Goal: Task Accomplishment & Management: Complete application form

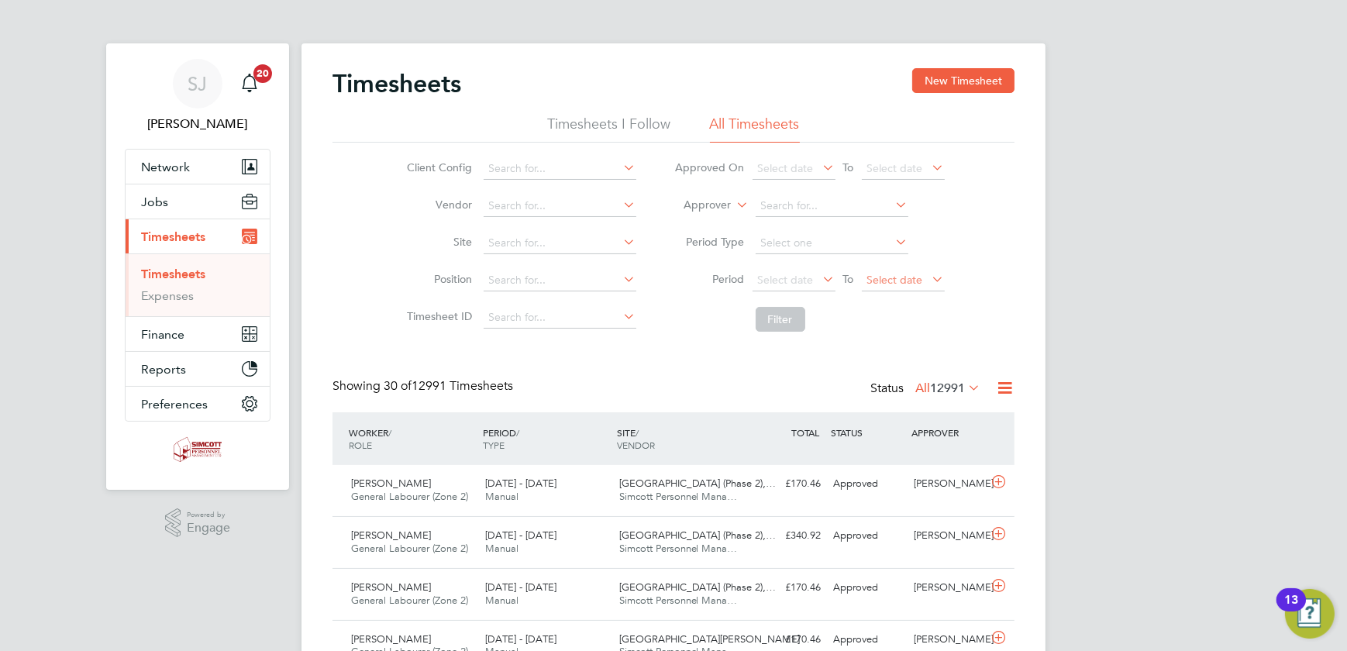
click at [918, 279] on span "Select date" at bounding box center [895, 280] width 56 height 14
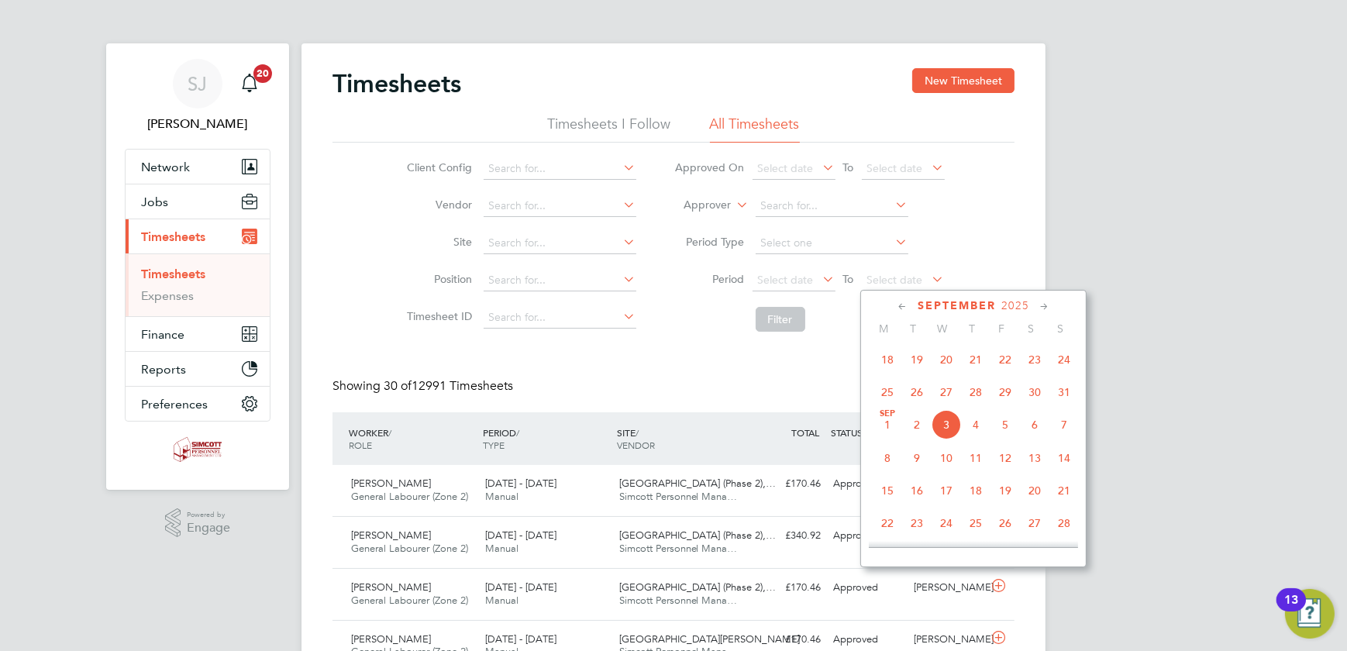
click at [1061, 399] on span "31" at bounding box center [1064, 391] width 29 height 29
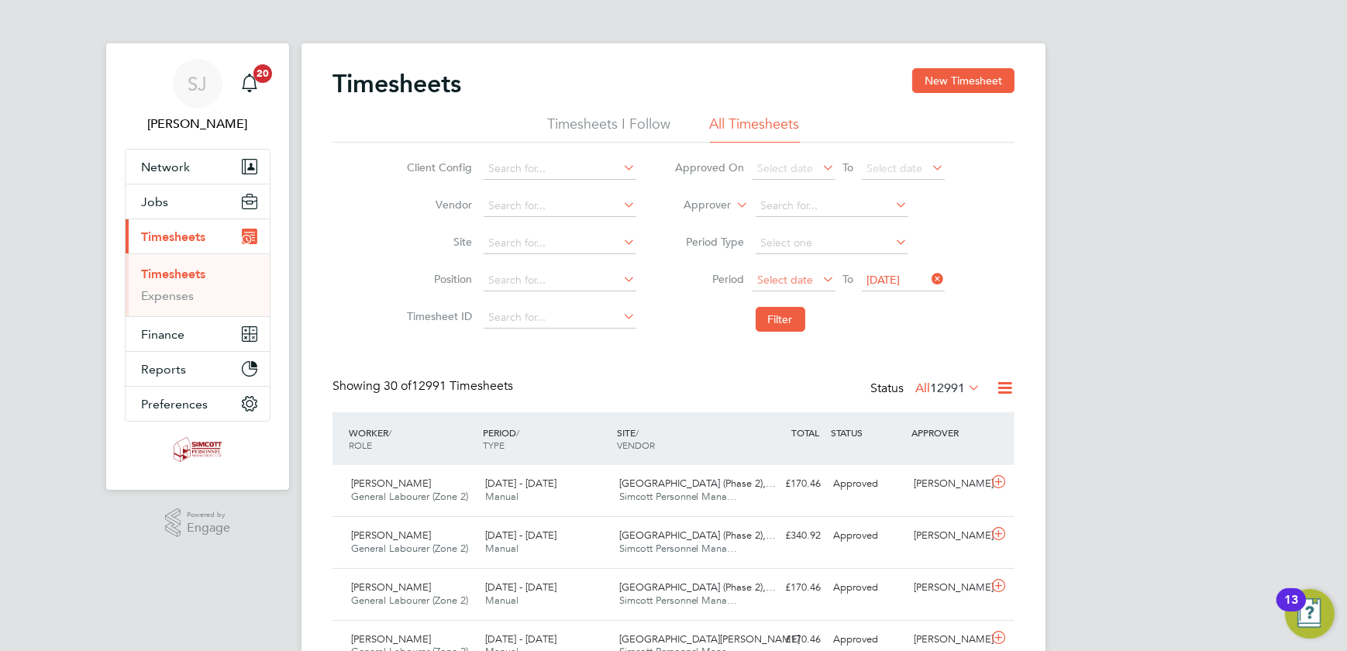
click at [813, 285] on span "Select date" at bounding box center [794, 281] width 83 height 21
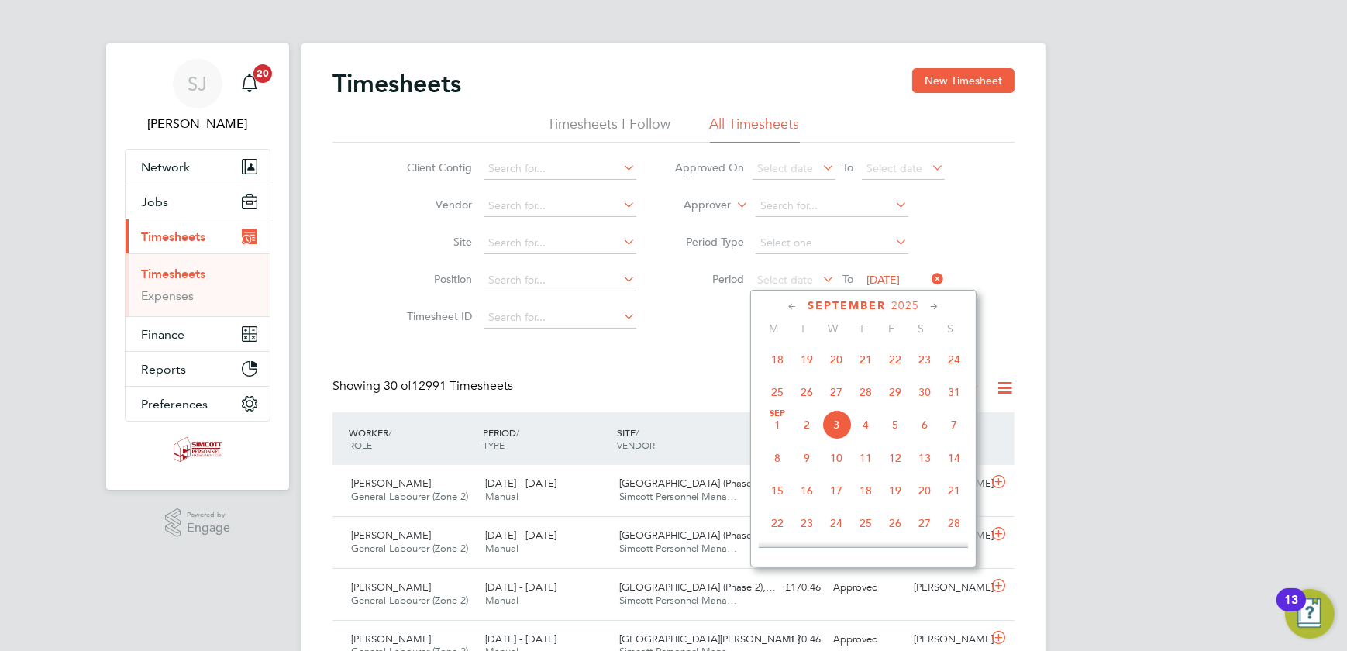
click at [774, 393] on span "25" at bounding box center [777, 391] width 29 height 29
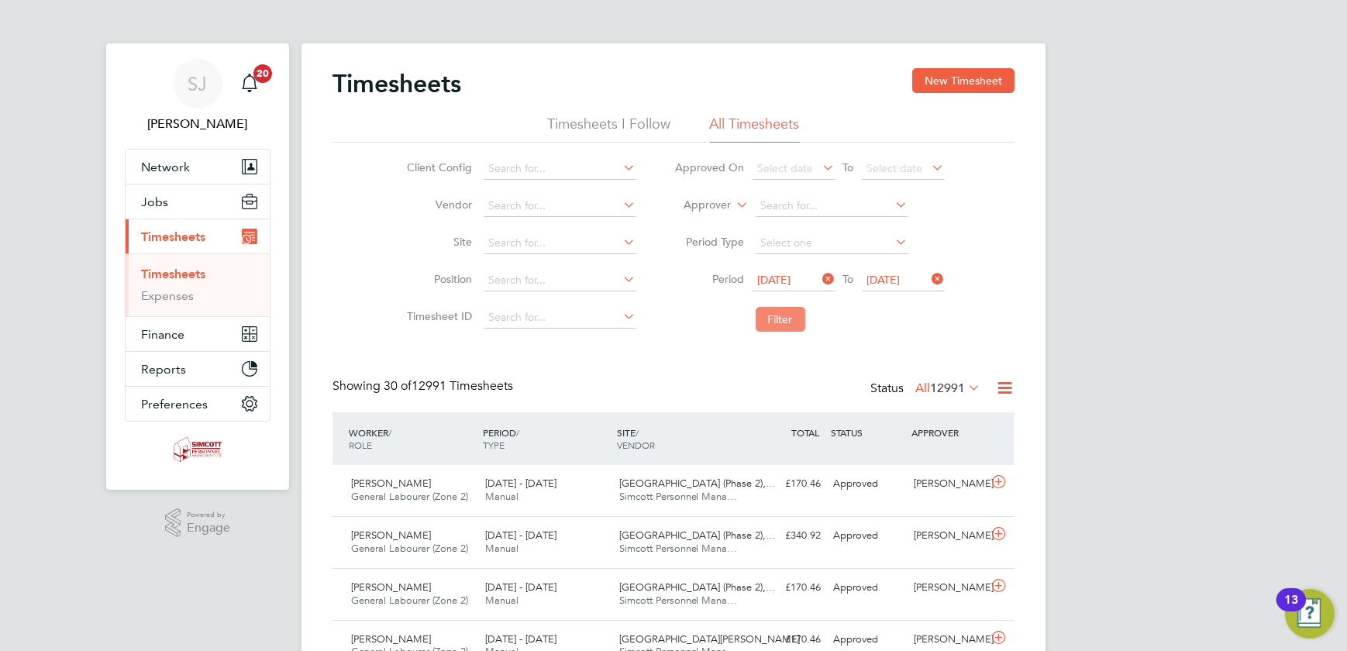
click at [781, 322] on button "Filter" at bounding box center [781, 319] width 50 height 25
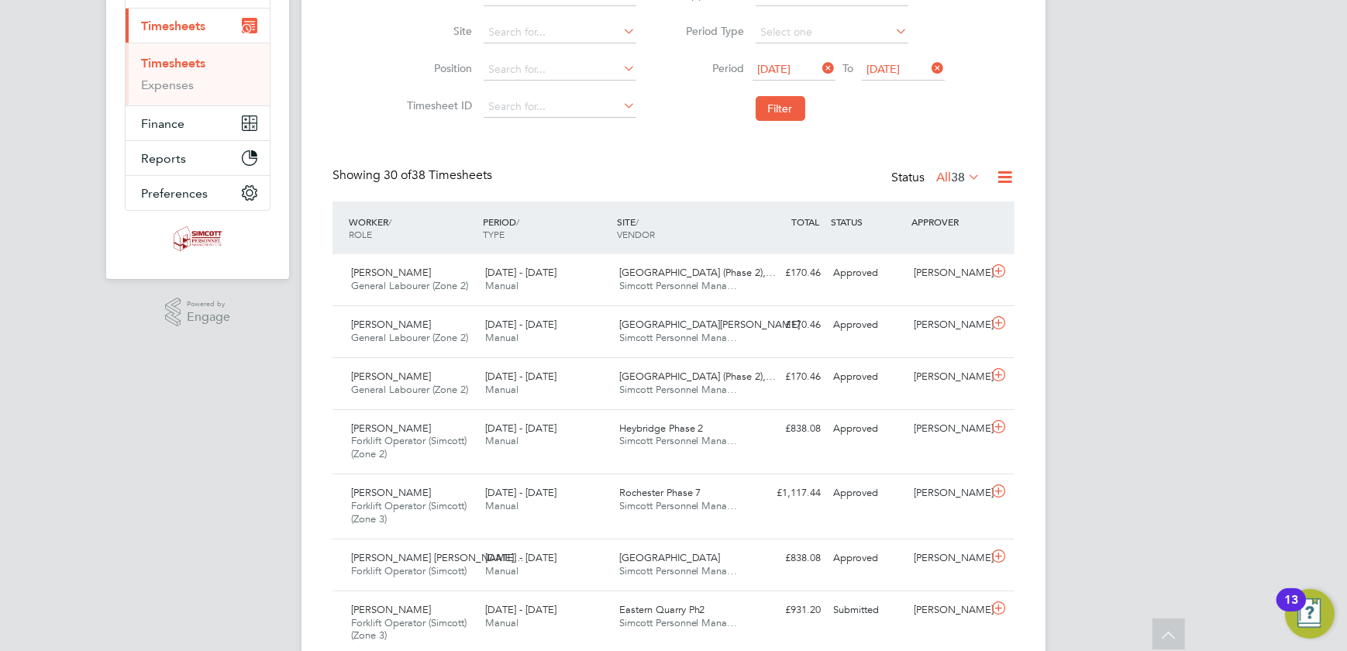
click at [955, 170] on span "38" at bounding box center [958, 178] width 14 height 16
click at [951, 244] on li "Submitted" at bounding box center [950, 248] width 71 height 22
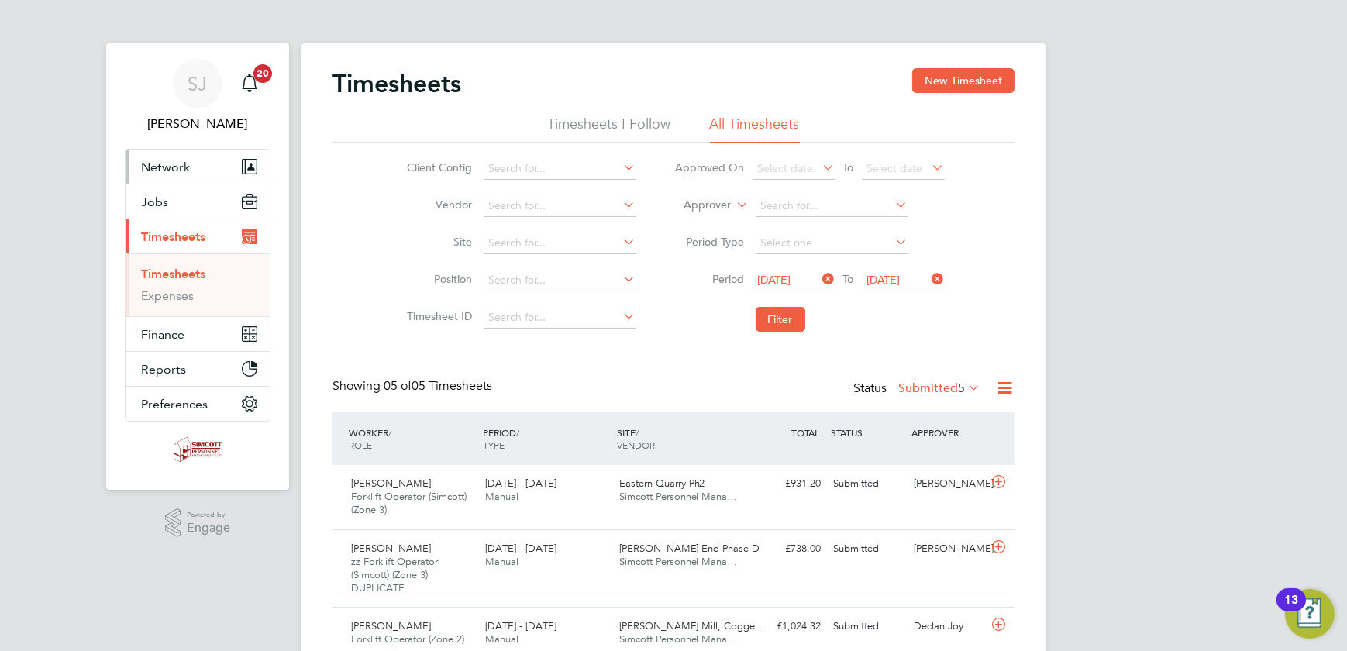
click at [163, 164] on span "Network" at bounding box center [165, 167] width 49 height 15
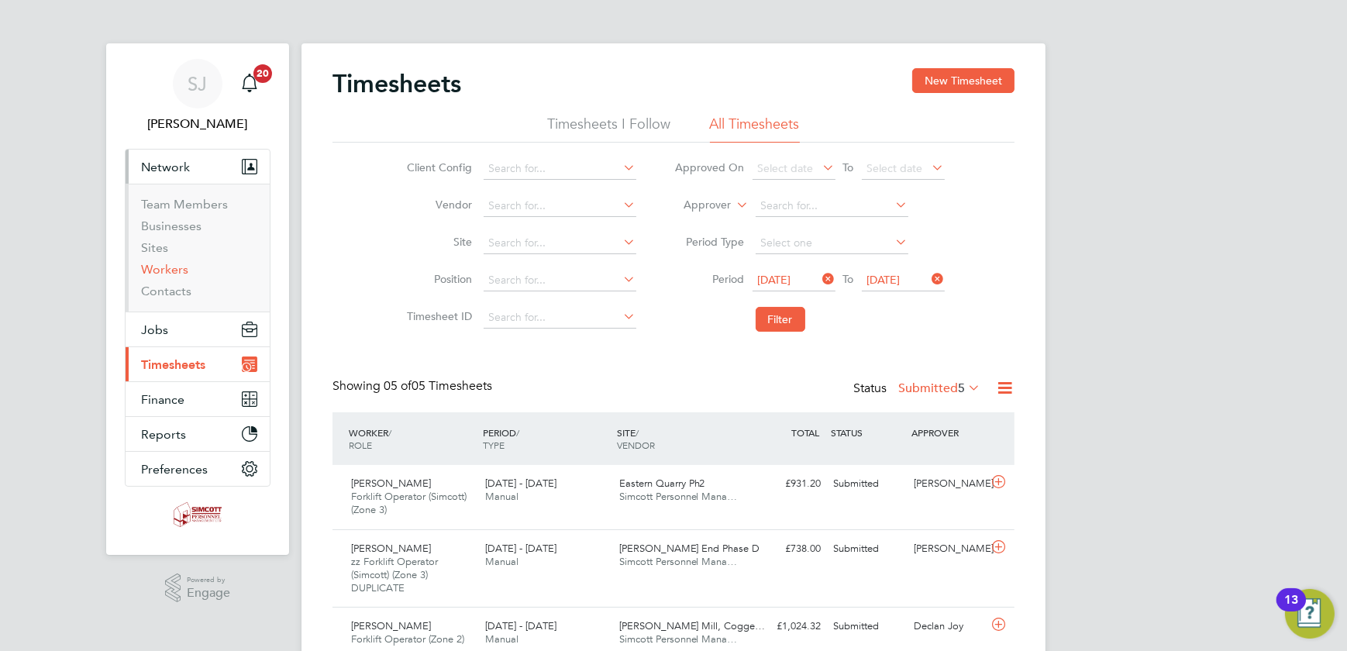
click at [156, 274] on link "Workers" at bounding box center [164, 269] width 47 height 15
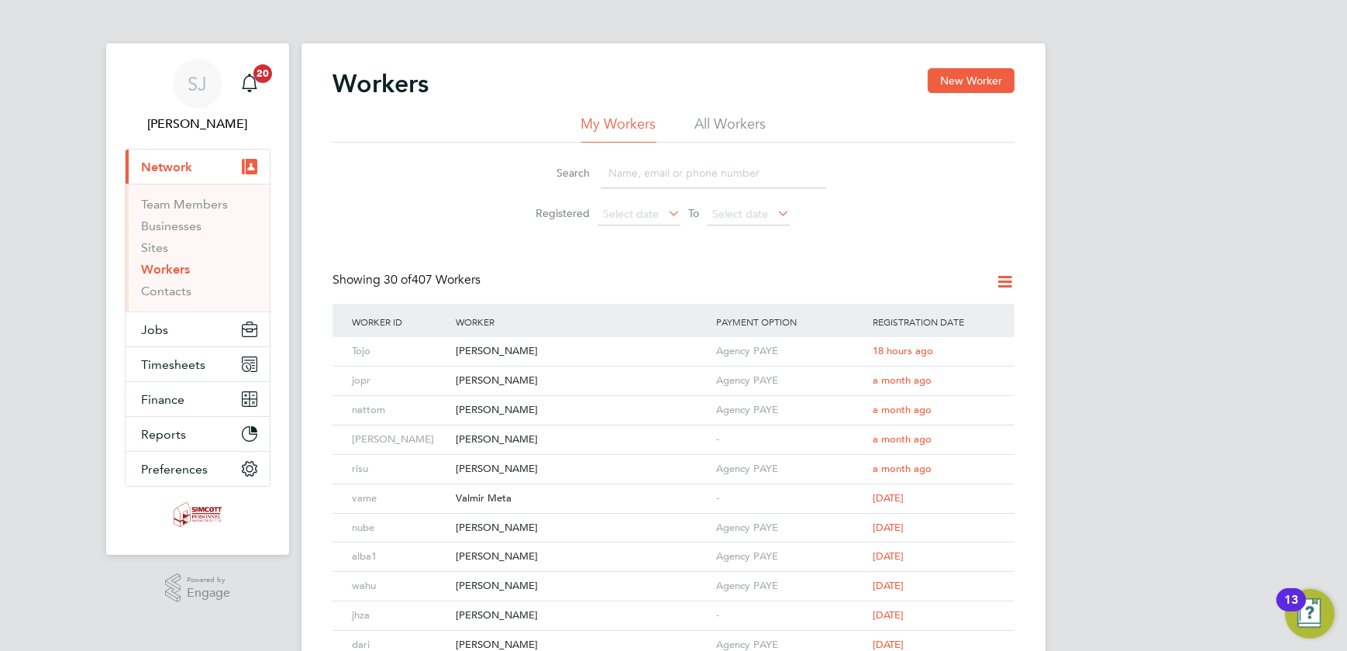
click at [725, 117] on li "All Workers" at bounding box center [730, 129] width 71 height 28
click at [671, 188] on input at bounding box center [714, 173] width 226 height 30
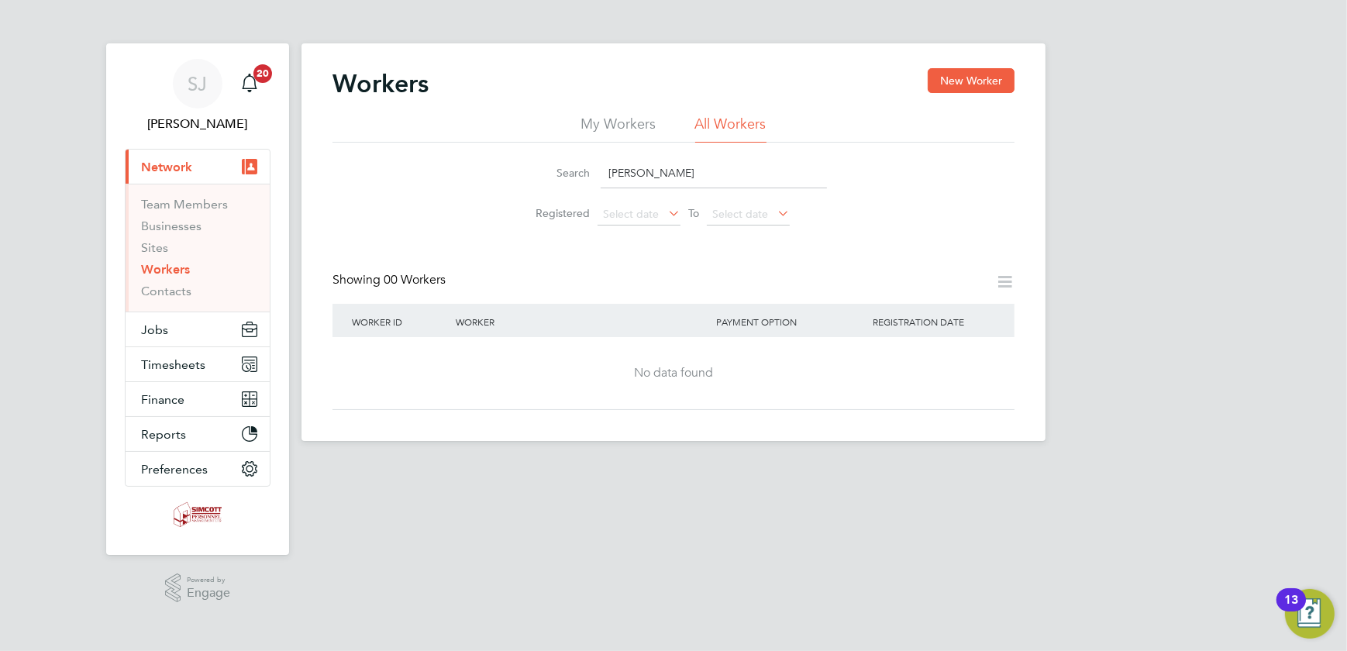
type input "[PERSON_NAME]"
click at [967, 84] on button "New Worker" at bounding box center [971, 80] width 87 height 25
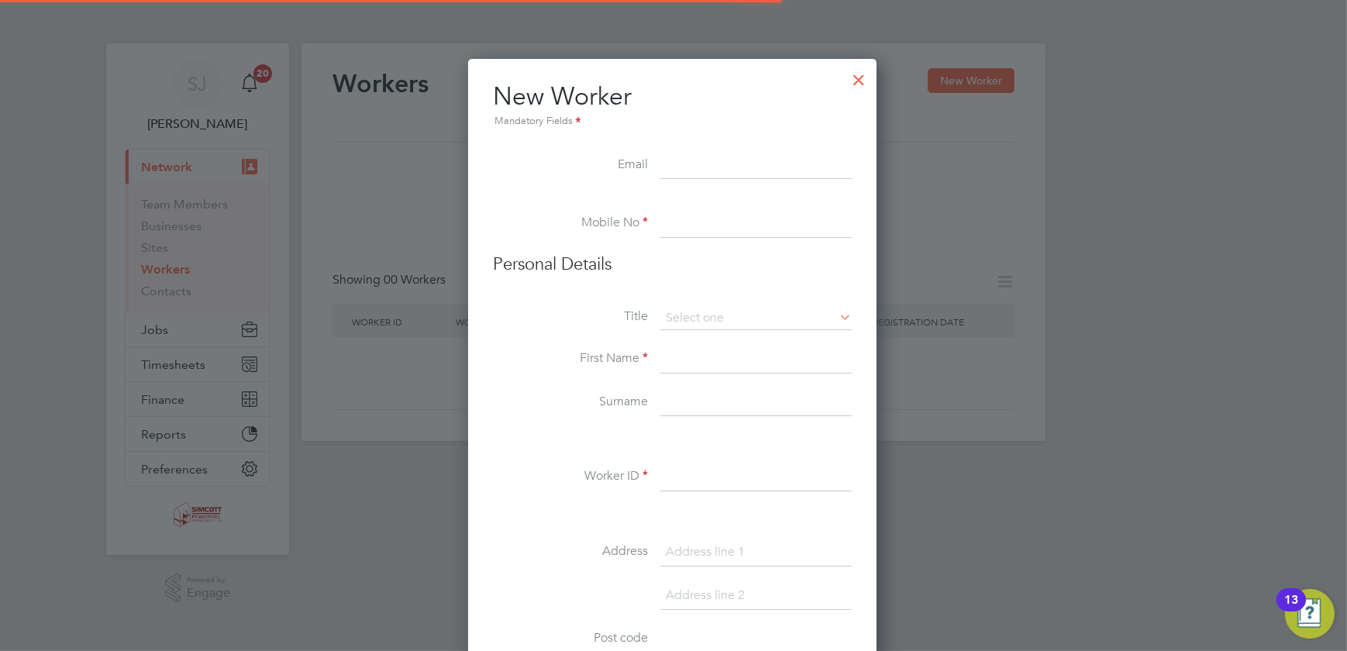
scroll to position [1315, 411]
click at [674, 163] on input at bounding box center [755, 166] width 191 height 28
paste input "[EMAIL_ADDRESS][DOMAIN_NAME]"
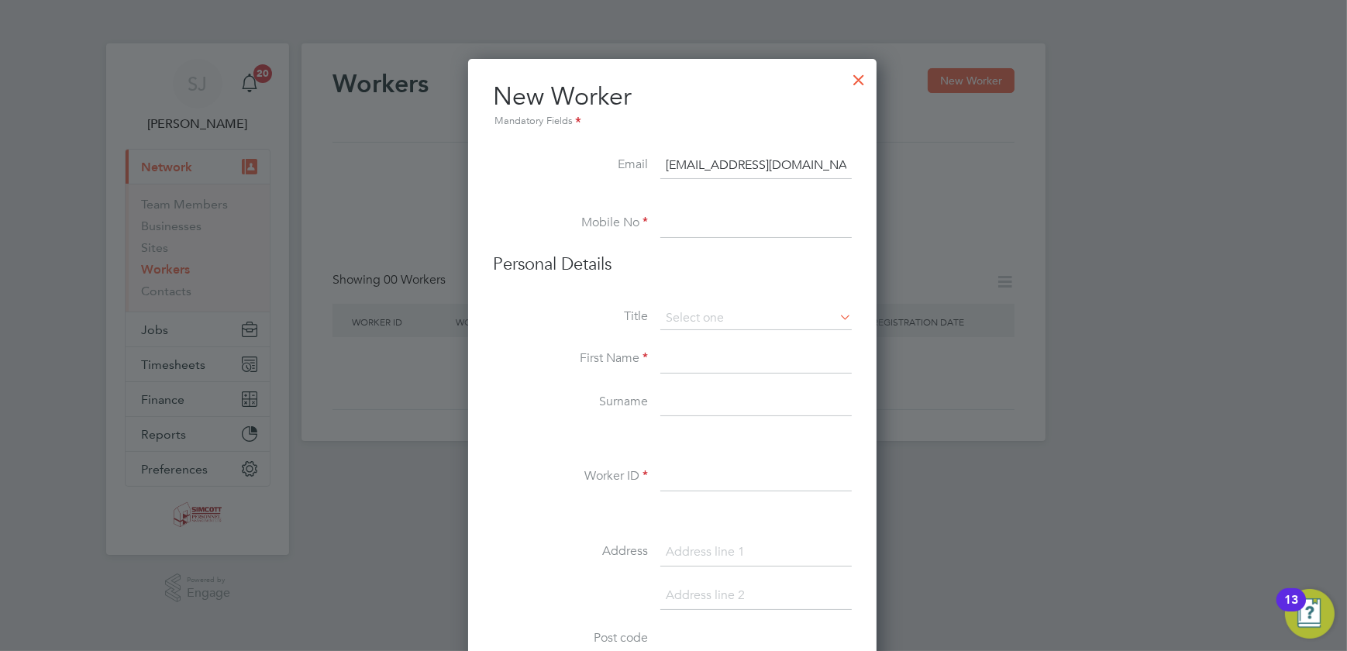
type input "[EMAIL_ADDRESS][DOMAIN_NAME]"
click at [715, 225] on input at bounding box center [755, 224] width 191 height 28
click at [711, 225] on input at bounding box center [755, 224] width 191 height 28
paste input "07787421471"
type input "07787421471"
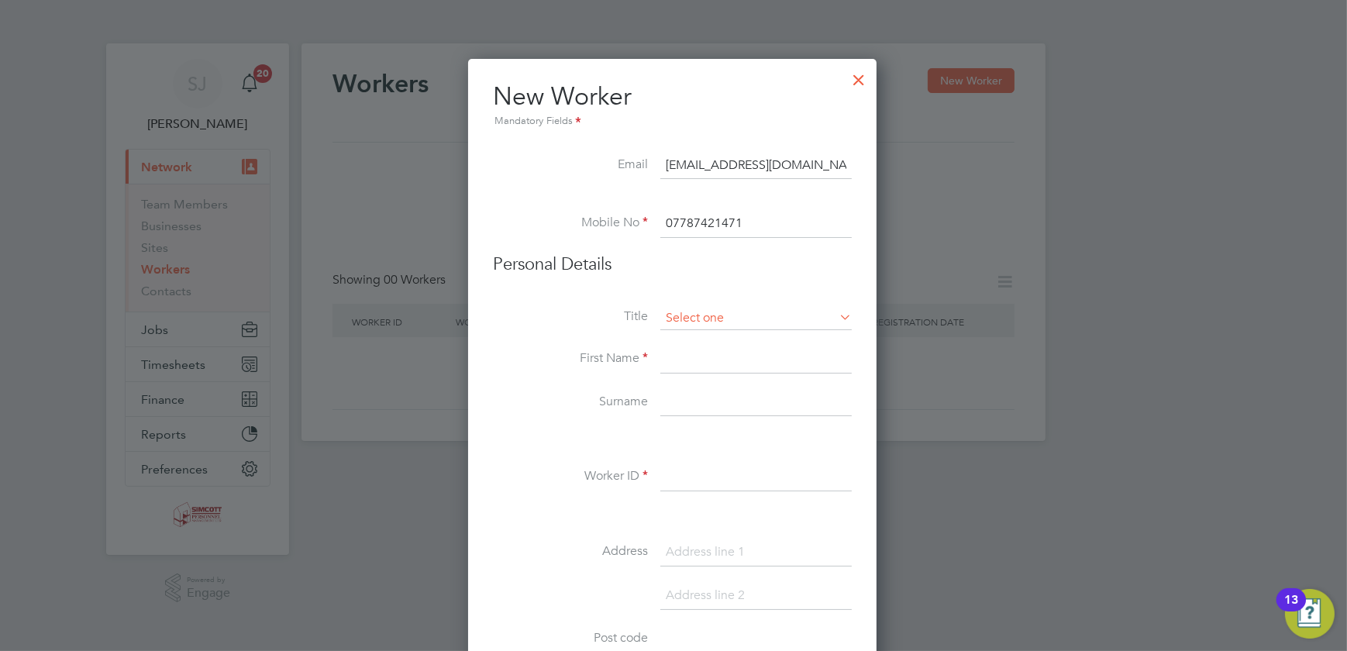
click at [741, 318] on input at bounding box center [755, 318] width 191 height 23
click at [713, 336] on li "Mr" at bounding box center [756, 339] width 192 height 20
type input "Mr"
click at [708, 354] on input at bounding box center [755, 360] width 191 height 28
type input "[PERSON_NAME]"
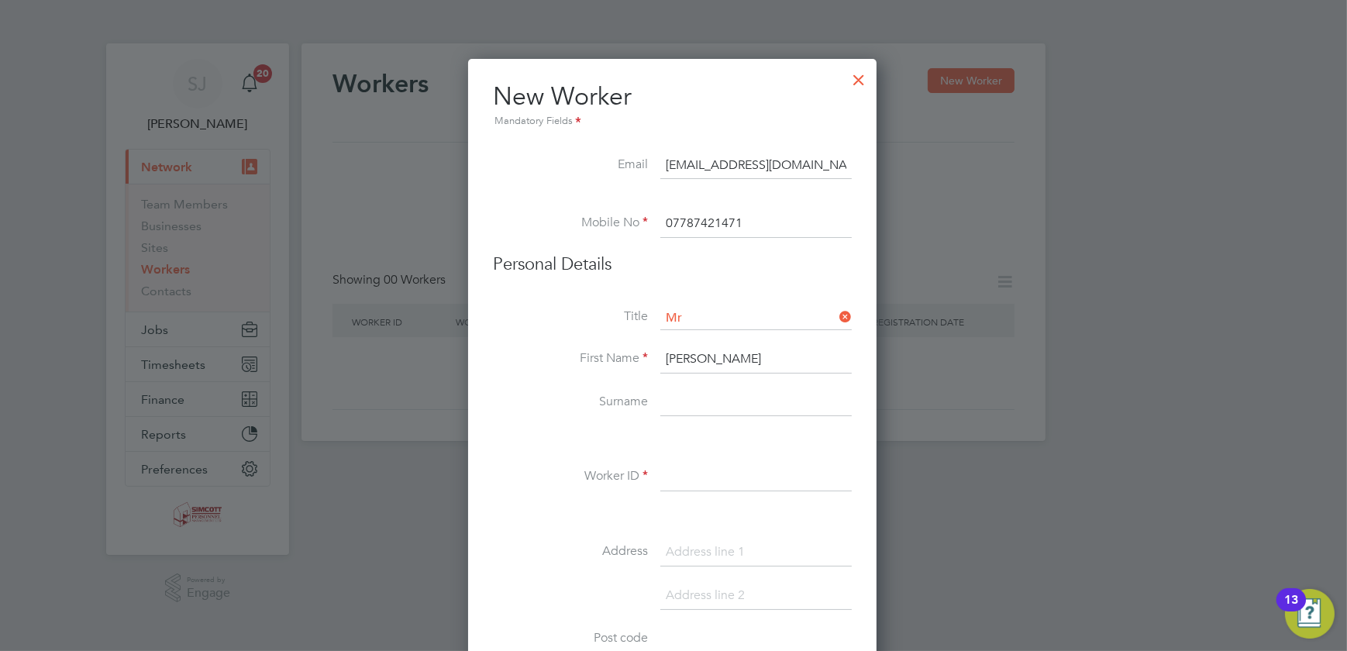
click at [706, 391] on input at bounding box center [755, 403] width 191 height 28
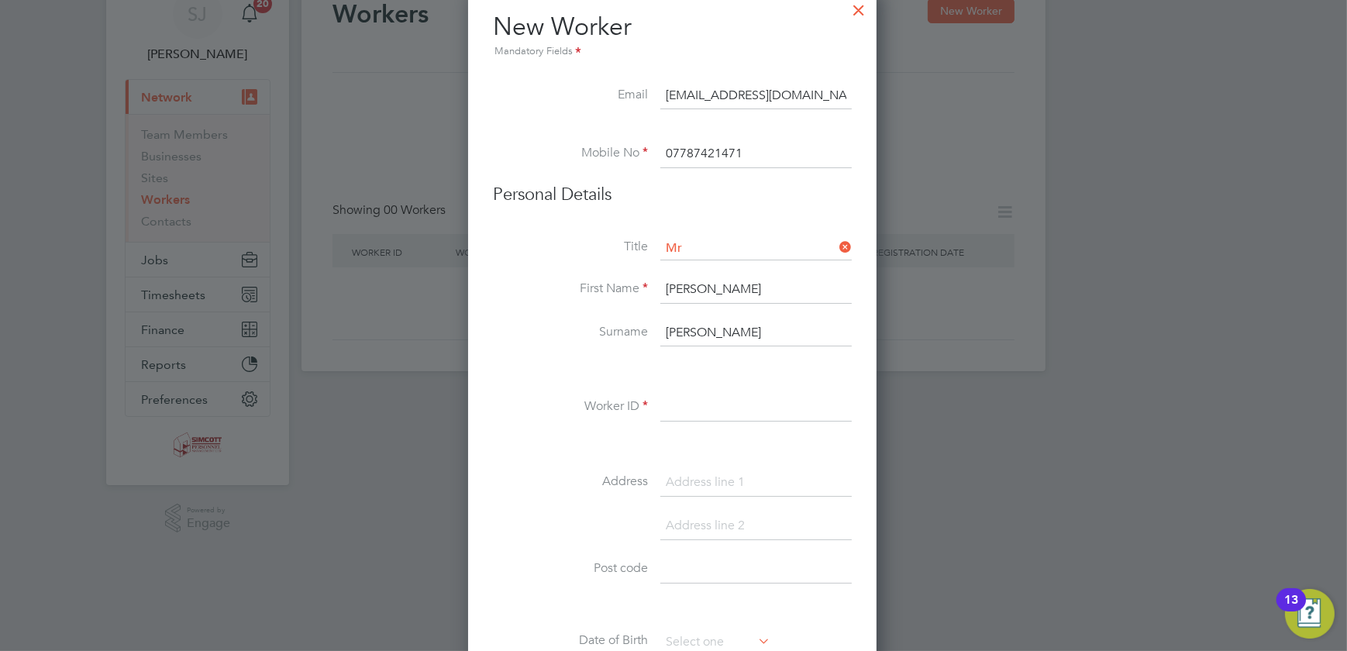
type input "[PERSON_NAME]"
click at [728, 409] on input at bounding box center [755, 408] width 191 height 28
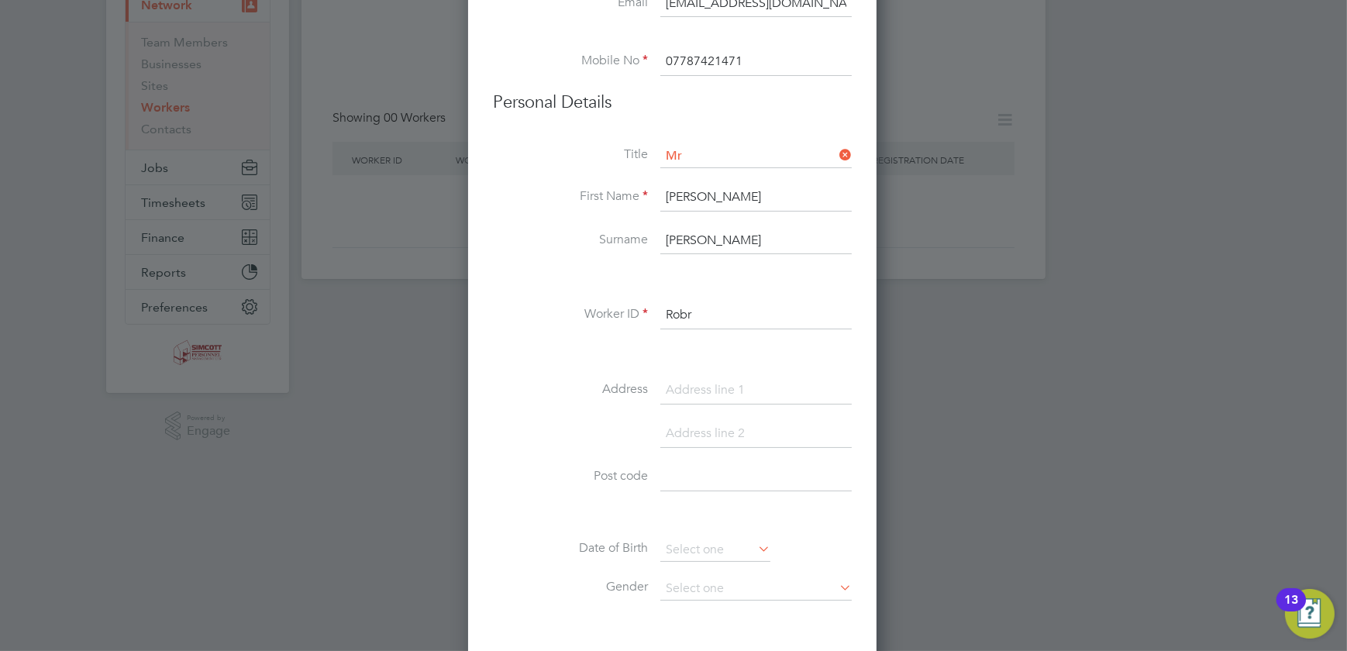
scroll to position [352, 0]
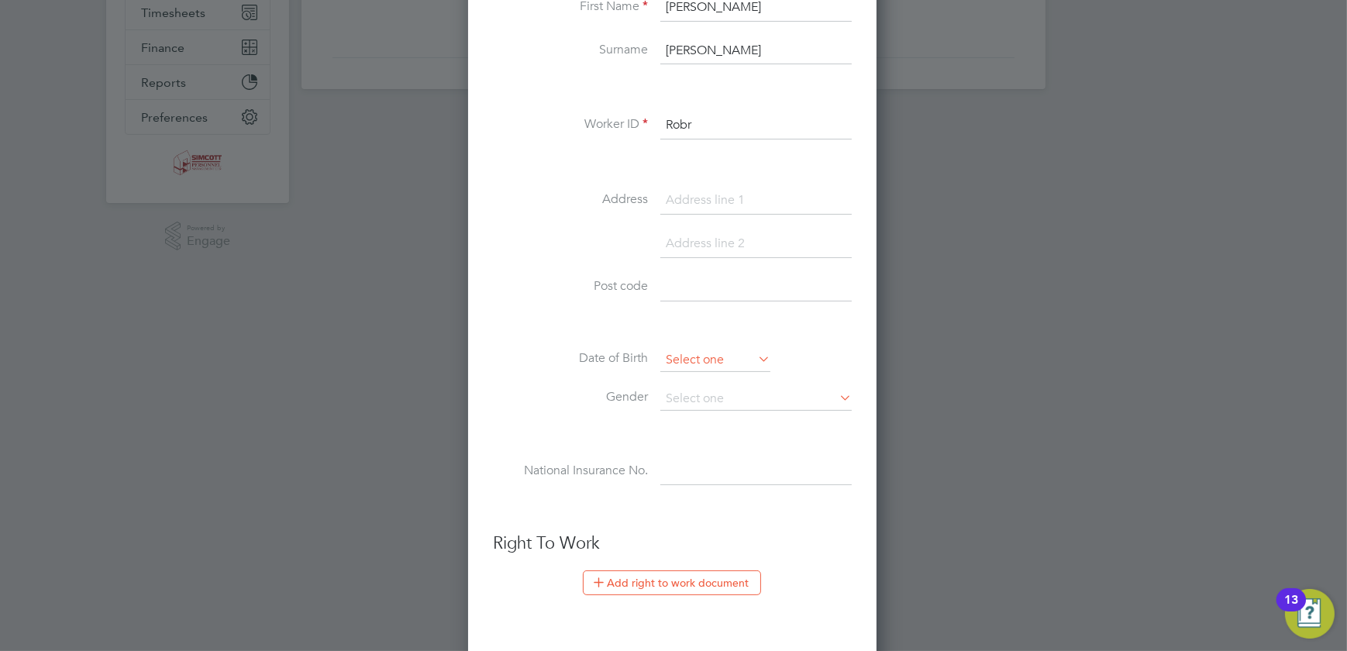
type input "Robr"
click at [687, 364] on input at bounding box center [715, 360] width 110 height 23
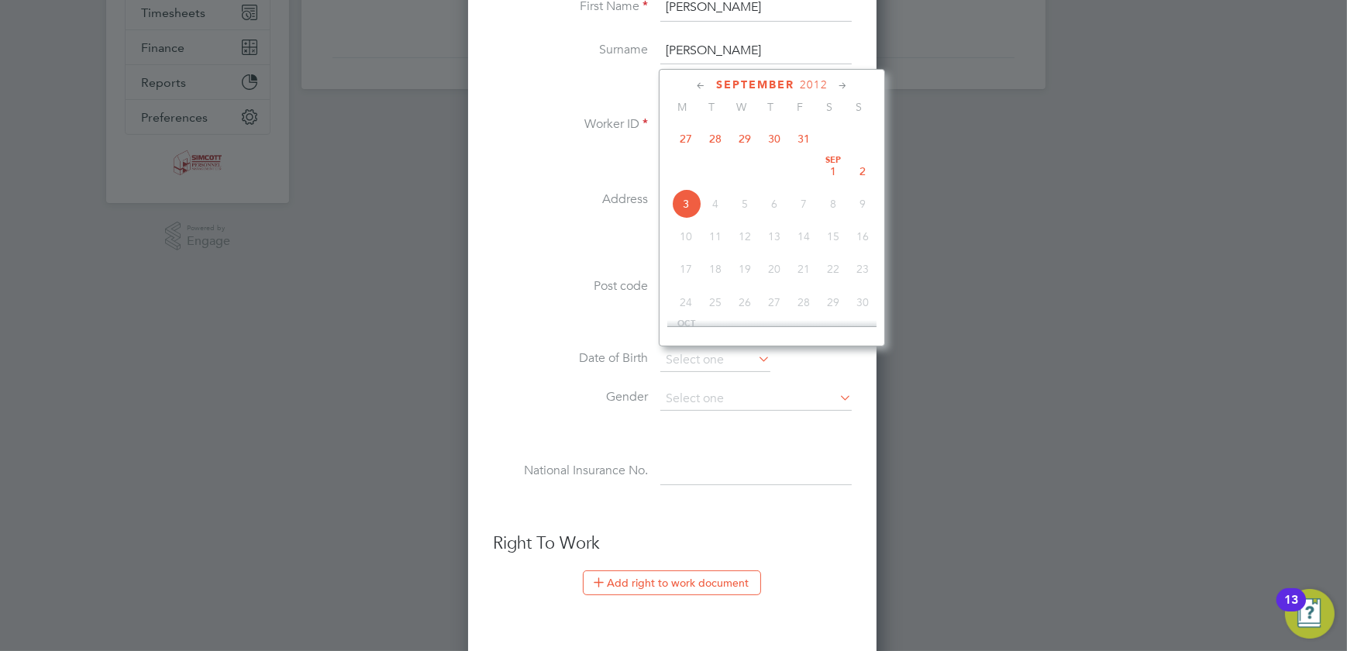
scroll to position [353, 0]
click at [808, 76] on div "[DATE] M T W T F S S [DATE] 2 3 4 5 6 7 8 9 10 11 12 13 14 15 16 17 18 19 20 21…" at bounding box center [772, 208] width 226 height 278
click at [808, 80] on span "2012" at bounding box center [802, 84] width 28 height 13
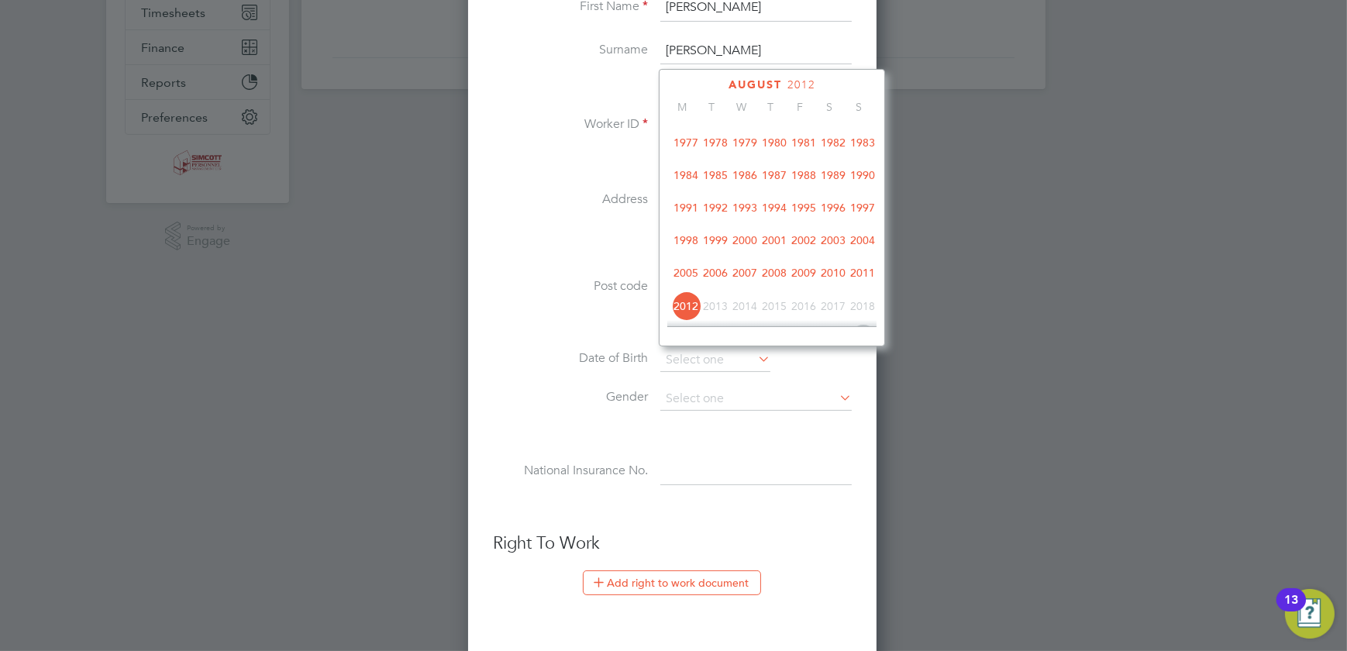
scroll to position [259, 0]
click at [811, 209] on span "1981" at bounding box center [803, 210] width 29 height 29
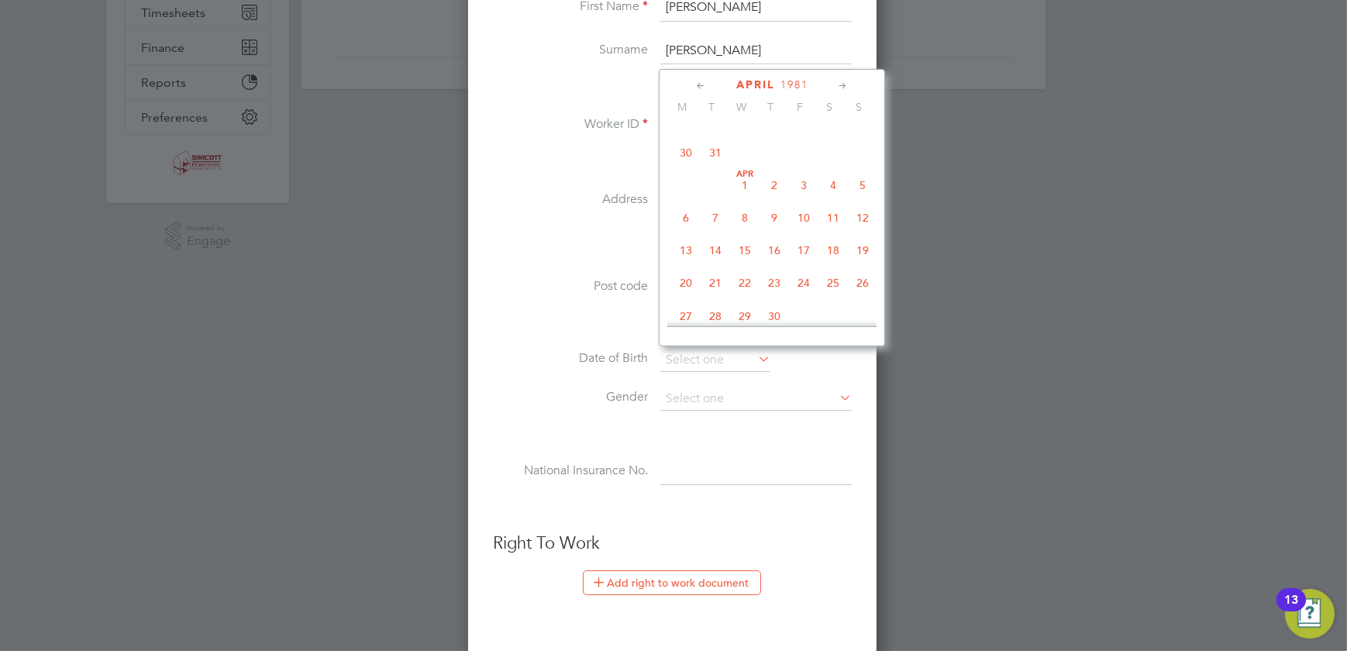
scroll to position [316, 0]
click at [743, 315] on span "29" at bounding box center [744, 316] width 29 height 29
type input "[DATE]"
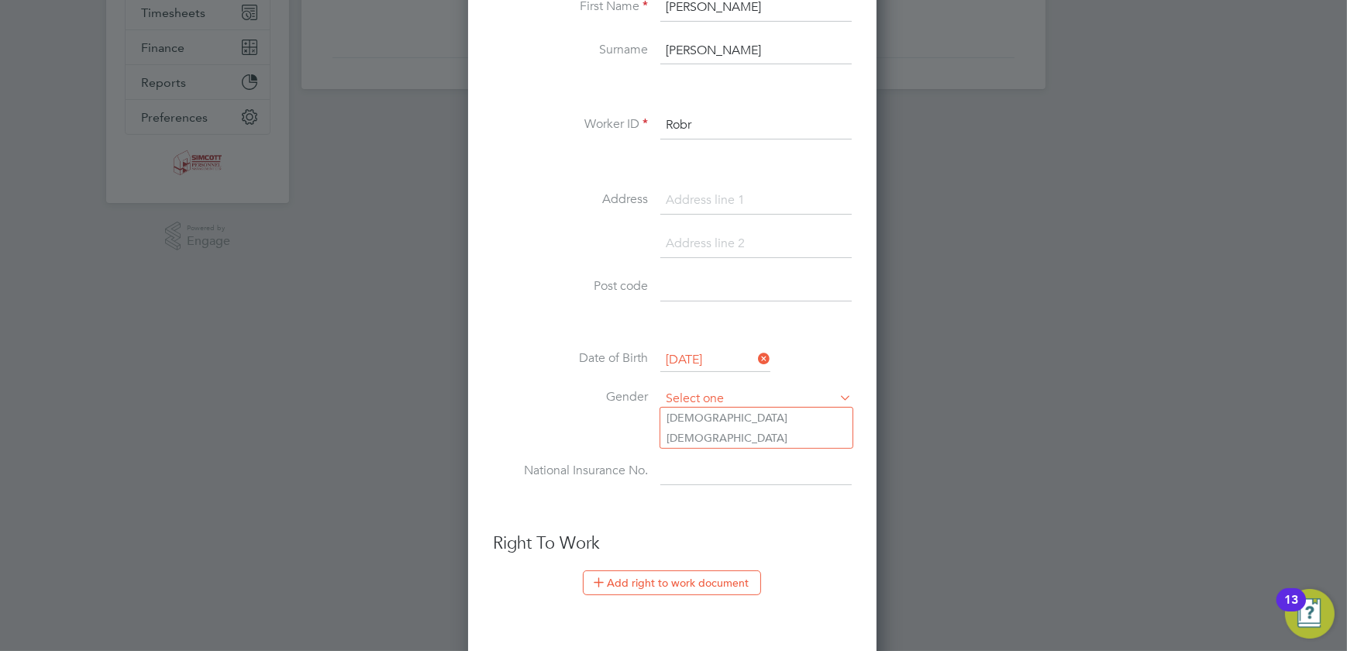
click at [759, 396] on input at bounding box center [755, 399] width 191 height 23
click at [716, 411] on li "[DEMOGRAPHIC_DATA]" at bounding box center [756, 418] width 192 height 20
type input "[DEMOGRAPHIC_DATA]"
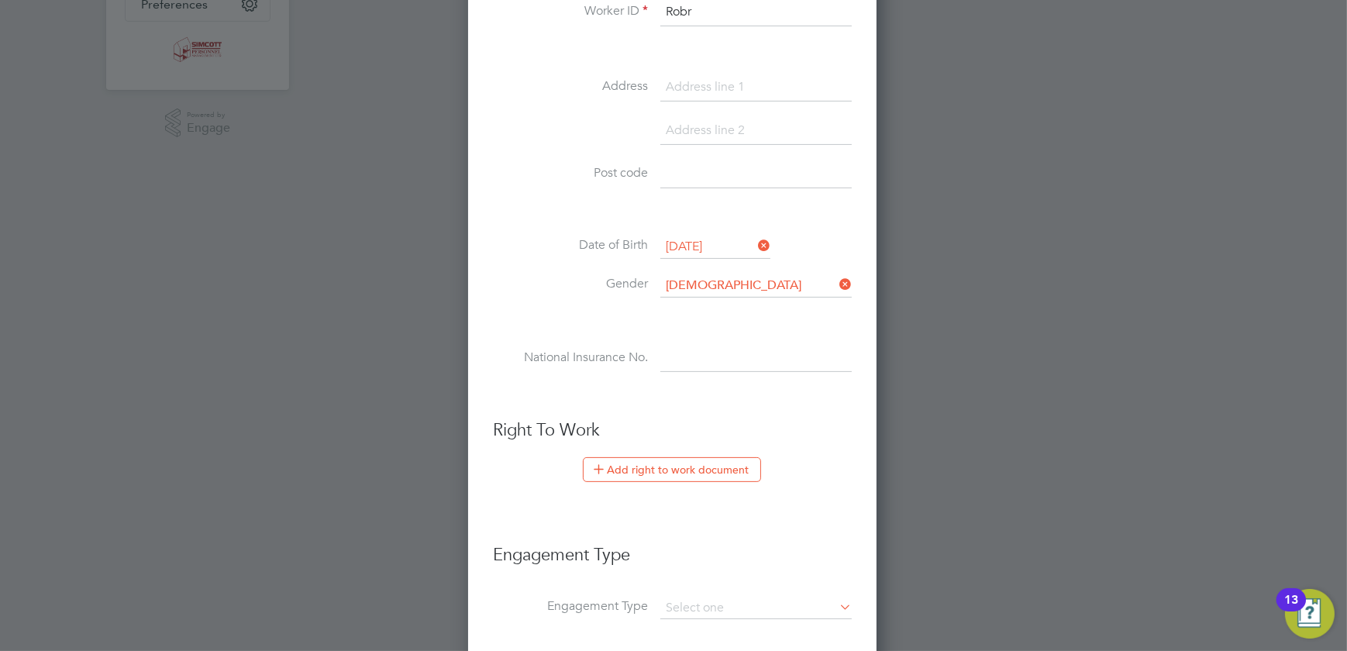
scroll to position [564, 0]
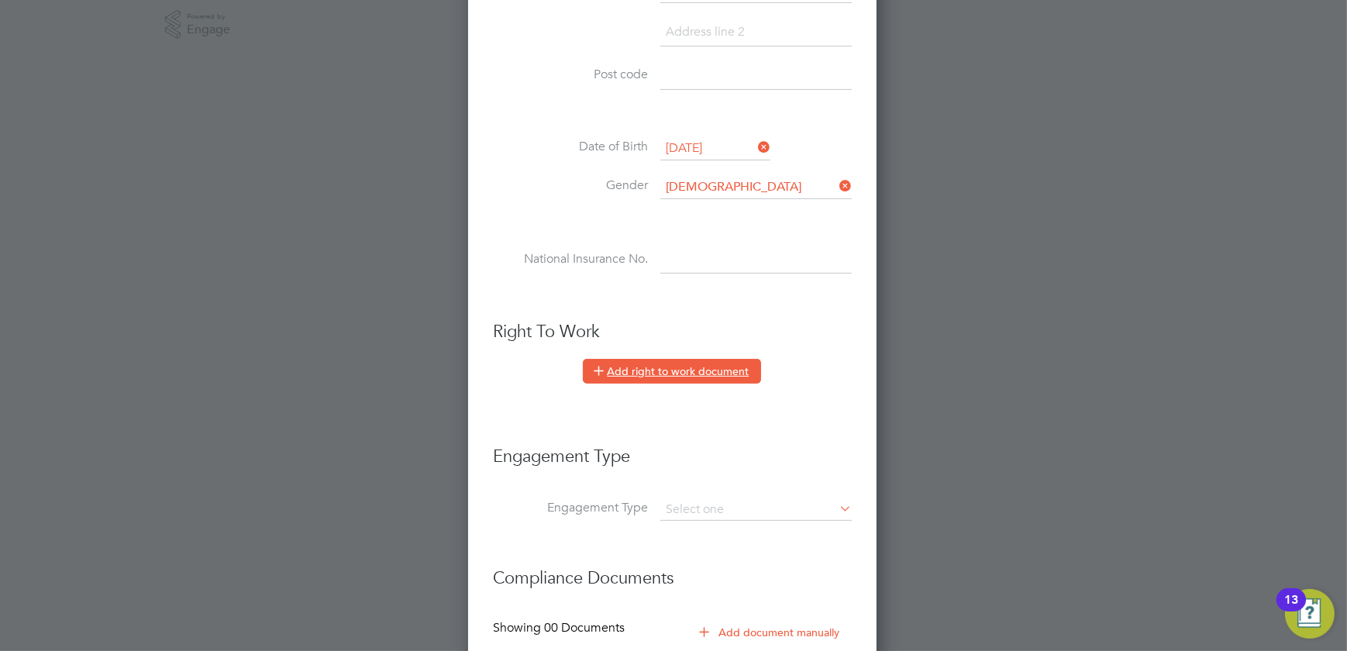
click at [636, 368] on button "Add right to work document" at bounding box center [672, 371] width 178 height 25
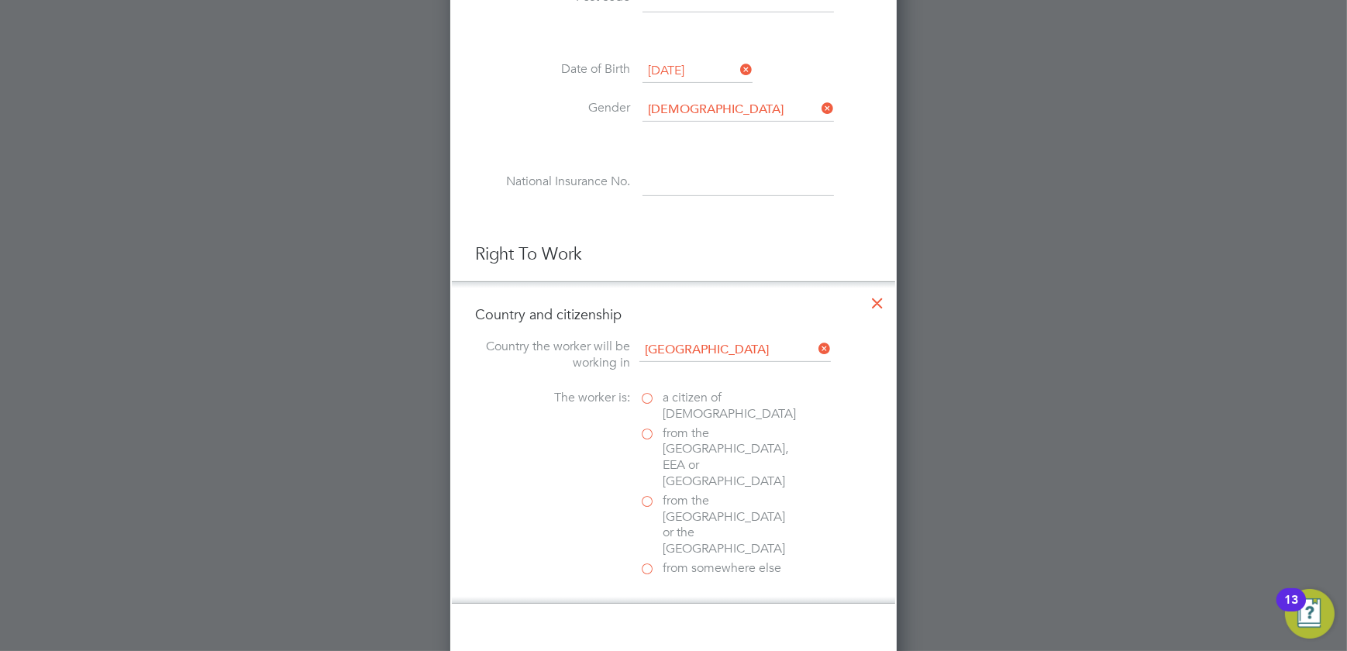
scroll to position [705, 0]
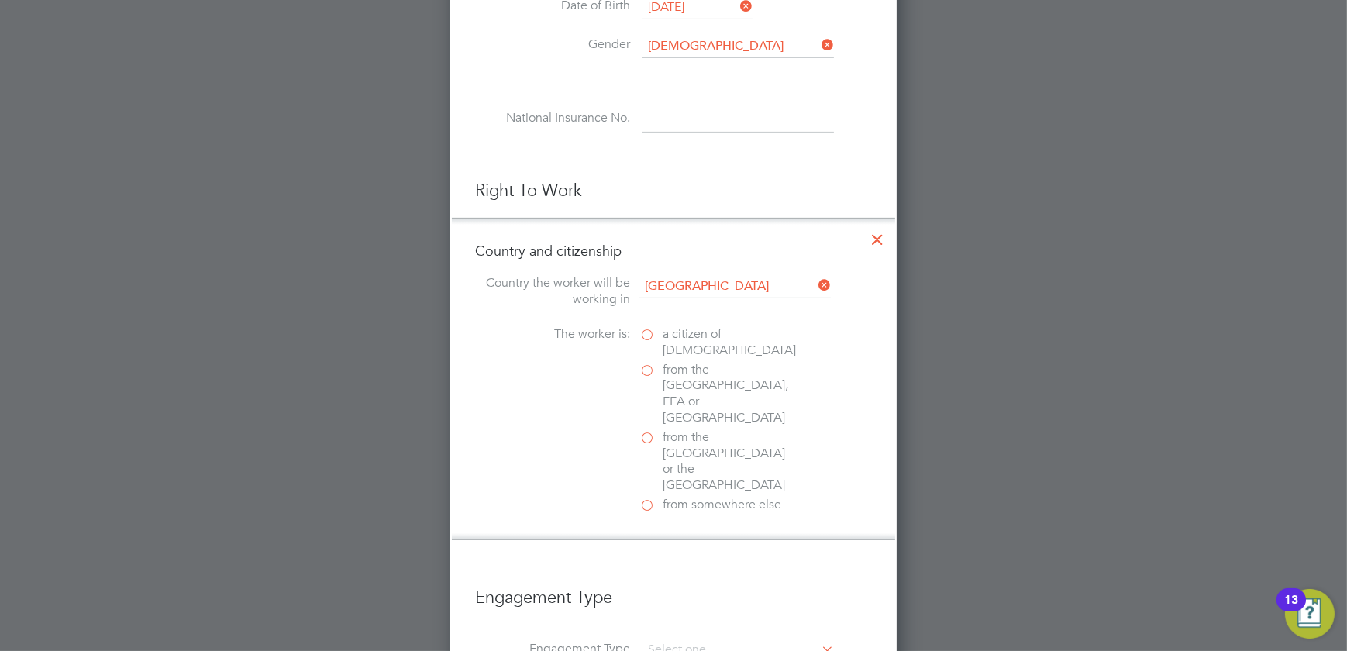
click at [643, 326] on label "a citizen of [DEMOGRAPHIC_DATA]" at bounding box center [717, 342] width 155 height 33
click at [0, 0] on input "a citizen of [DEMOGRAPHIC_DATA]" at bounding box center [0, 0] width 0 height 0
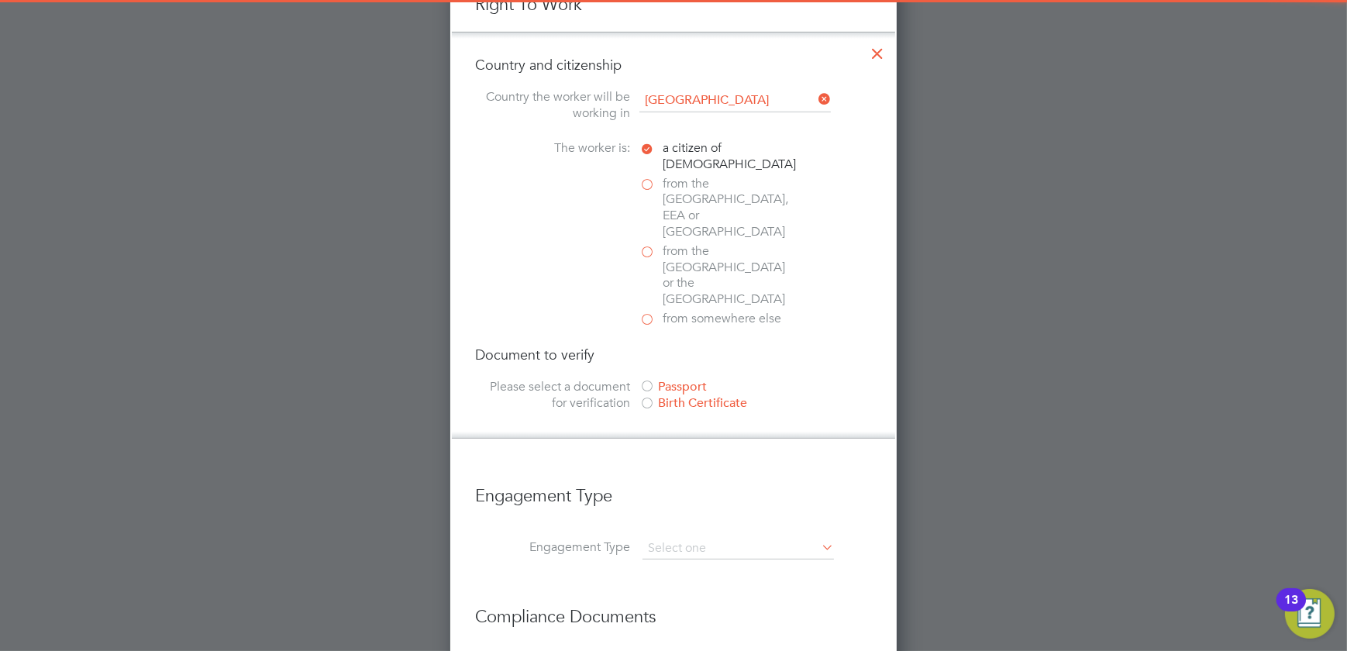
scroll to position [915, 0]
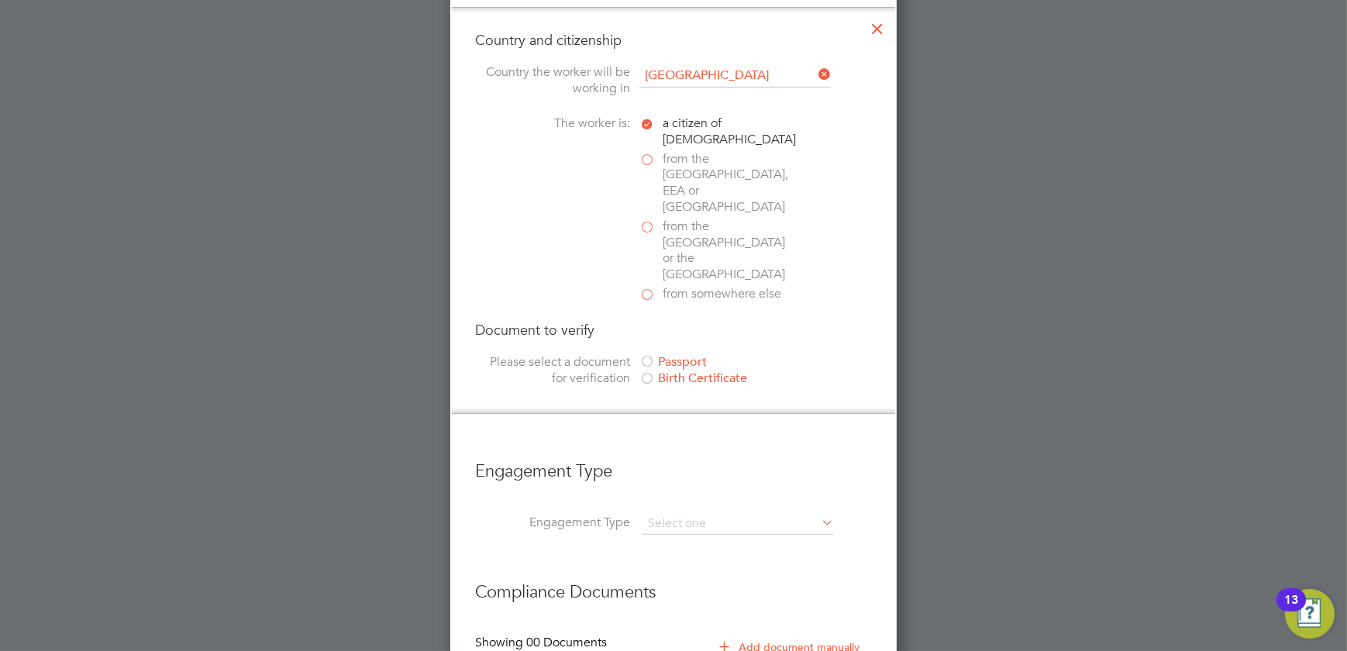
click at [653, 372] on div at bounding box center [648, 380] width 16 height 16
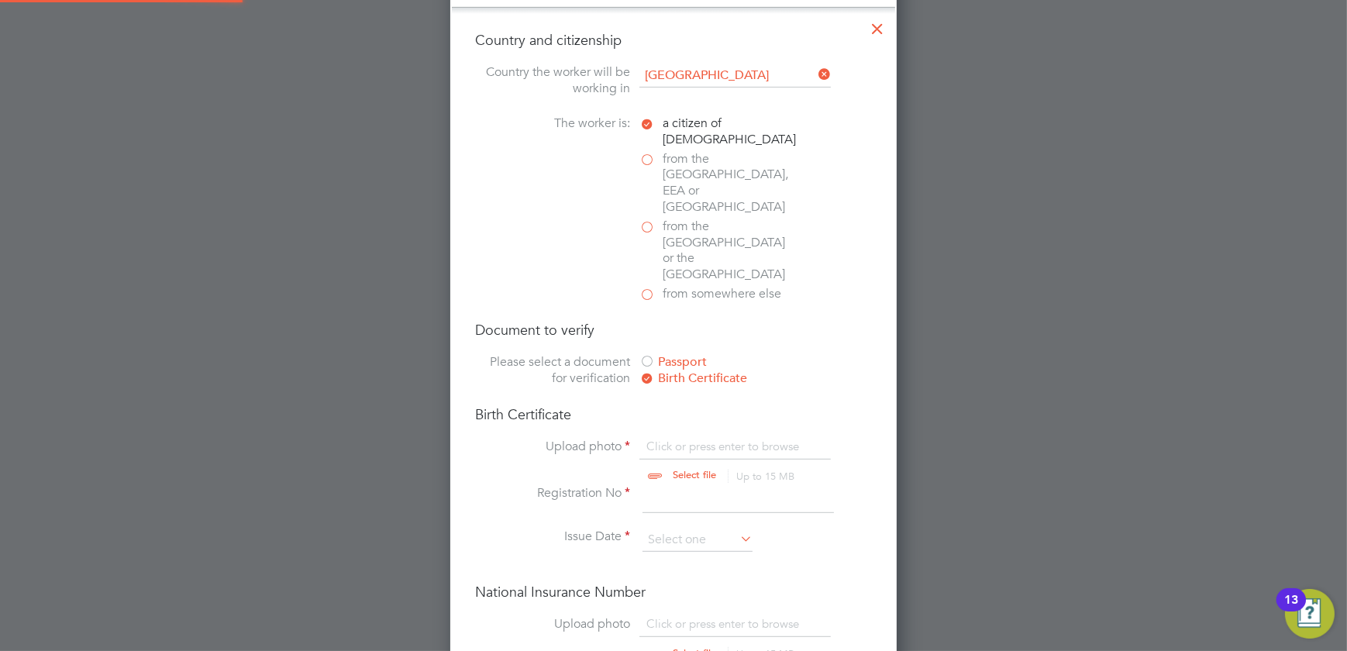
scroll to position [21, 192]
click at [678, 439] on input "file" at bounding box center [709, 462] width 243 height 47
type input "C:\fakepath\[PERSON_NAME] - Birth Certificate.jpg"
drag, startPoint x: 695, startPoint y: 447, endPoint x: 662, endPoint y: 447, distance: 33.3
click at [695, 485] on input at bounding box center [738, 499] width 191 height 28
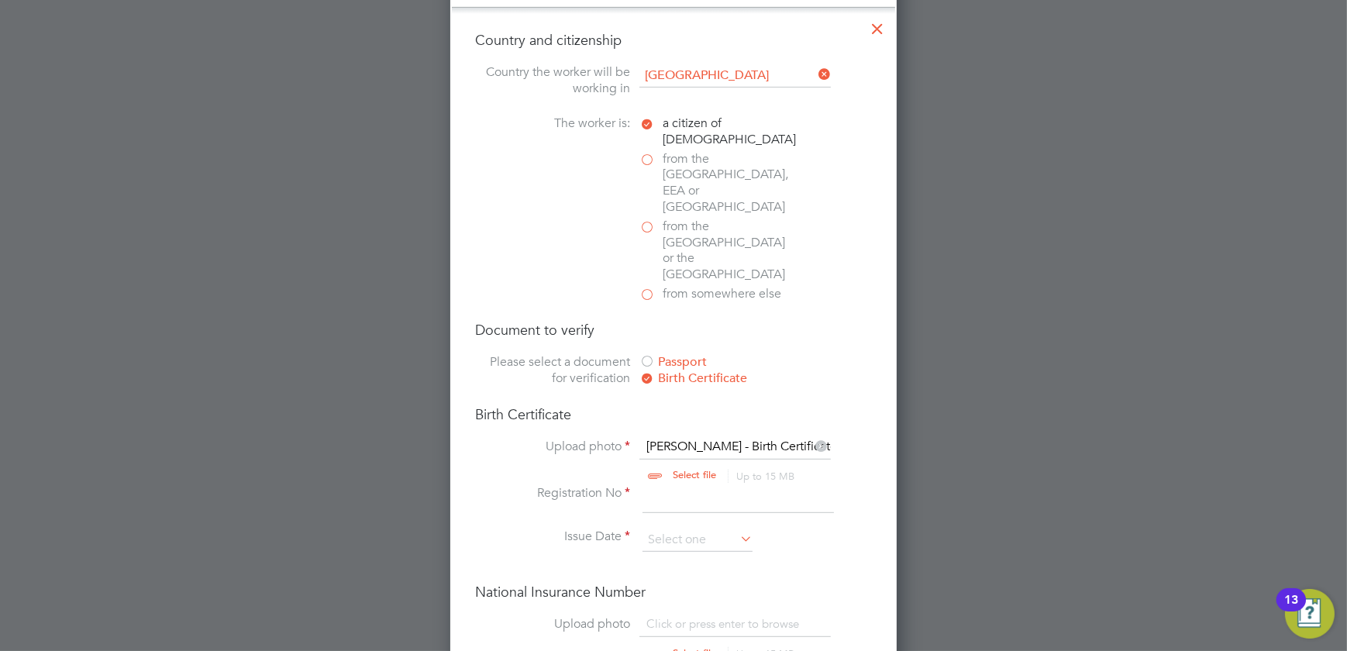
click at [691, 485] on input at bounding box center [738, 499] width 191 height 28
type input "BCL044219"
click at [712, 529] on input at bounding box center [698, 540] width 110 height 23
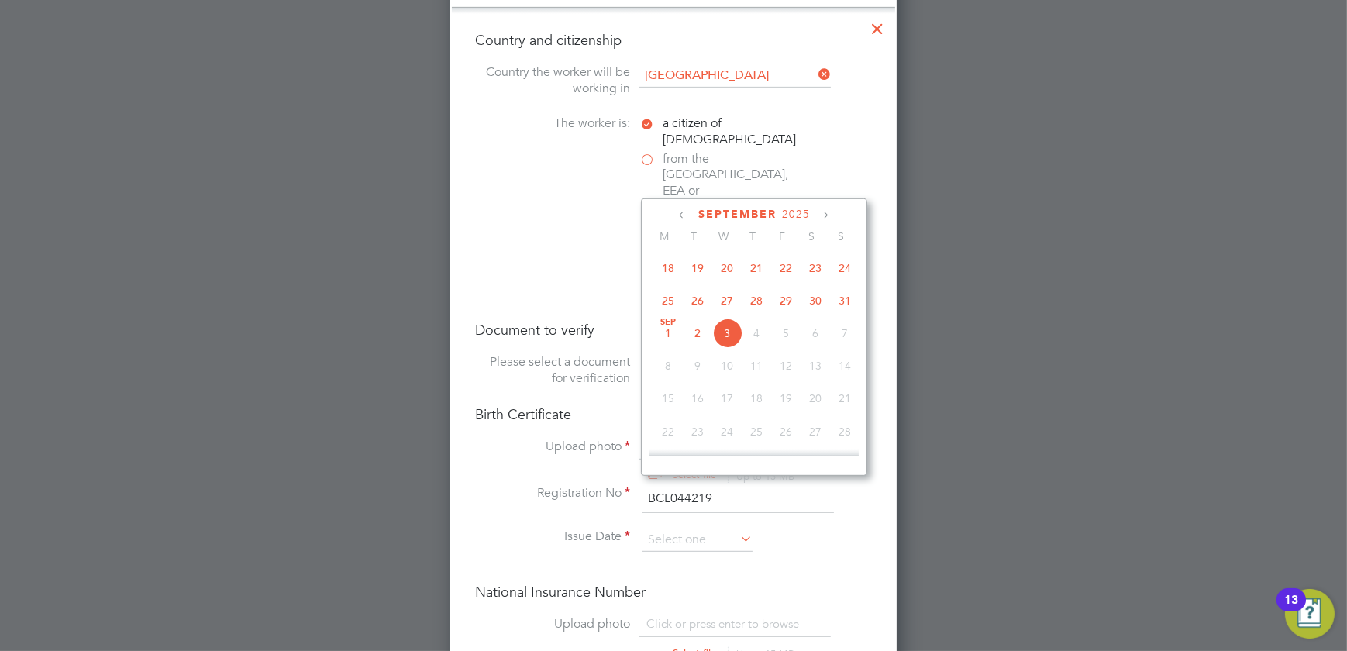
click at [798, 212] on span "2025" at bounding box center [796, 214] width 28 height 13
click at [784, 330] on span "2022" at bounding box center [785, 329] width 29 height 29
click at [692, 315] on span "4" at bounding box center [697, 315] width 29 height 29
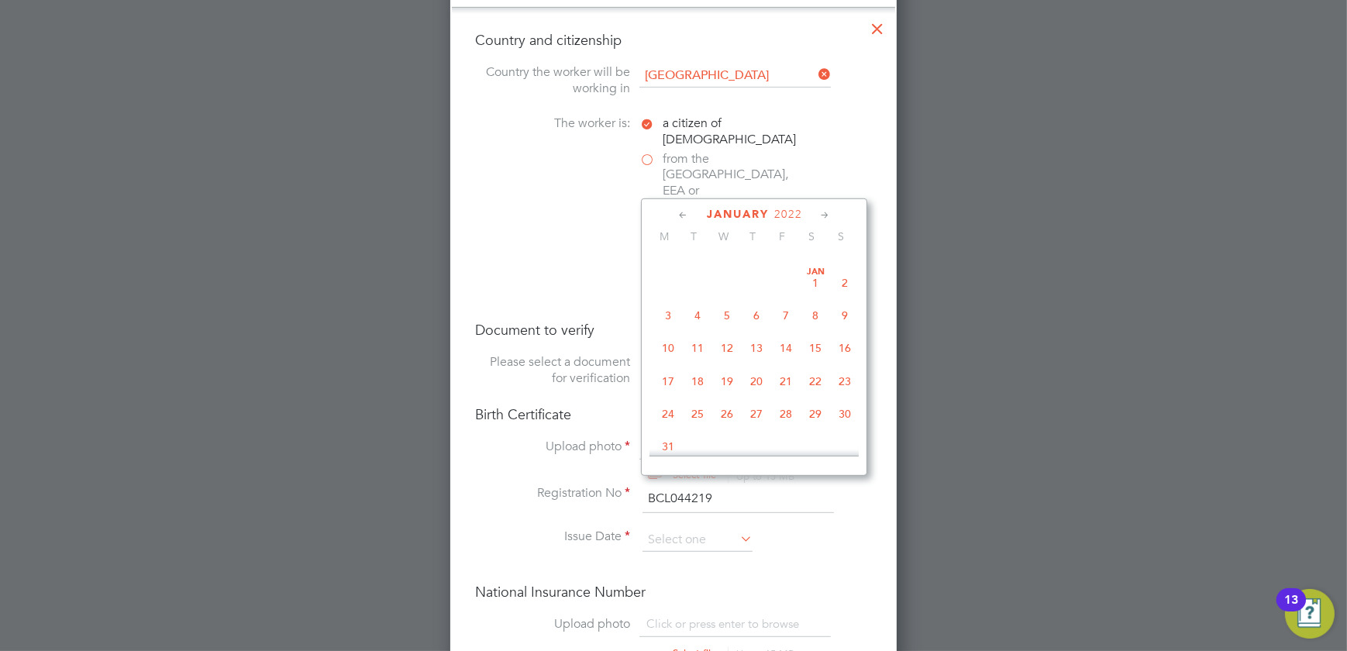
type input "[DATE]"
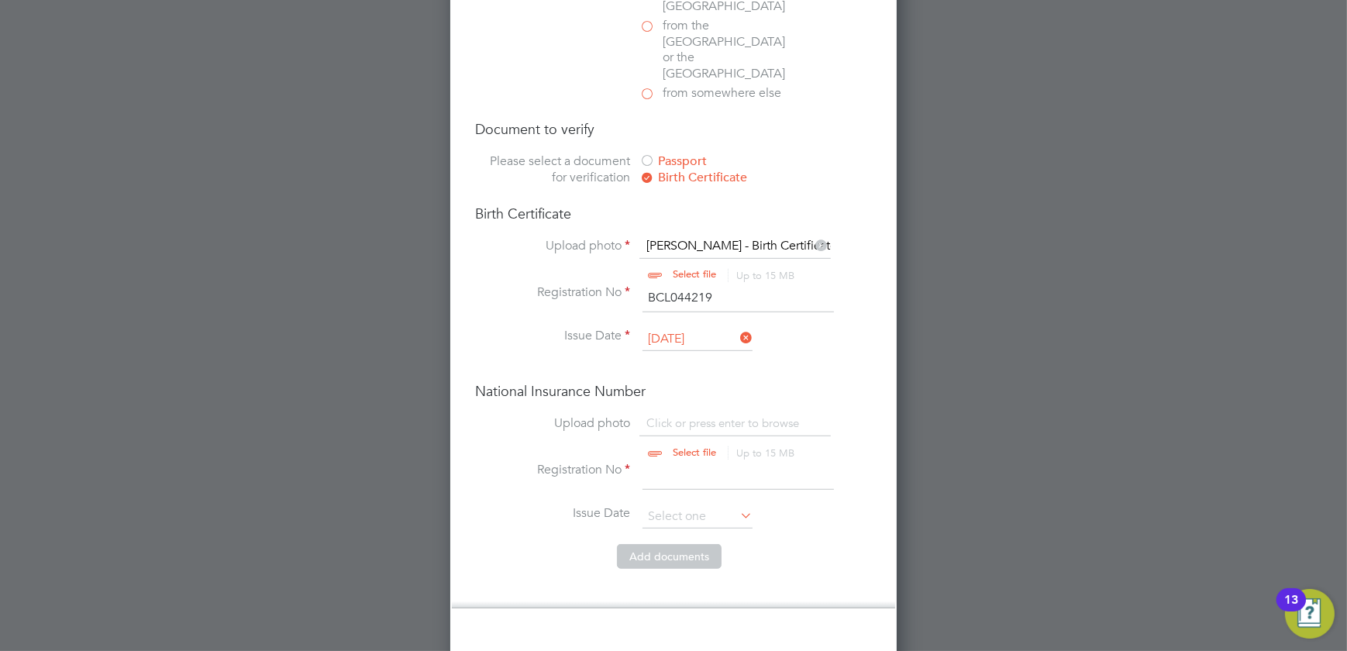
scroll to position [1198, 0]
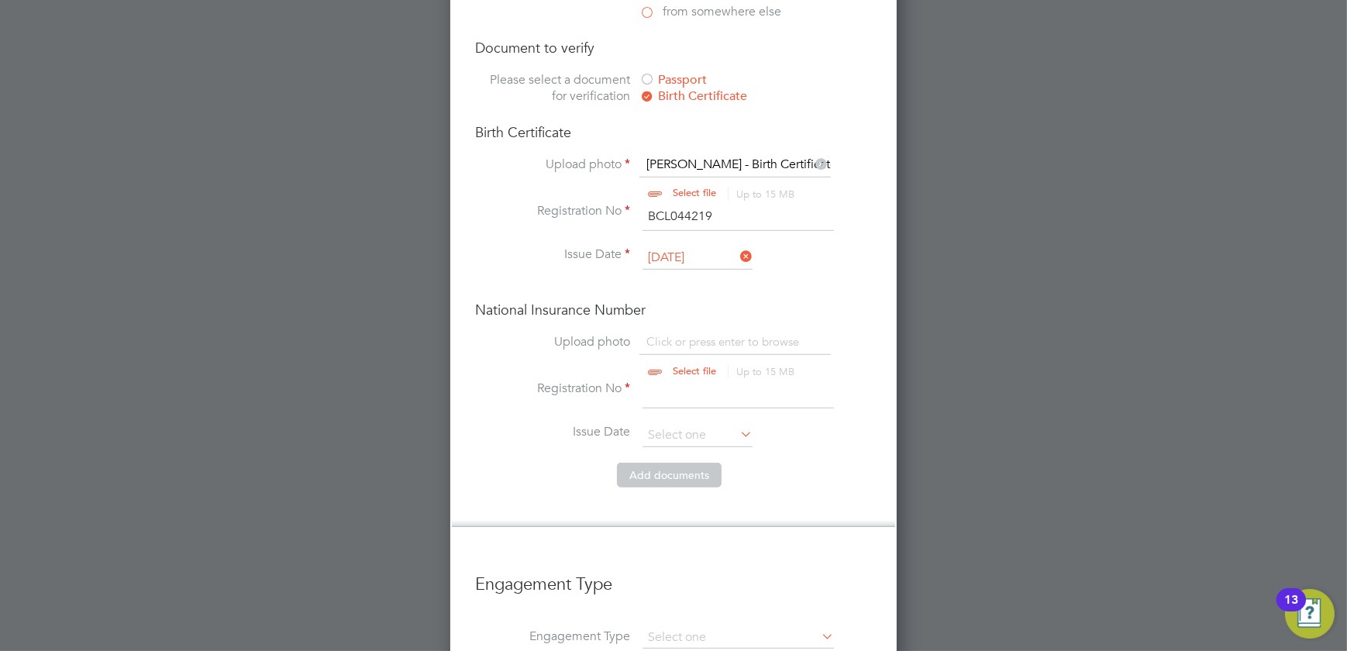
click at [705, 334] on input "file" at bounding box center [709, 357] width 243 height 47
type input "C:\fakepath\[PERSON_NAME] - NI.jpg"
click at [679, 381] on input at bounding box center [738, 395] width 191 height 28
click at [667, 381] on input at bounding box center [738, 395] width 191 height 28
type input "JJ161011D"
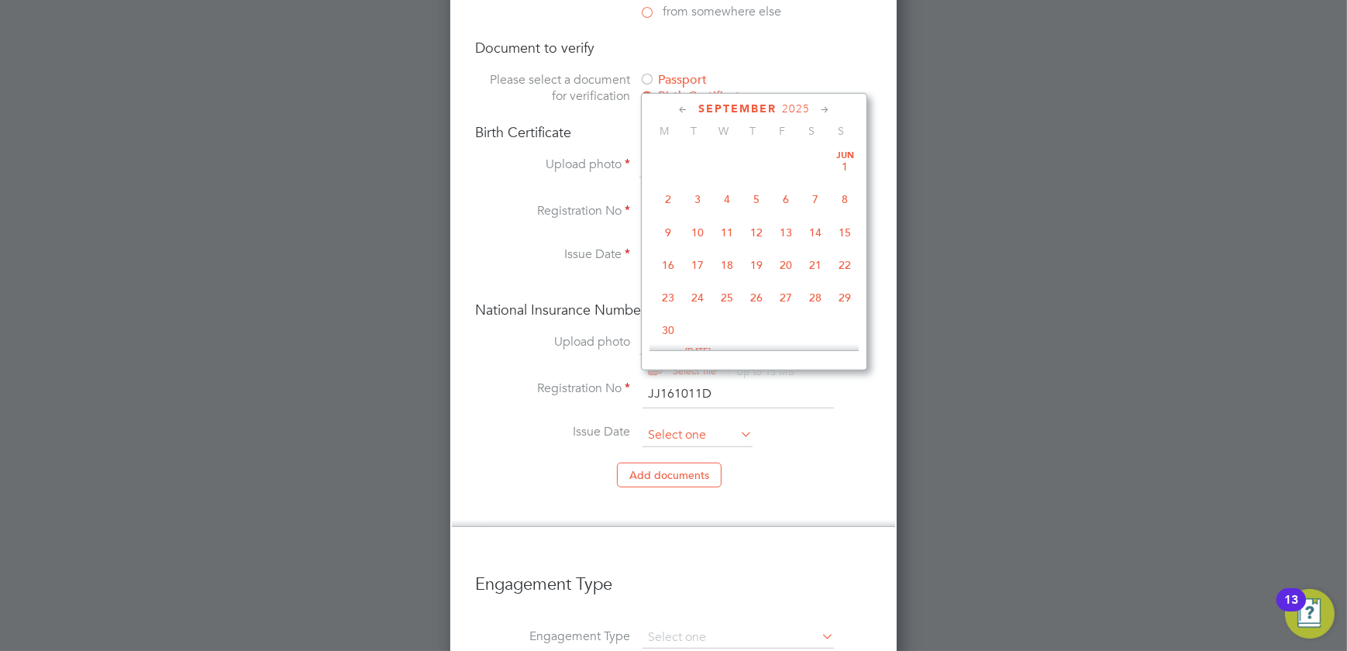
scroll to position [462, 0]
click at [676, 424] on input at bounding box center [698, 435] width 110 height 23
click at [846, 463] on li "Add document s" at bounding box center [673, 483] width 397 height 40
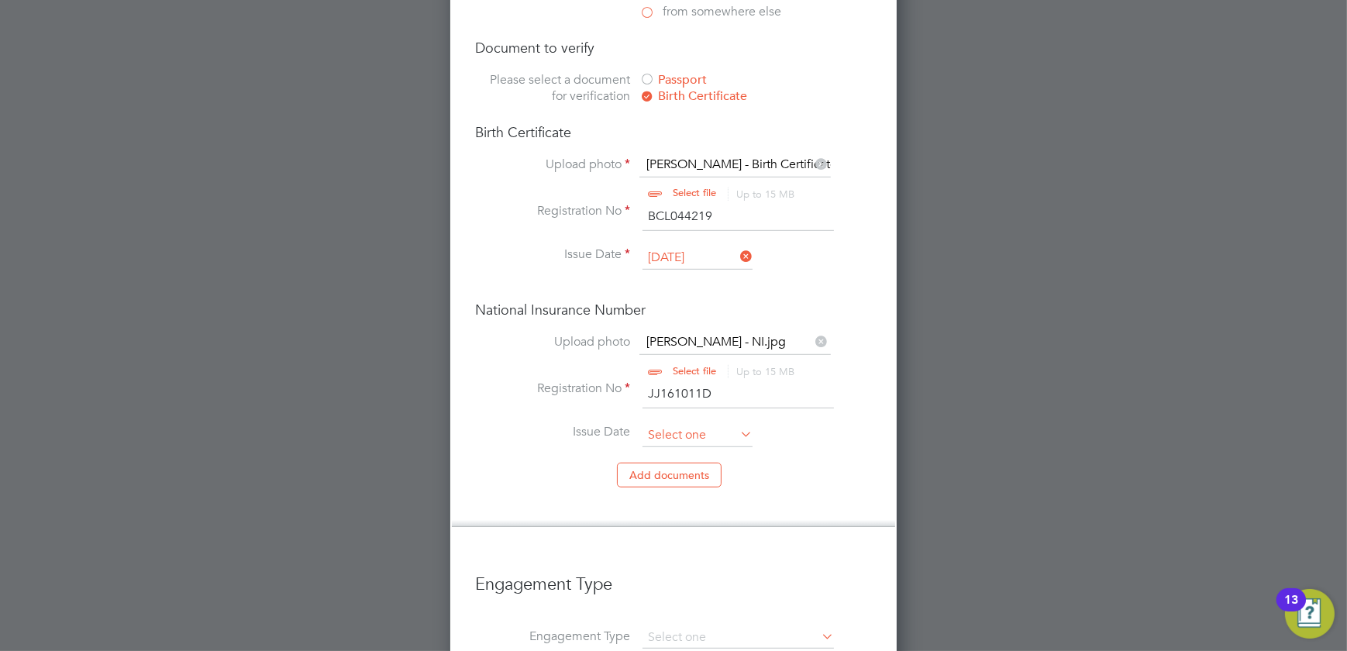
click at [717, 424] on input at bounding box center [698, 435] width 110 height 23
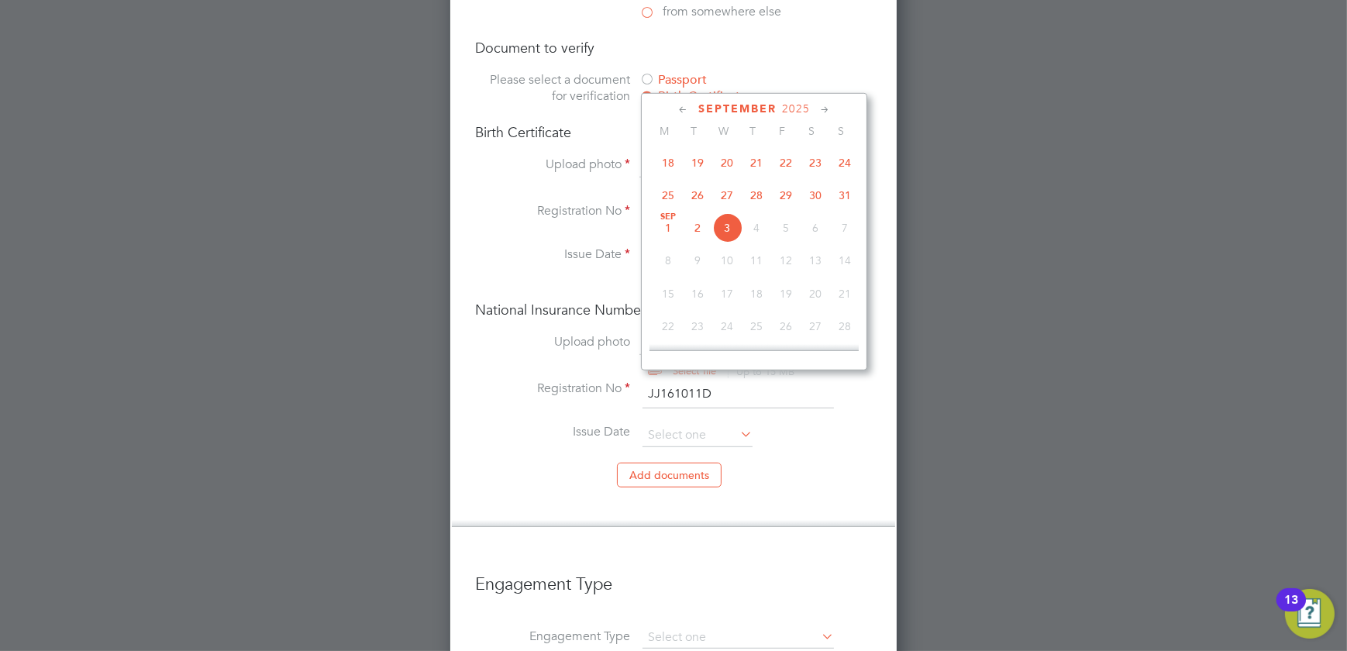
click at [751, 161] on span "21" at bounding box center [756, 162] width 29 height 29
type input "[DATE]"
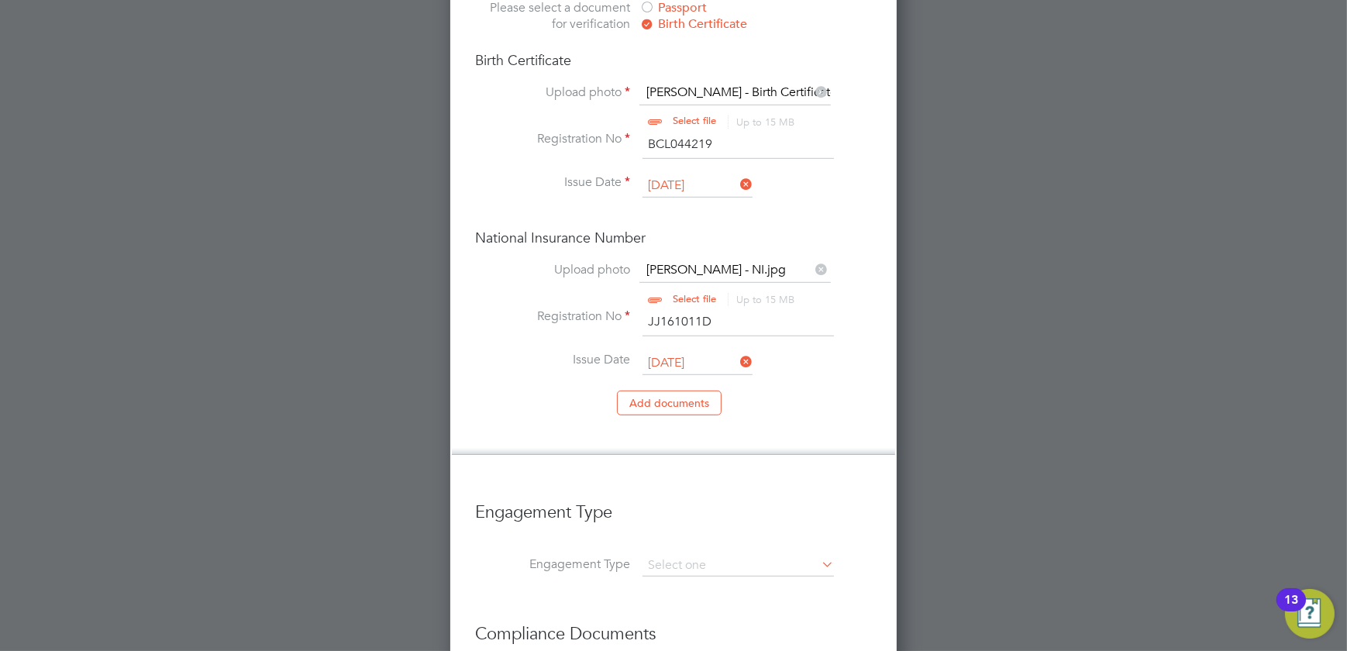
scroll to position [1434, 0]
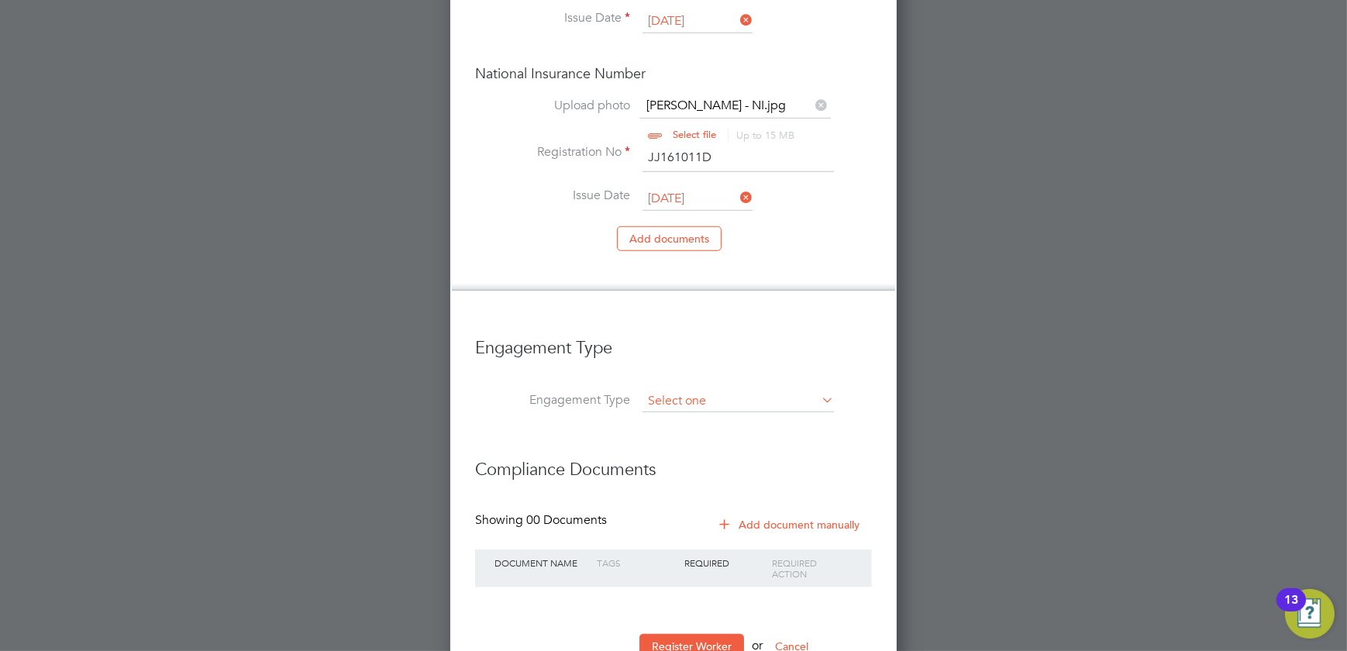
click at [717, 391] on input at bounding box center [738, 402] width 191 height 22
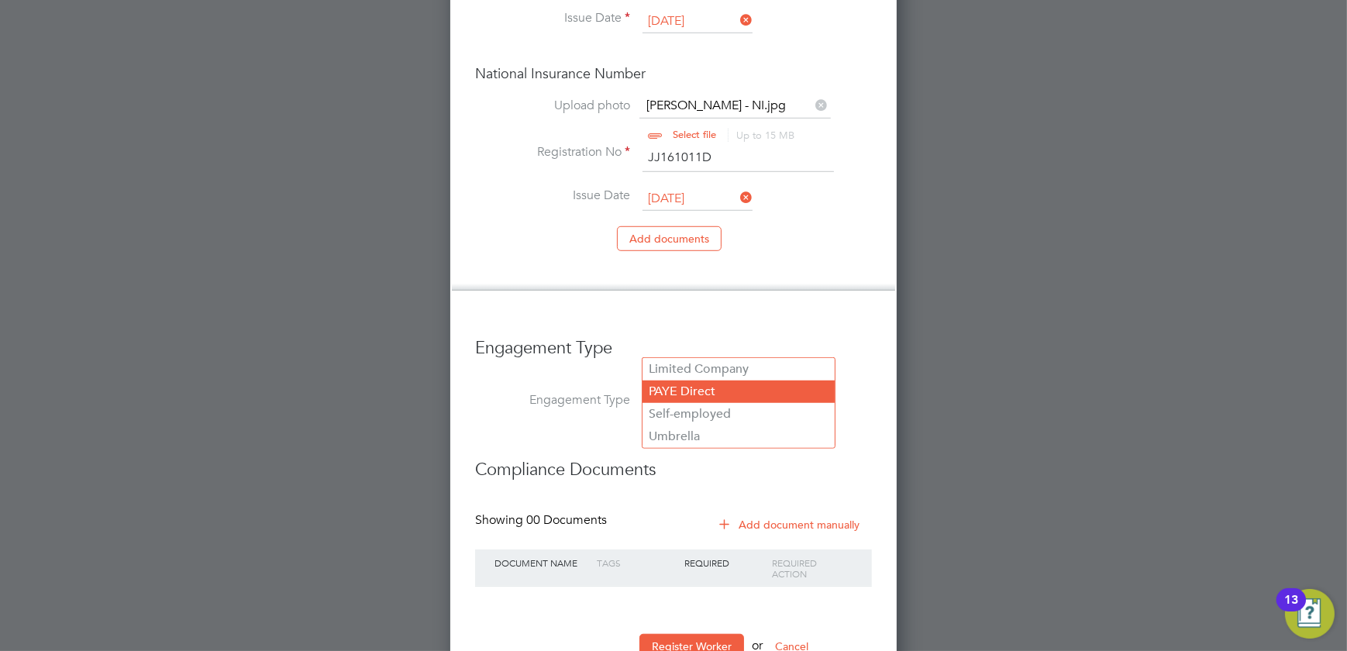
click at [705, 393] on li "PAYE Direct" at bounding box center [739, 392] width 192 height 22
type input "PAYE Direct"
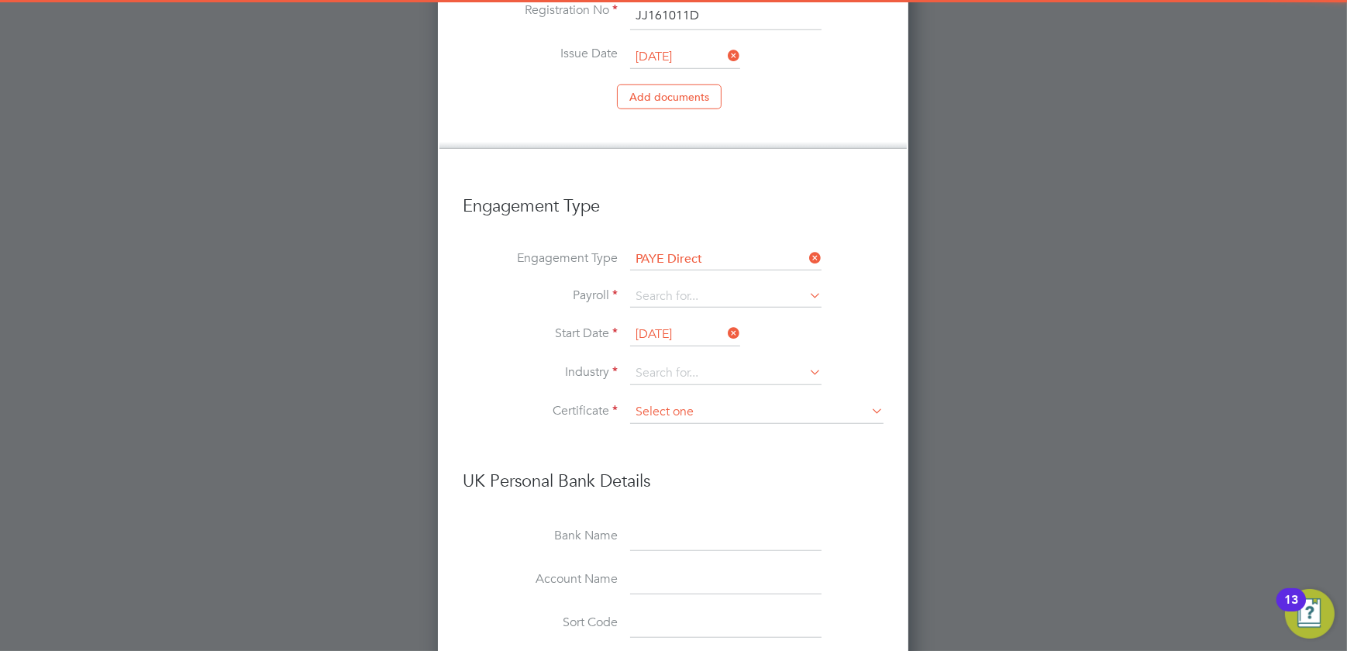
scroll to position [1715, 0]
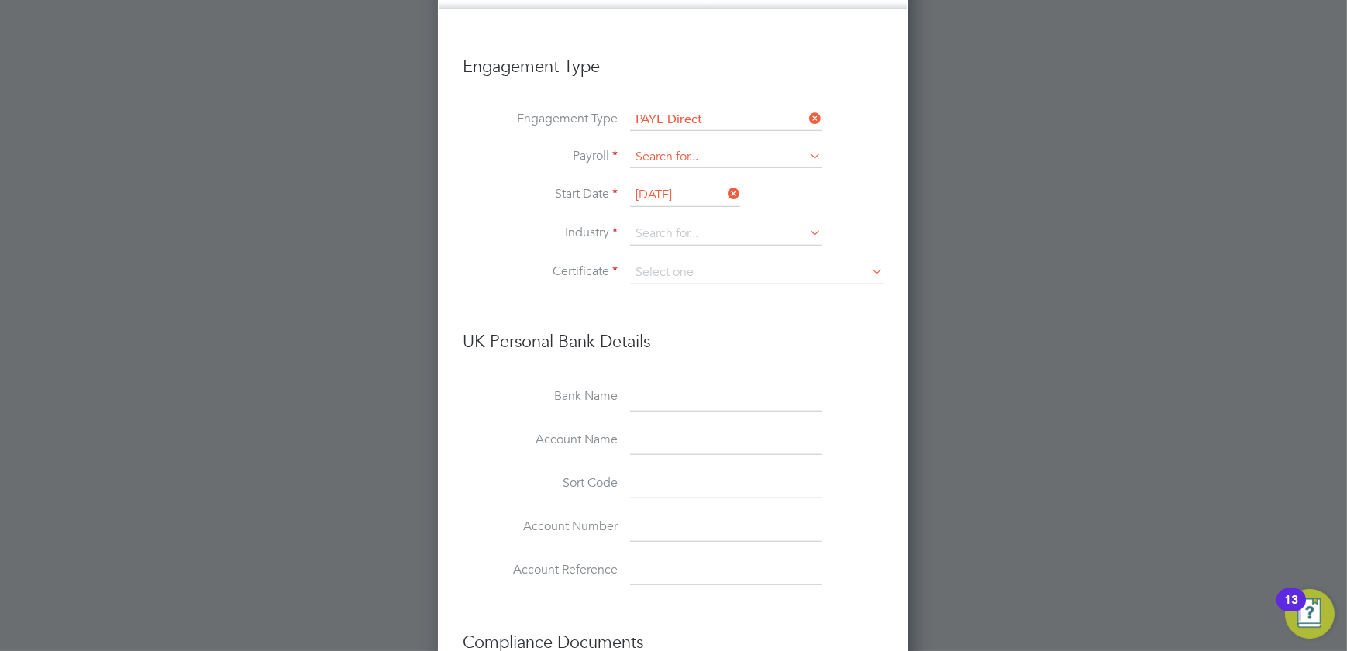
click at [701, 147] on input at bounding box center [725, 158] width 191 height 22
click at [692, 124] on li "Agency PAYE" at bounding box center [726, 125] width 192 height 22
type input "Agency PAYE"
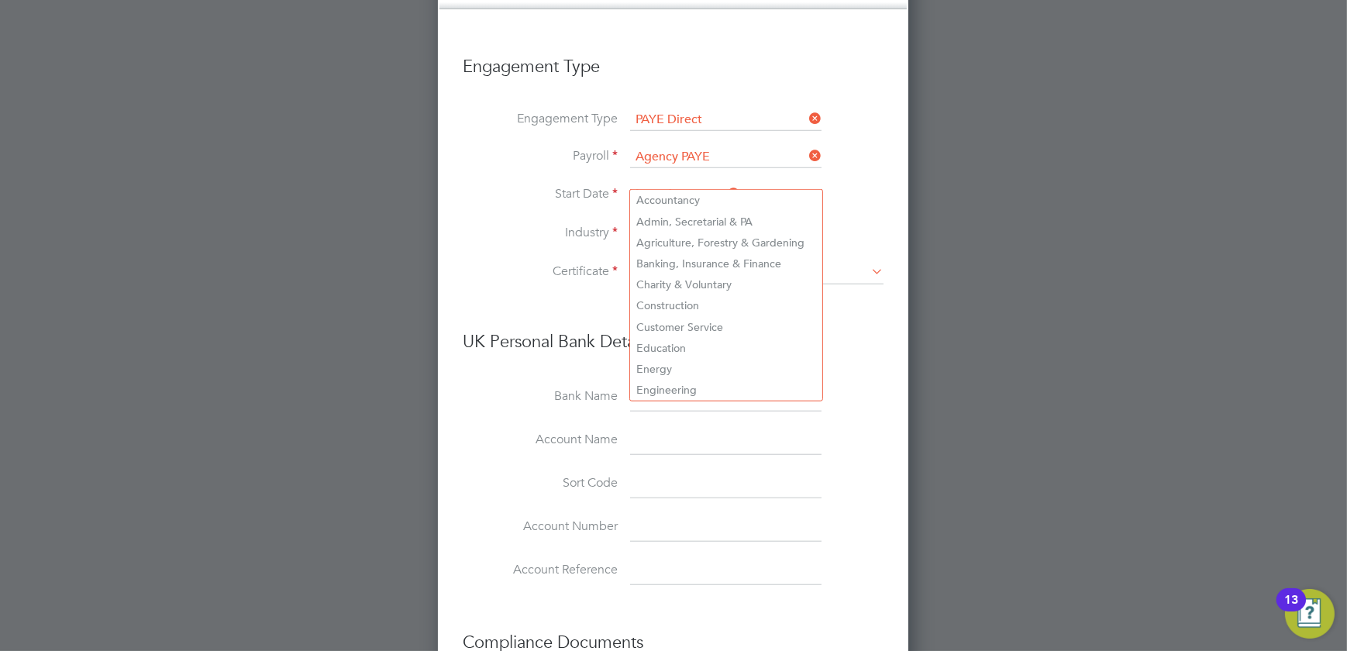
click at [697, 222] on input at bounding box center [725, 233] width 191 height 23
click at [709, 302] on li "Construction" at bounding box center [726, 305] width 192 height 21
type input "Construction"
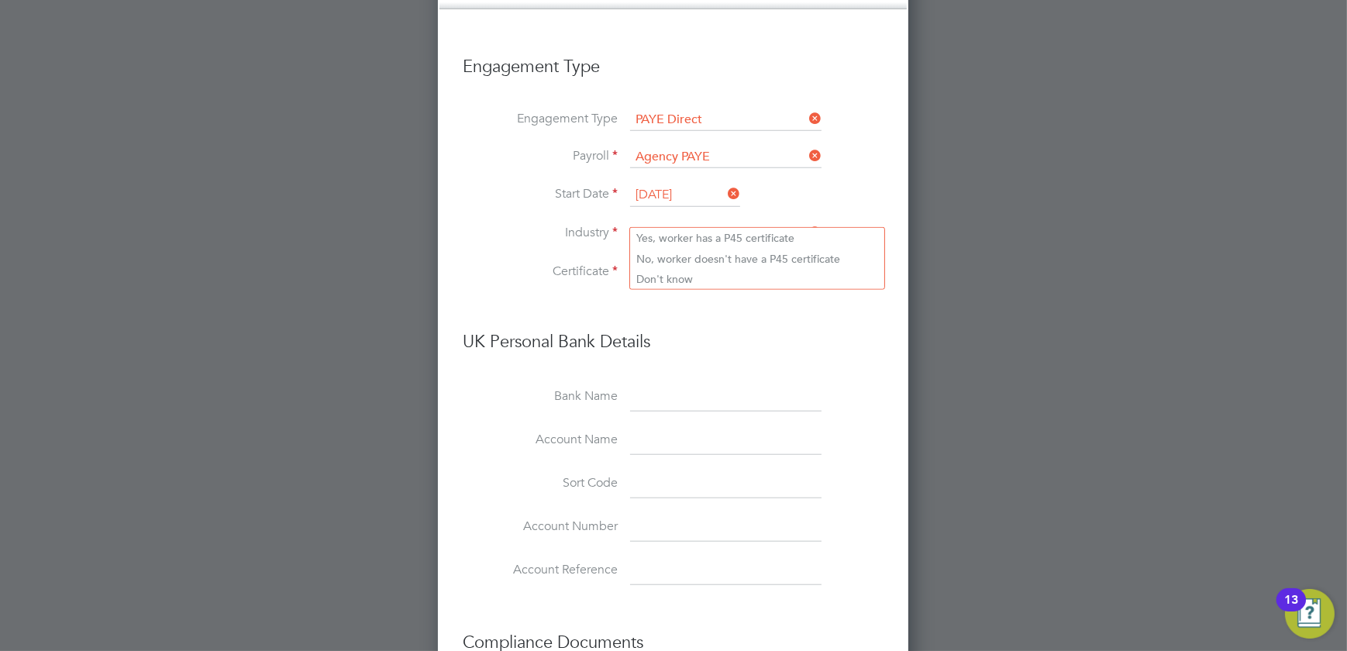
click at [743, 261] on input at bounding box center [756, 272] width 253 height 23
click at [714, 272] on li "Don't know" at bounding box center [757, 279] width 254 height 20
type input "Don't know"
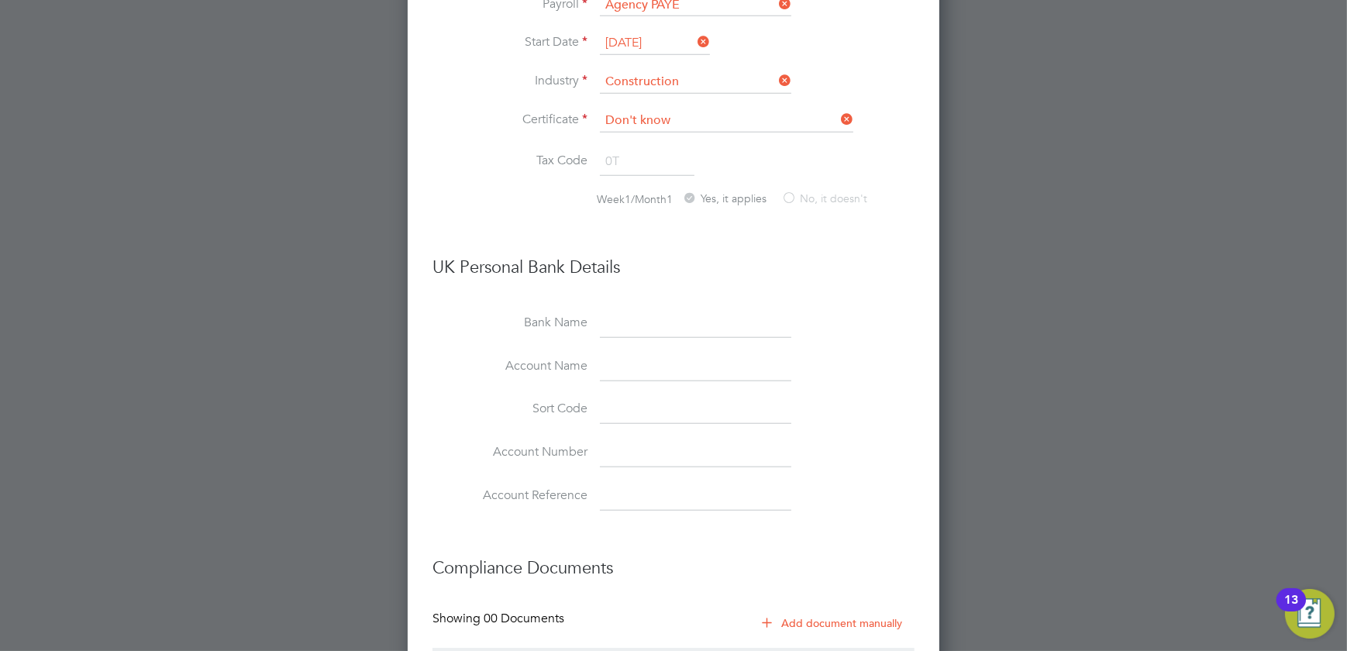
scroll to position [1962, 0]
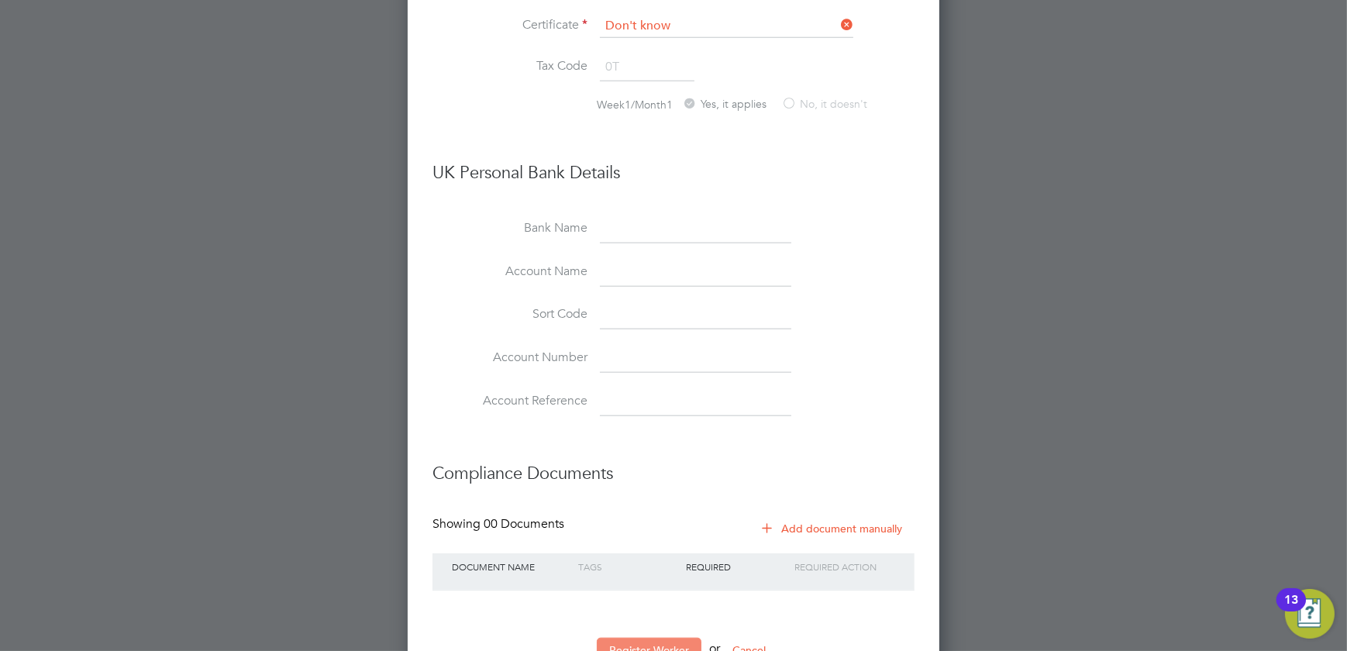
click at [620, 638] on button "Register Worker" at bounding box center [649, 650] width 105 height 25
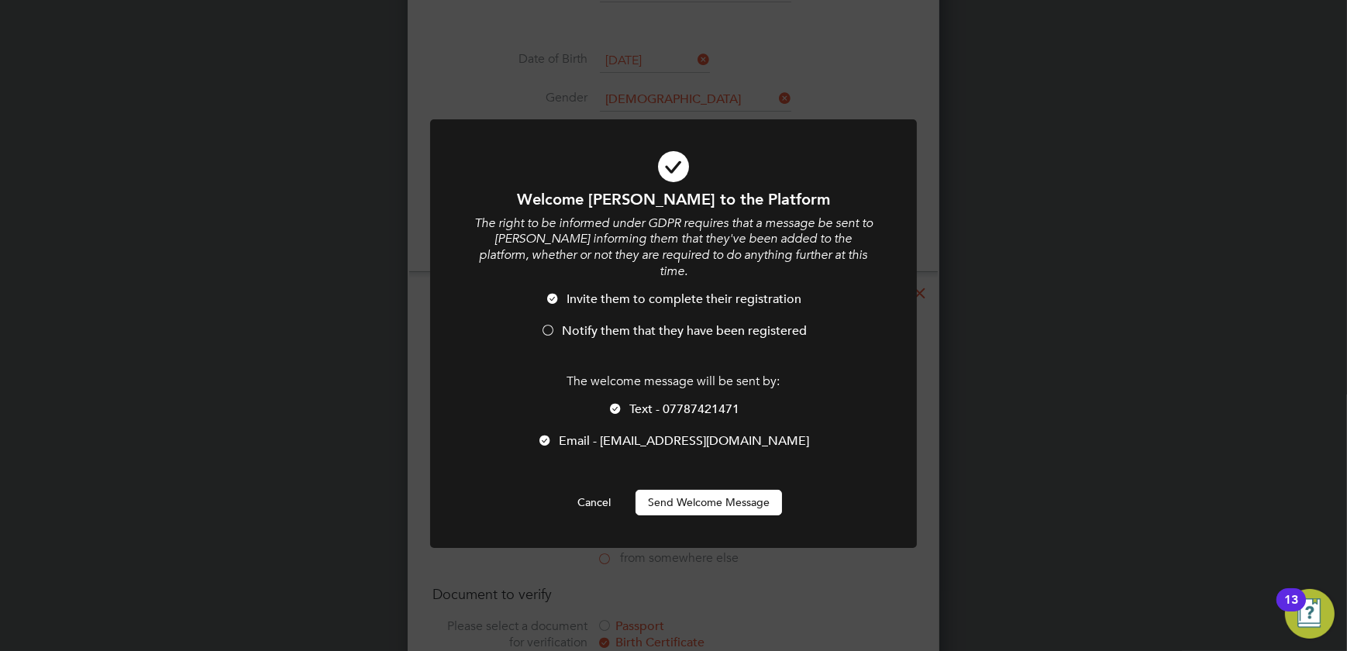
click at [727, 492] on button "Send Welcome Message" at bounding box center [709, 502] width 147 height 25
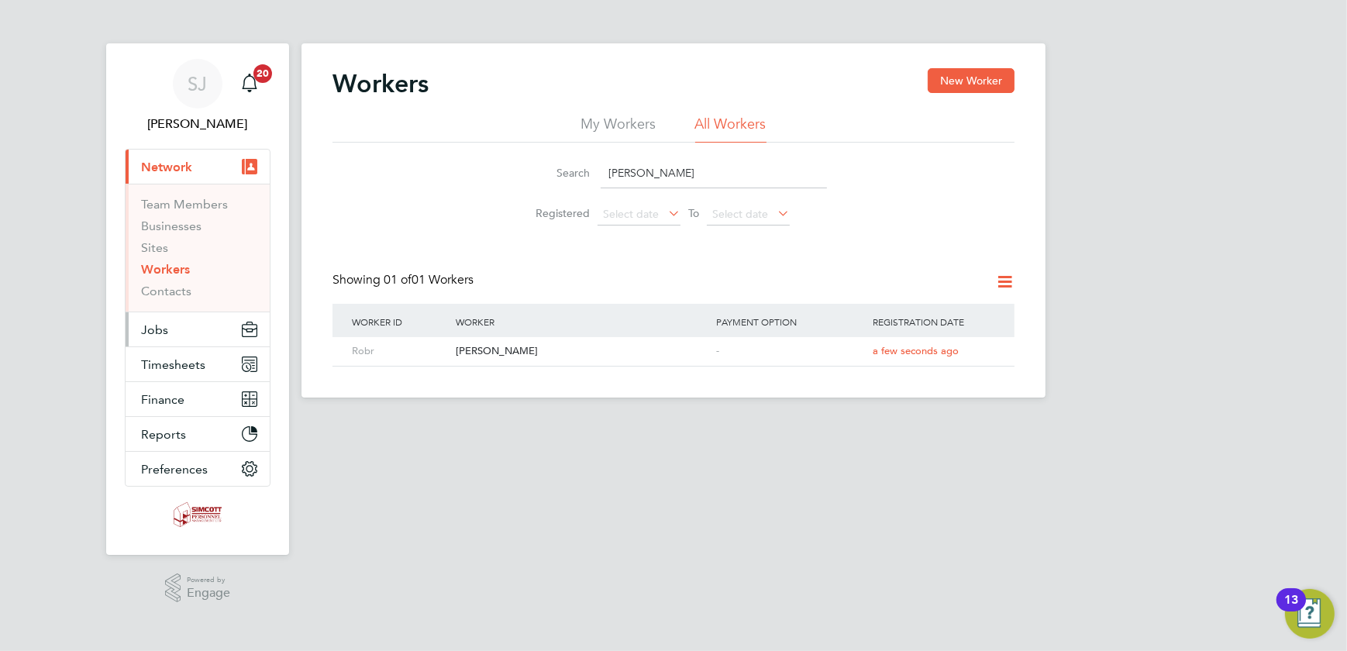
click at [175, 335] on button "Jobs" at bounding box center [198, 329] width 144 height 34
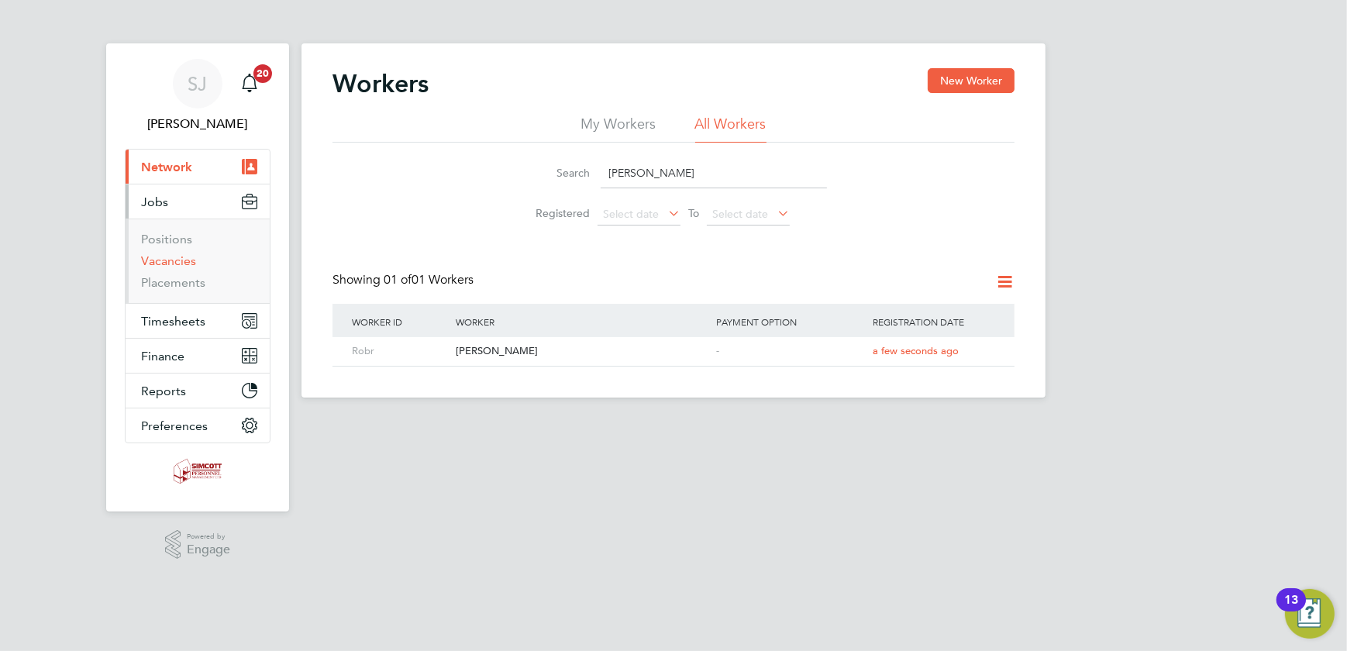
click at [173, 264] on link "Vacancies" at bounding box center [168, 260] width 55 height 15
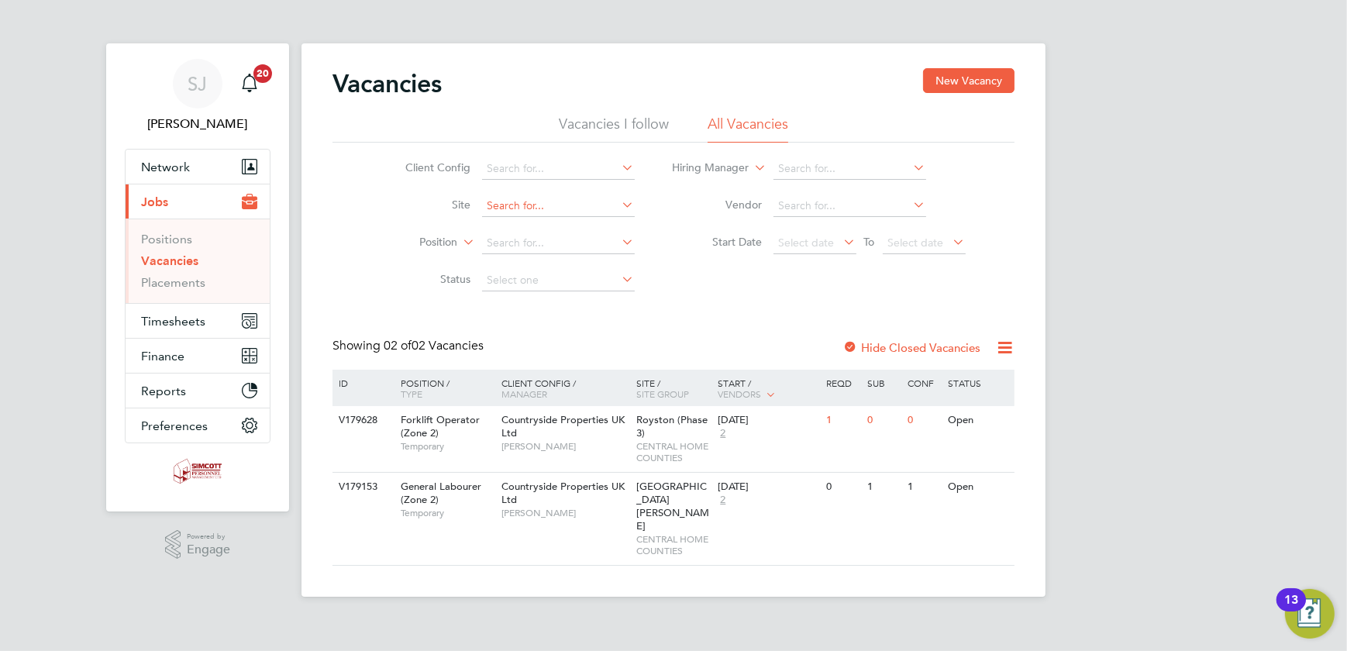
click at [532, 202] on input at bounding box center [558, 206] width 153 height 22
click at [589, 227] on li "[GEOGRAPHIC_DATA] (Phase 2), [PERSON_NAME]" at bounding box center [588, 226] width 214 height 21
type input "[GEOGRAPHIC_DATA] (Phase 2), [PERSON_NAME]"
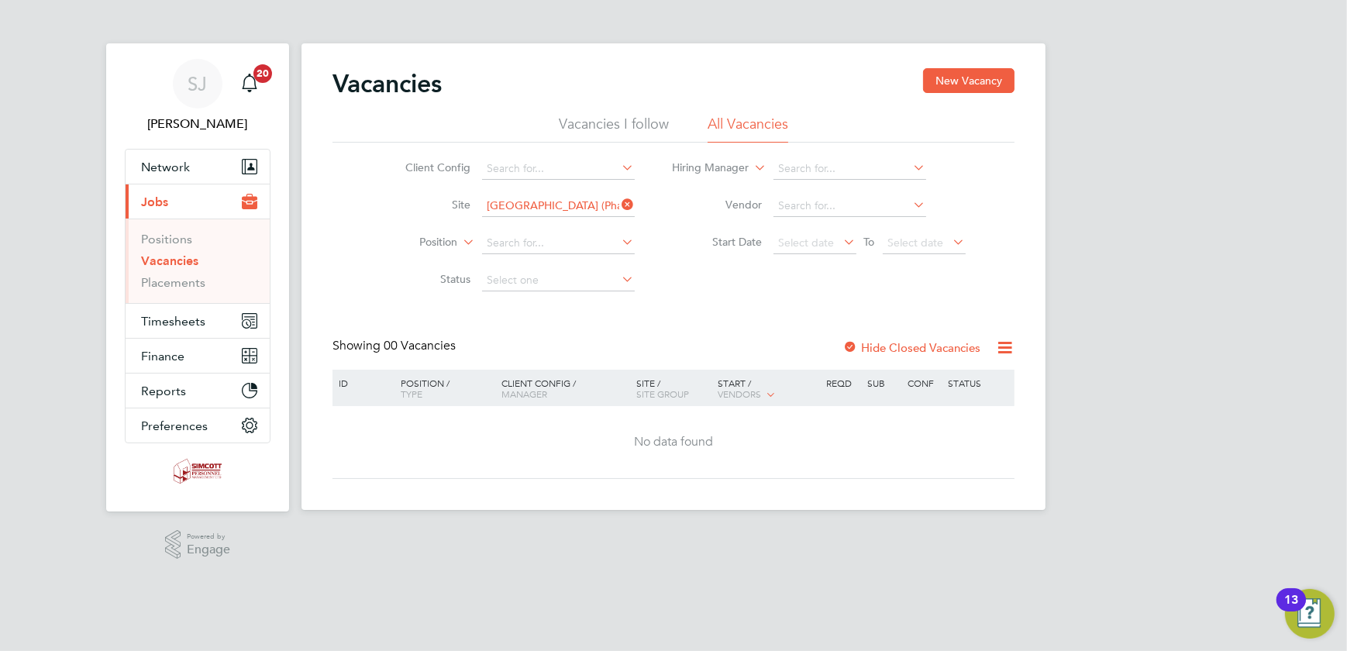
click at [887, 350] on label "Hide Closed Vacancies" at bounding box center [912, 347] width 138 height 15
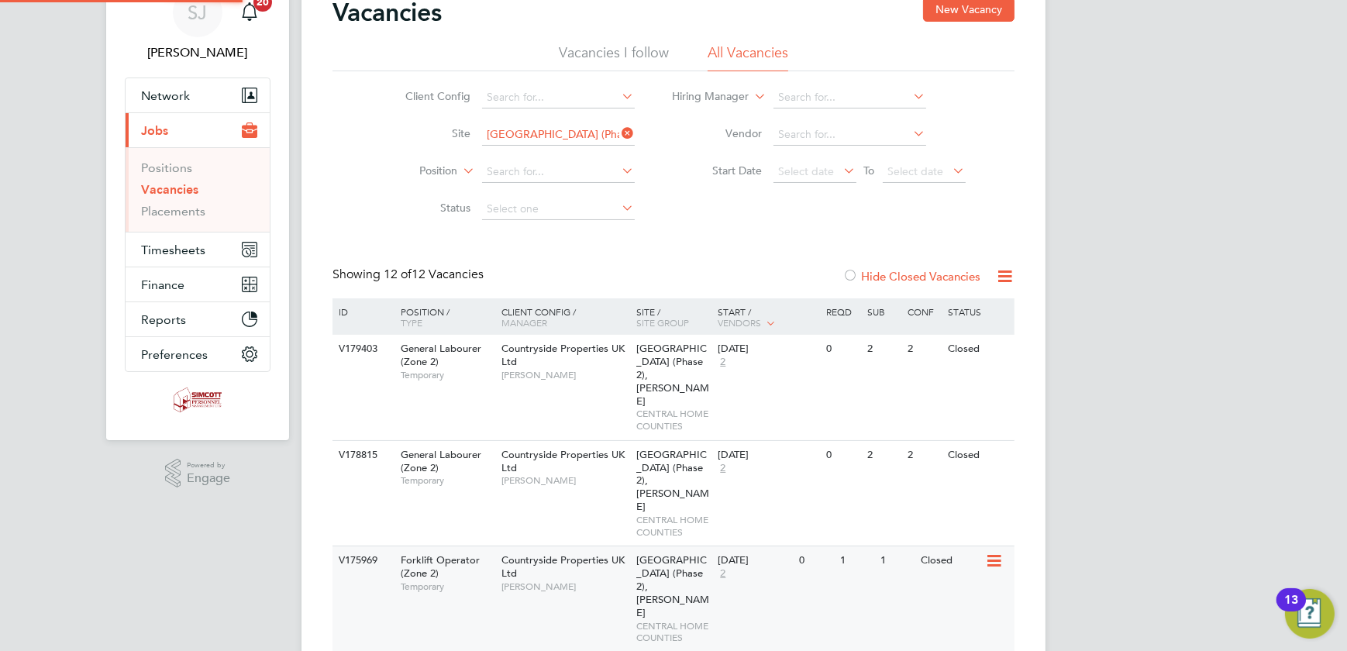
scroll to position [211, 0]
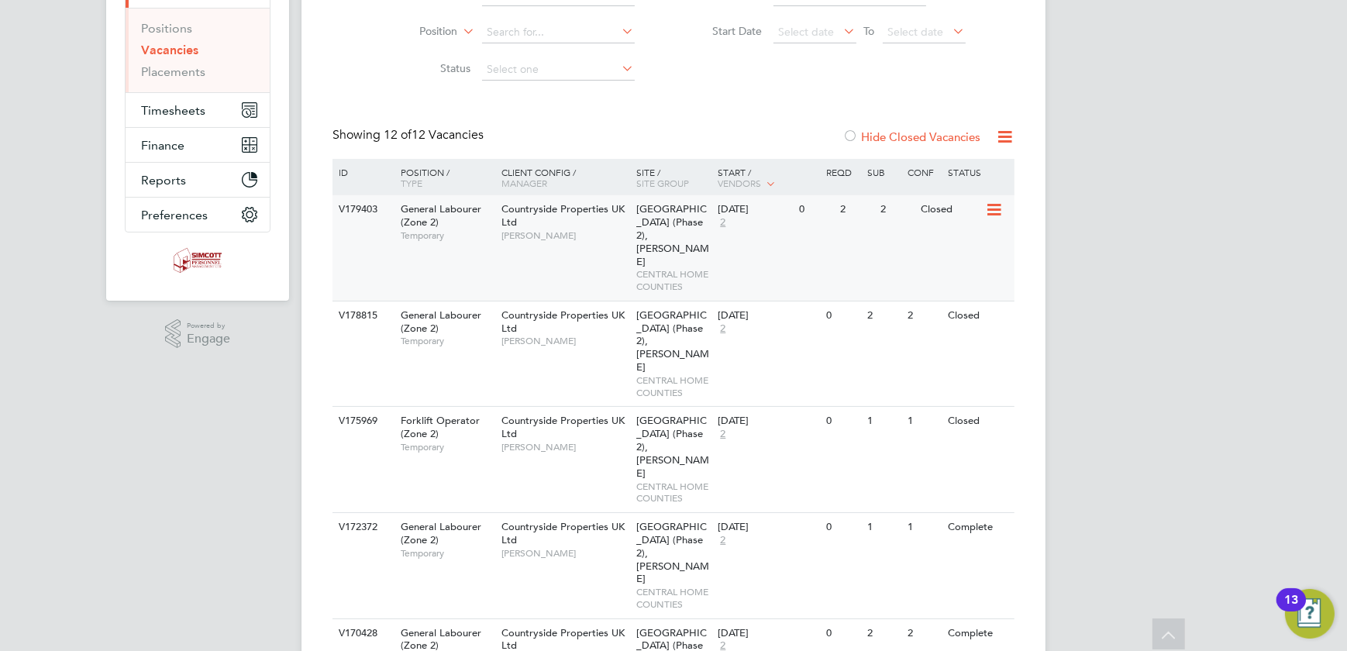
click at [607, 230] on span "[PERSON_NAME]" at bounding box center [566, 235] width 128 height 12
click at [174, 104] on span "Timesheets" at bounding box center [173, 110] width 64 height 15
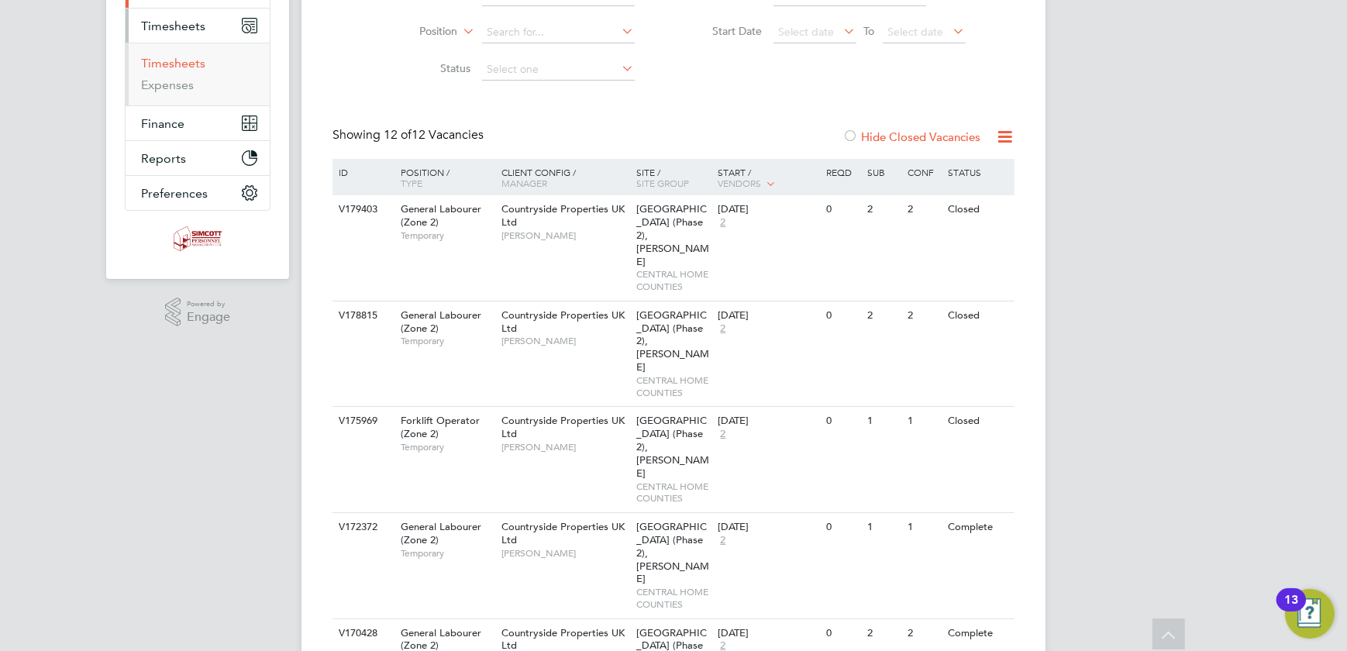
click at [164, 60] on link "Timesheets" at bounding box center [173, 63] width 64 height 15
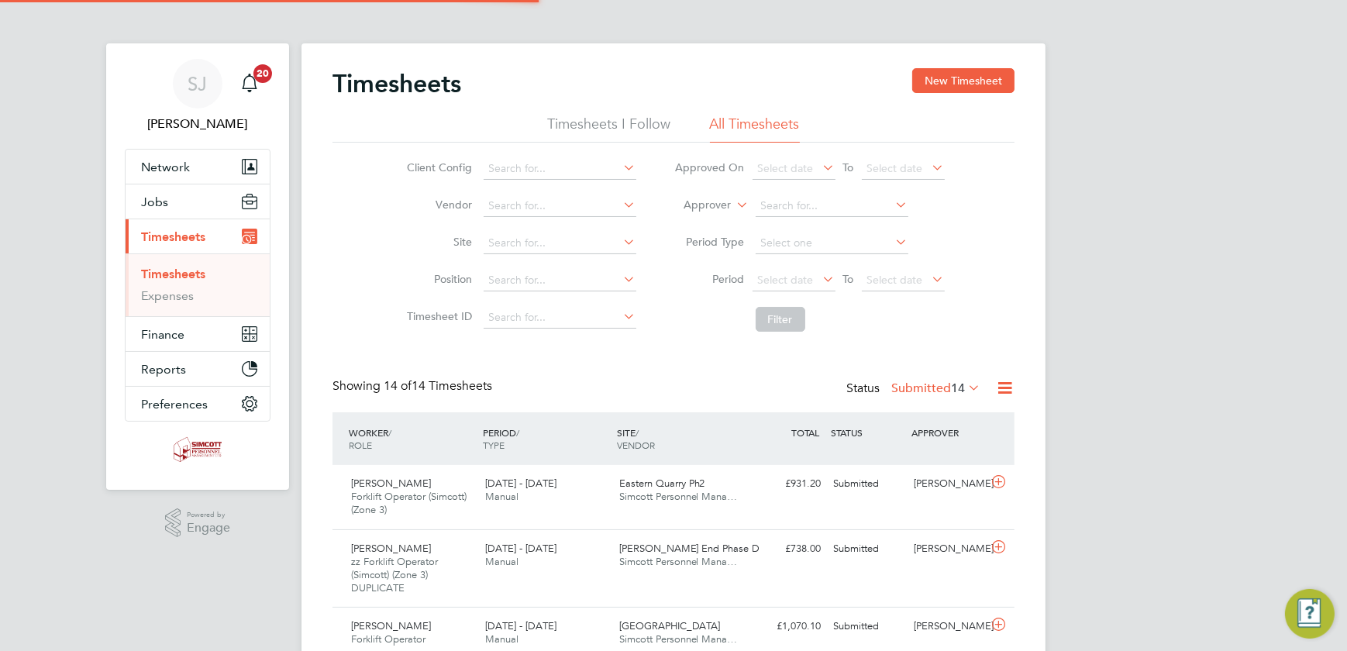
scroll to position [8, 8]
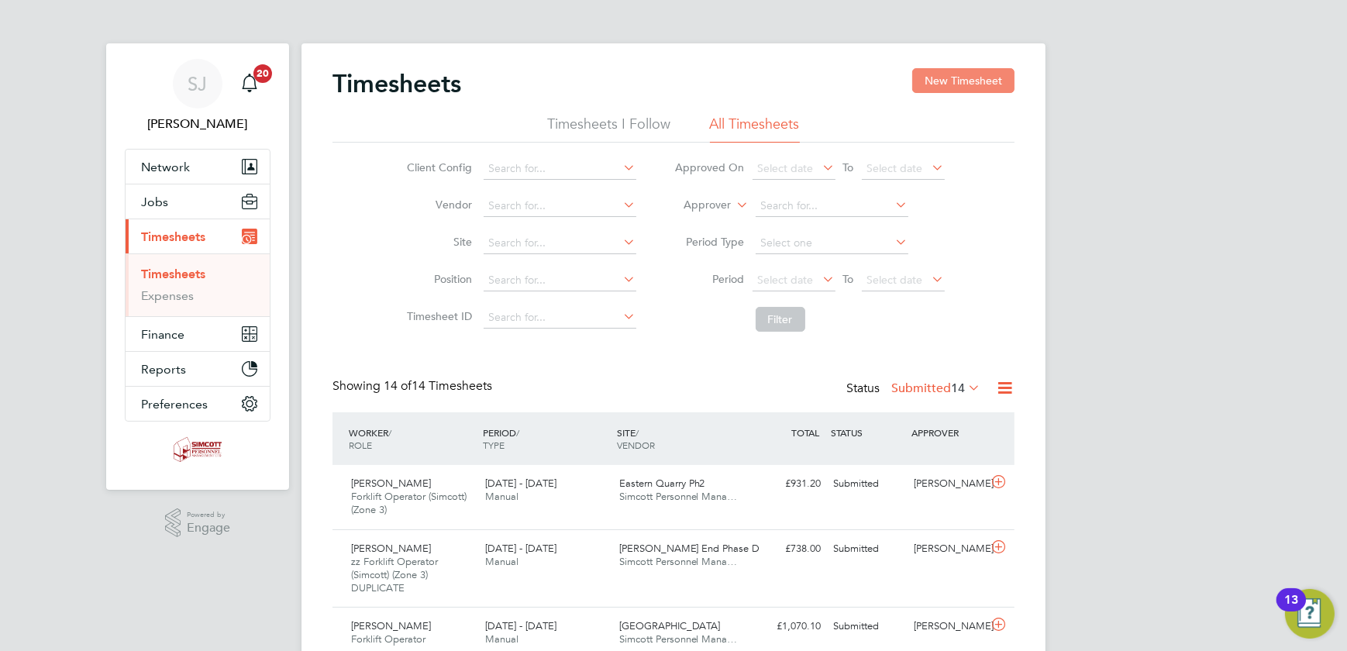
click at [953, 80] on button "New Timesheet" at bounding box center [963, 80] width 102 height 25
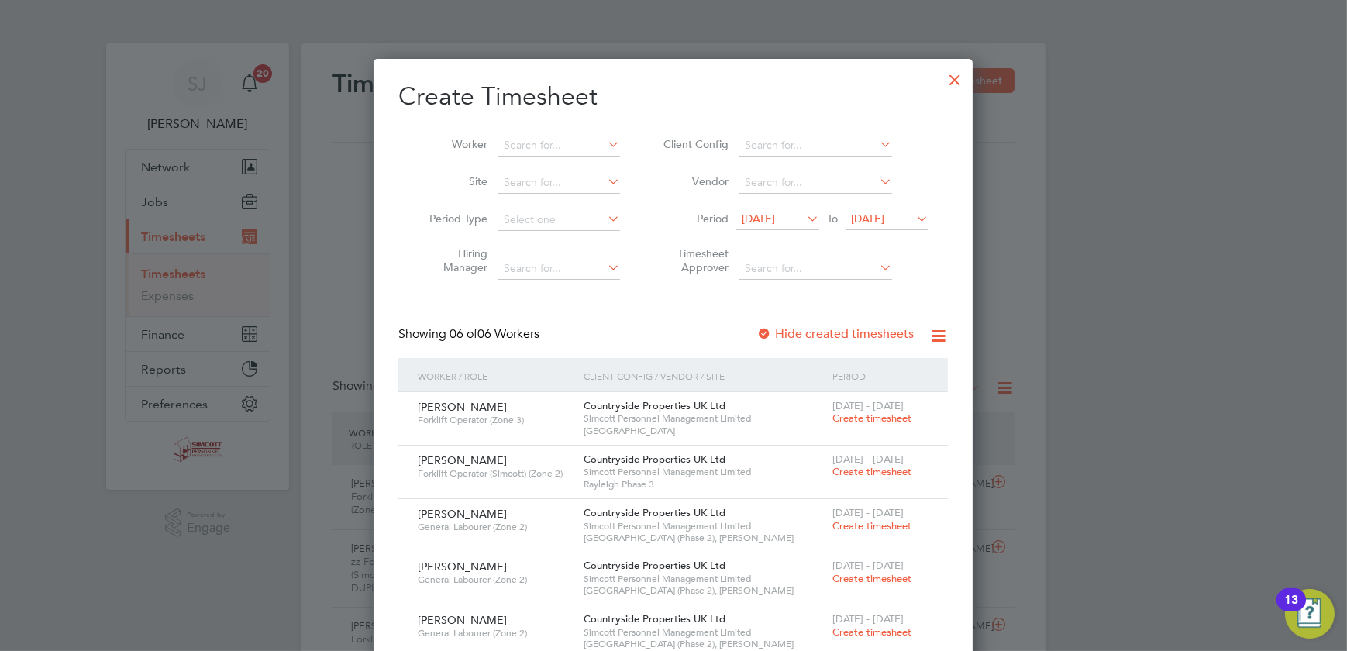
drag, startPoint x: 885, startPoint y: 222, endPoint x: 895, endPoint y: 225, distance: 10.5
click at [884, 222] on span "[DATE]" at bounding box center [867, 219] width 33 height 14
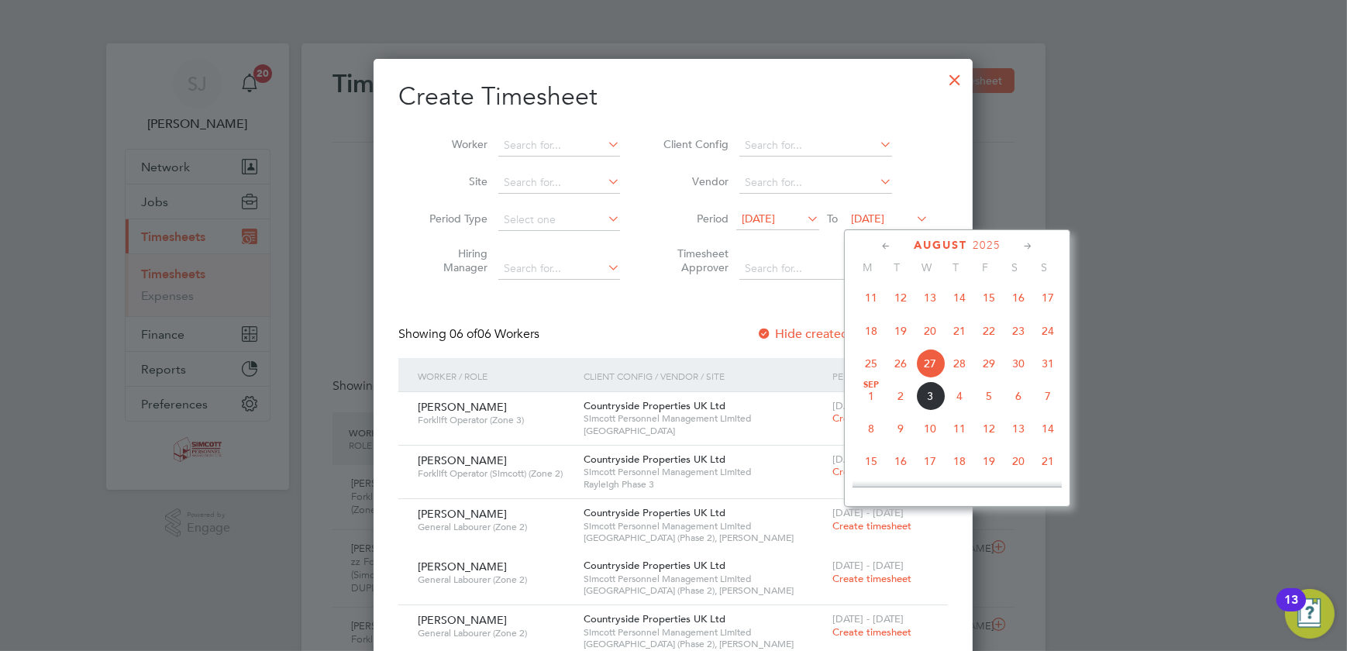
click at [1056, 368] on span "31" at bounding box center [1047, 363] width 29 height 29
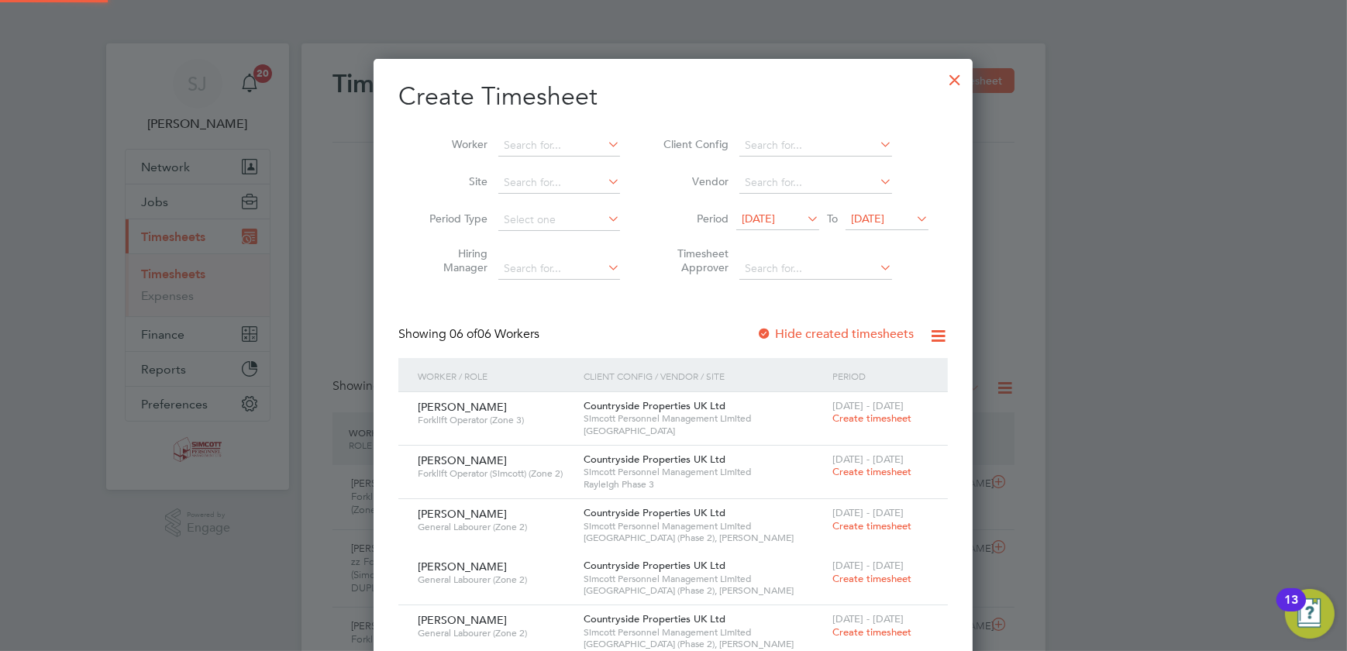
click at [771, 212] on span "[DATE]" at bounding box center [758, 219] width 33 height 14
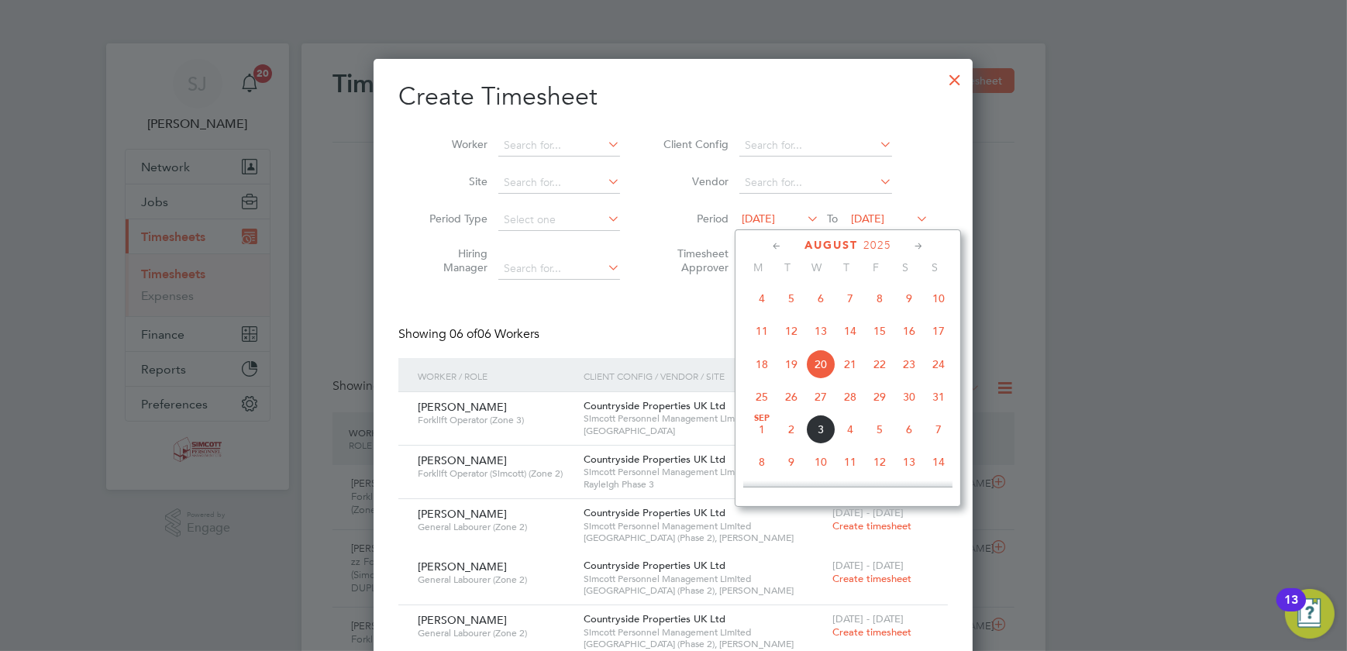
click at [758, 395] on span "25" at bounding box center [761, 396] width 29 height 29
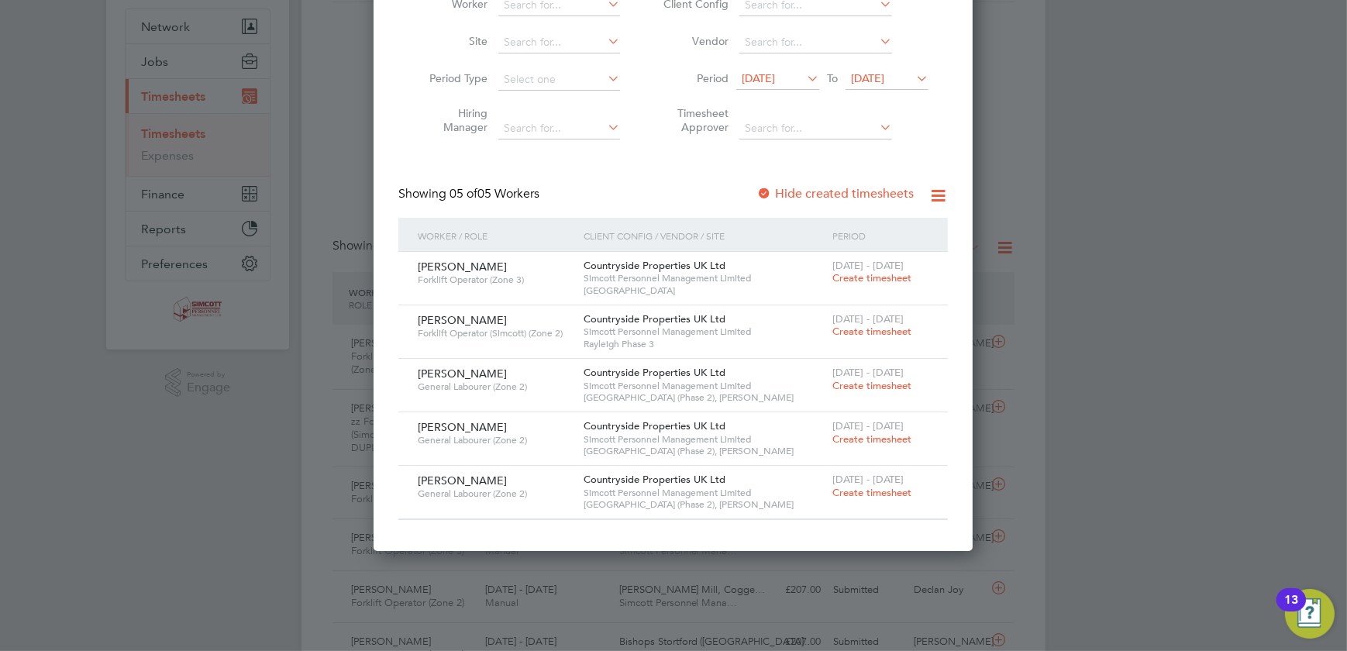
click at [853, 489] on span "Create timesheet" at bounding box center [872, 492] width 79 height 13
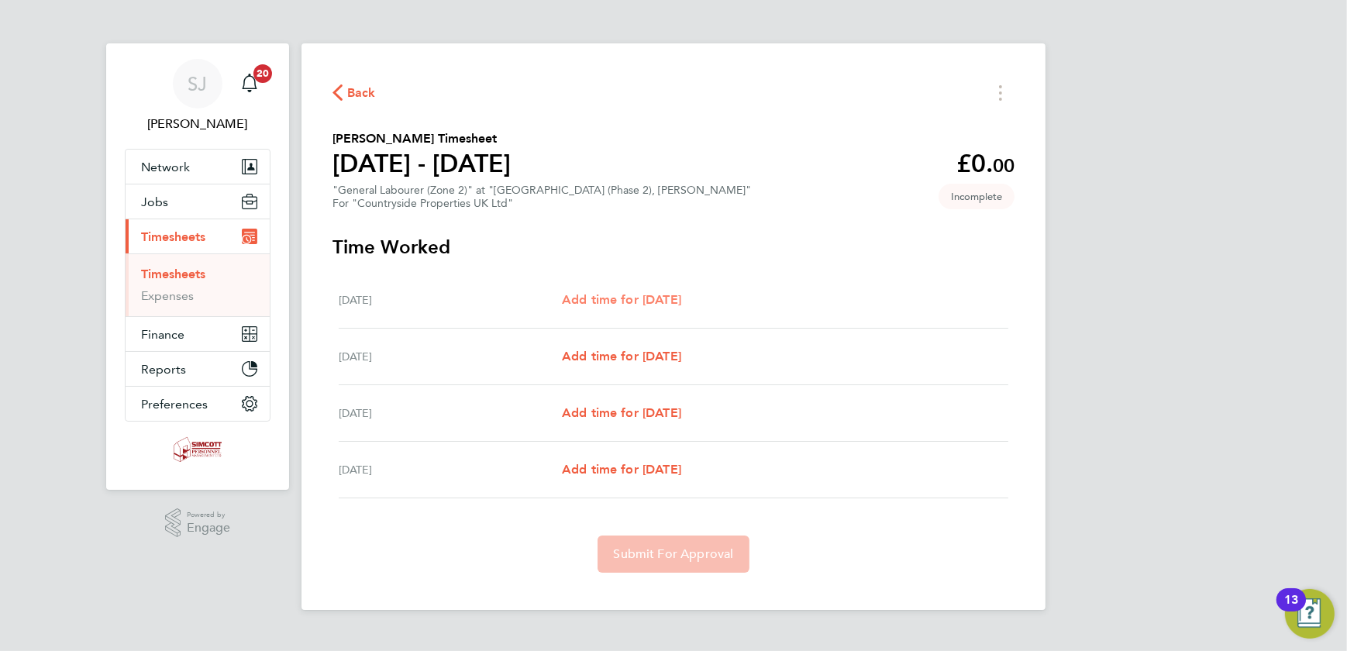
click at [642, 305] on span "Add time for [DATE]" at bounding box center [621, 299] width 119 height 15
select select "30"
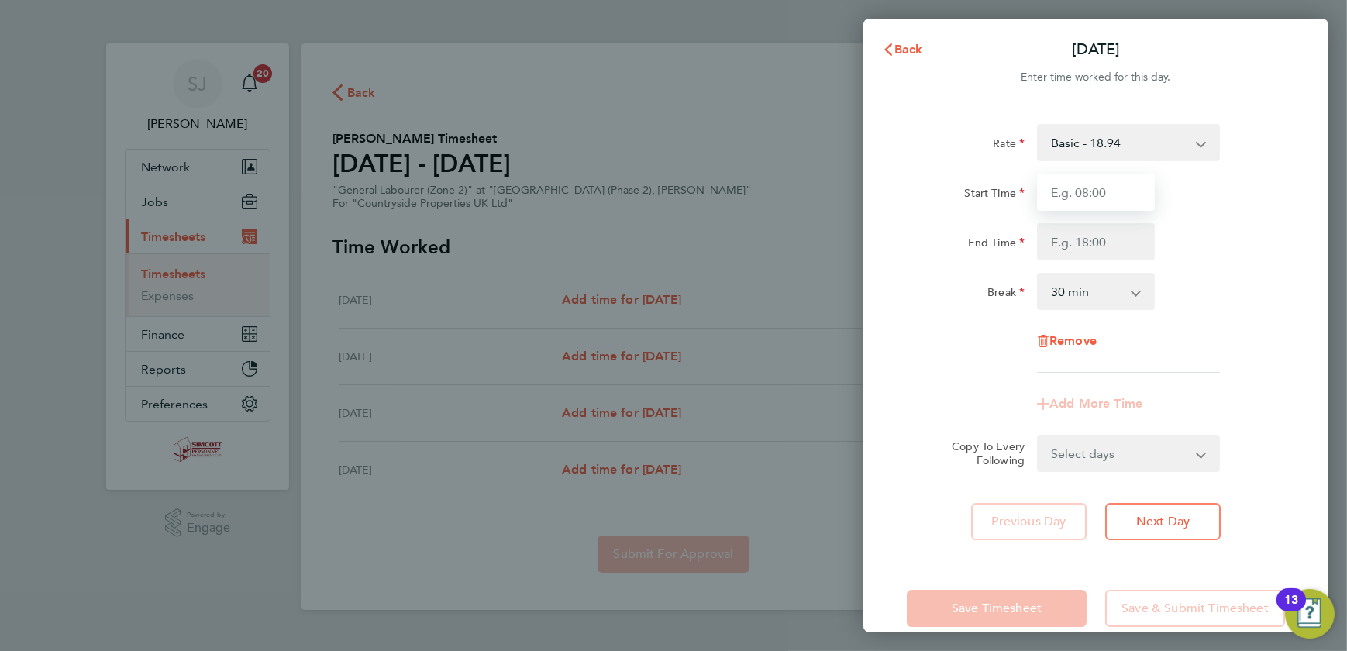
drag, startPoint x: 1153, startPoint y: 202, endPoint x: 1143, endPoint y: 202, distance: 9.3
click at [1149, 202] on input "Start Time" at bounding box center [1096, 192] width 118 height 37
type input "07:30"
click at [1078, 248] on input "End Time" at bounding box center [1096, 241] width 118 height 37
type input "16:00"
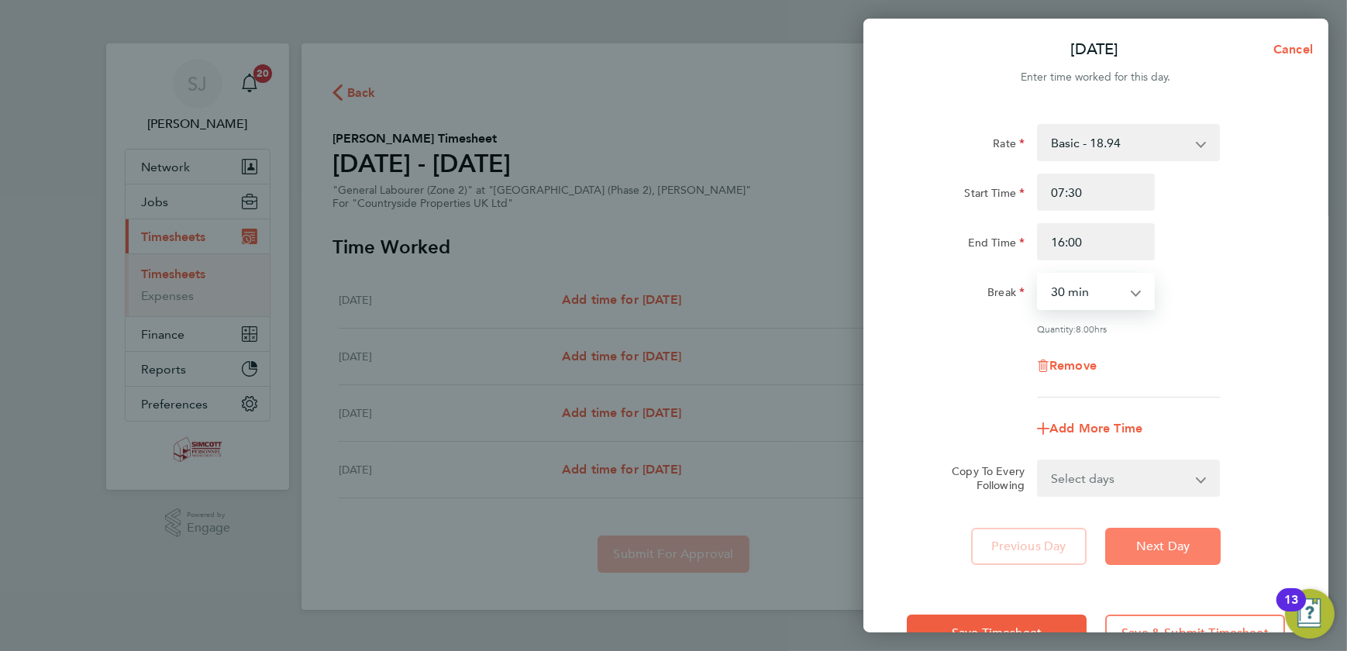
click at [1162, 539] on span "Next Day" at bounding box center [1162, 547] width 53 height 16
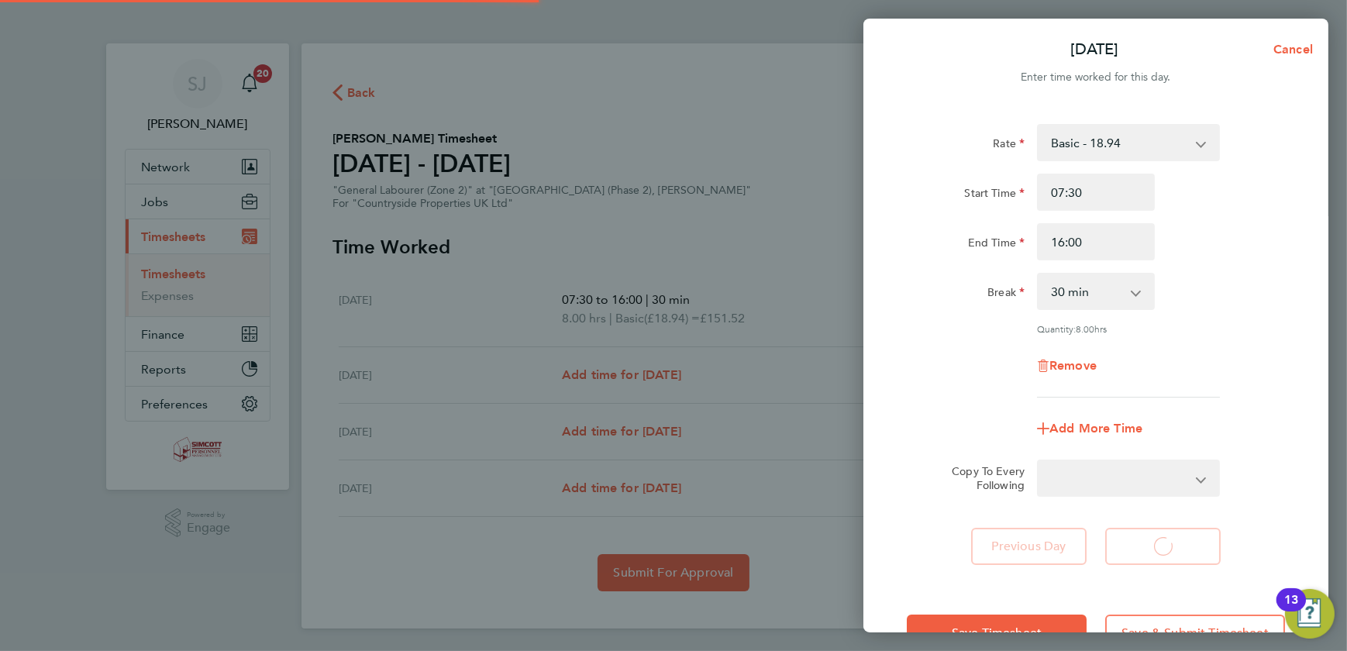
select select "30"
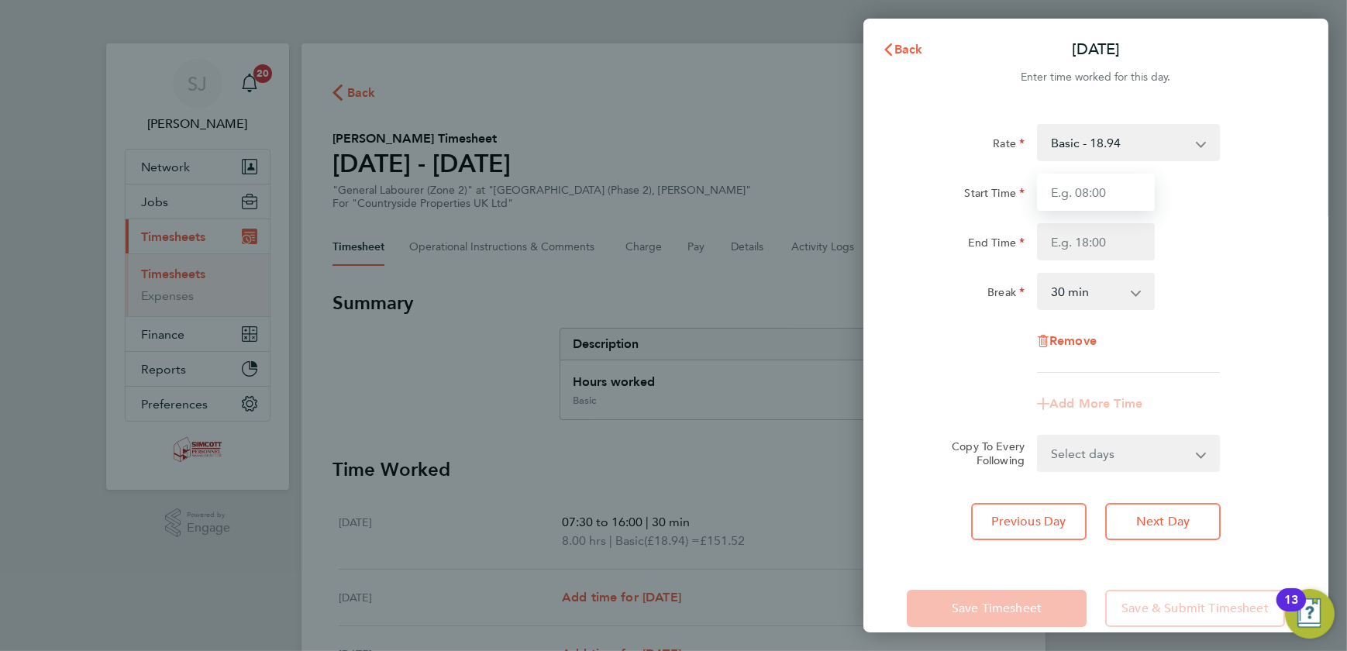
drag, startPoint x: 1085, startPoint y: 185, endPoint x: 1087, endPoint y: 193, distance: 7.9
click at [1085, 187] on input "Start Time" at bounding box center [1096, 192] width 118 height 37
type input "07:30"
type input "16:00"
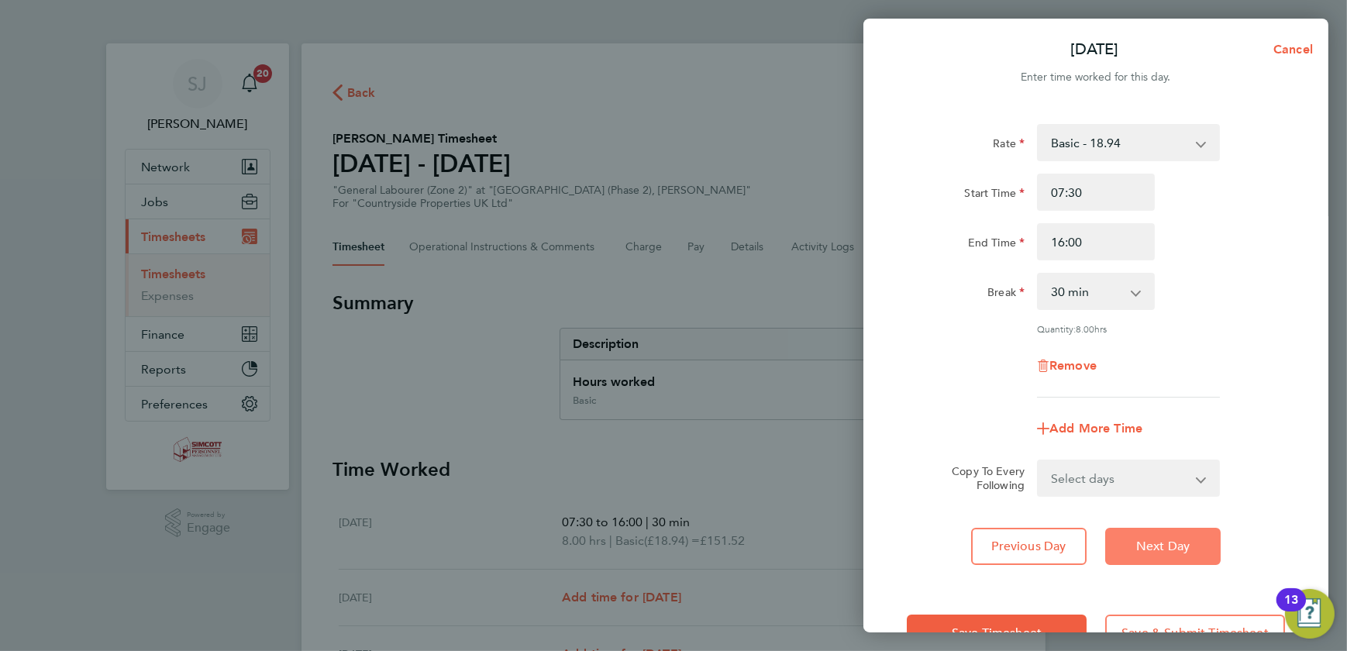
click at [1155, 546] on span "Next Day" at bounding box center [1162, 547] width 53 height 16
select select "30"
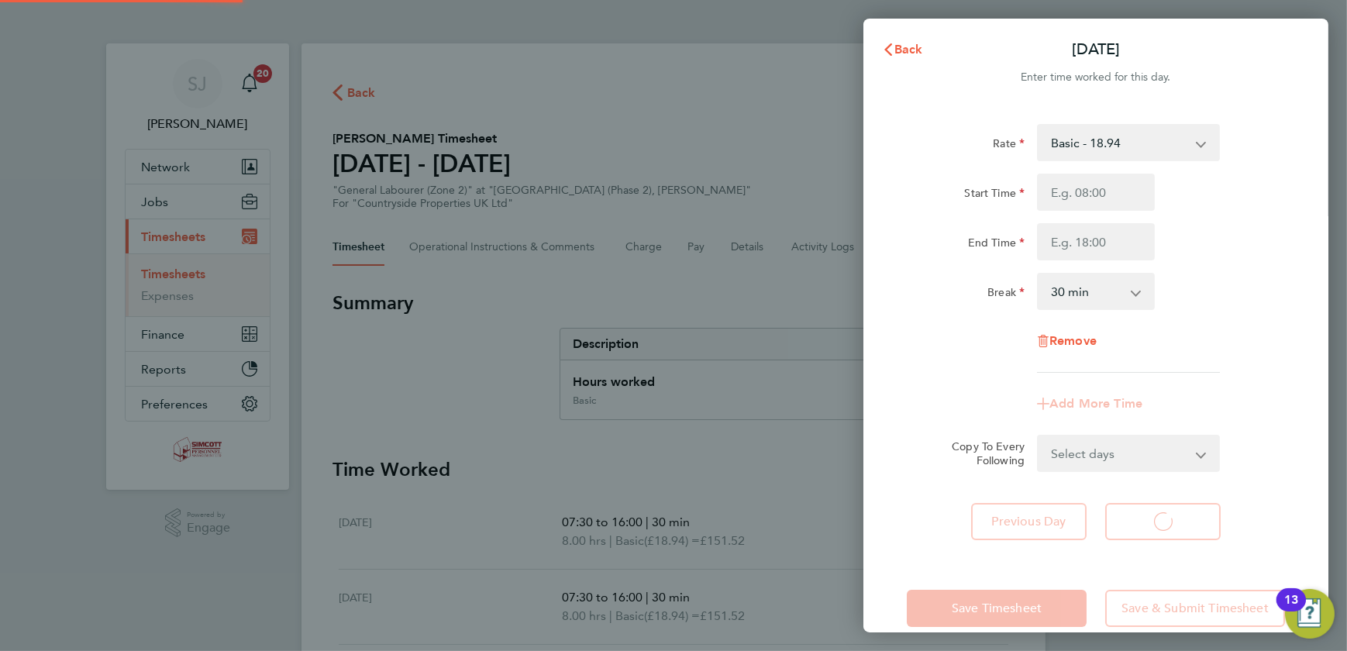
select select "30"
drag, startPoint x: 1061, startPoint y: 172, endPoint x: 1076, endPoint y: 188, distance: 21.4
click at [1064, 172] on div "Rate Basic - 18.94 Start Time End Time Break 0 min 15 min 30 min 45 min 60 min …" at bounding box center [1096, 248] width 378 height 249
click at [1077, 190] on input "Start Time" at bounding box center [1096, 192] width 118 height 37
type input "07:30"
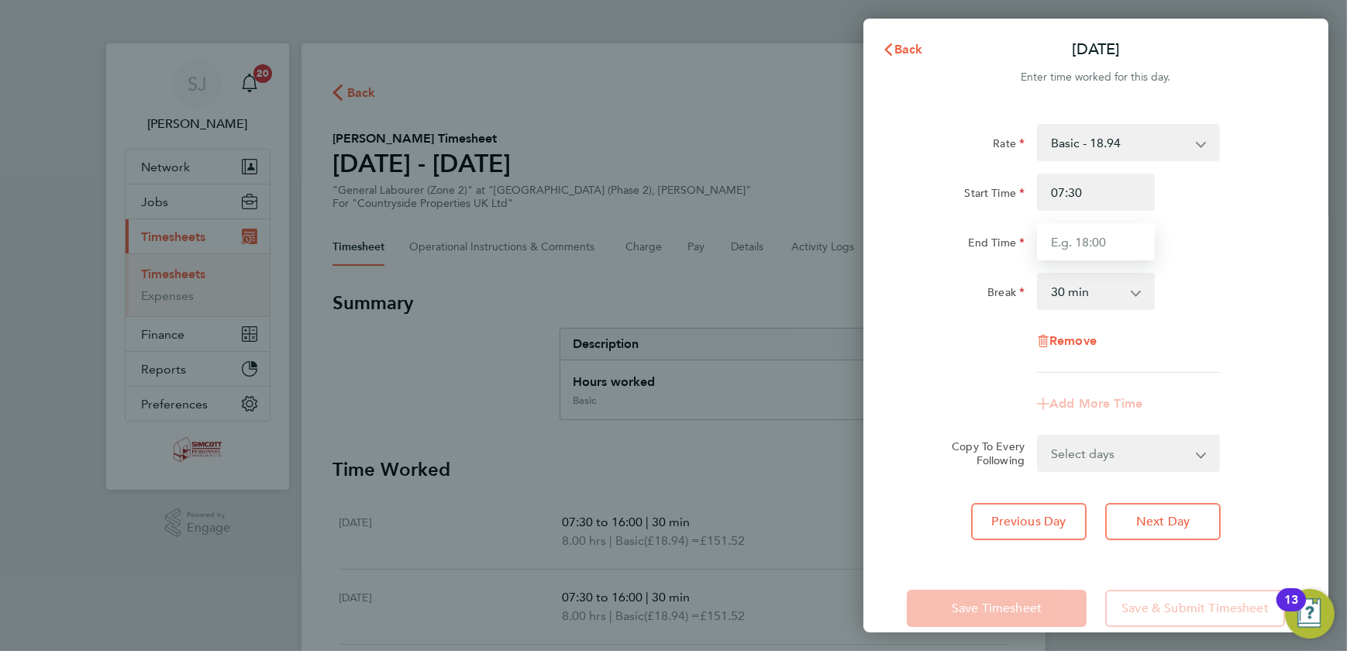
type input "16:00"
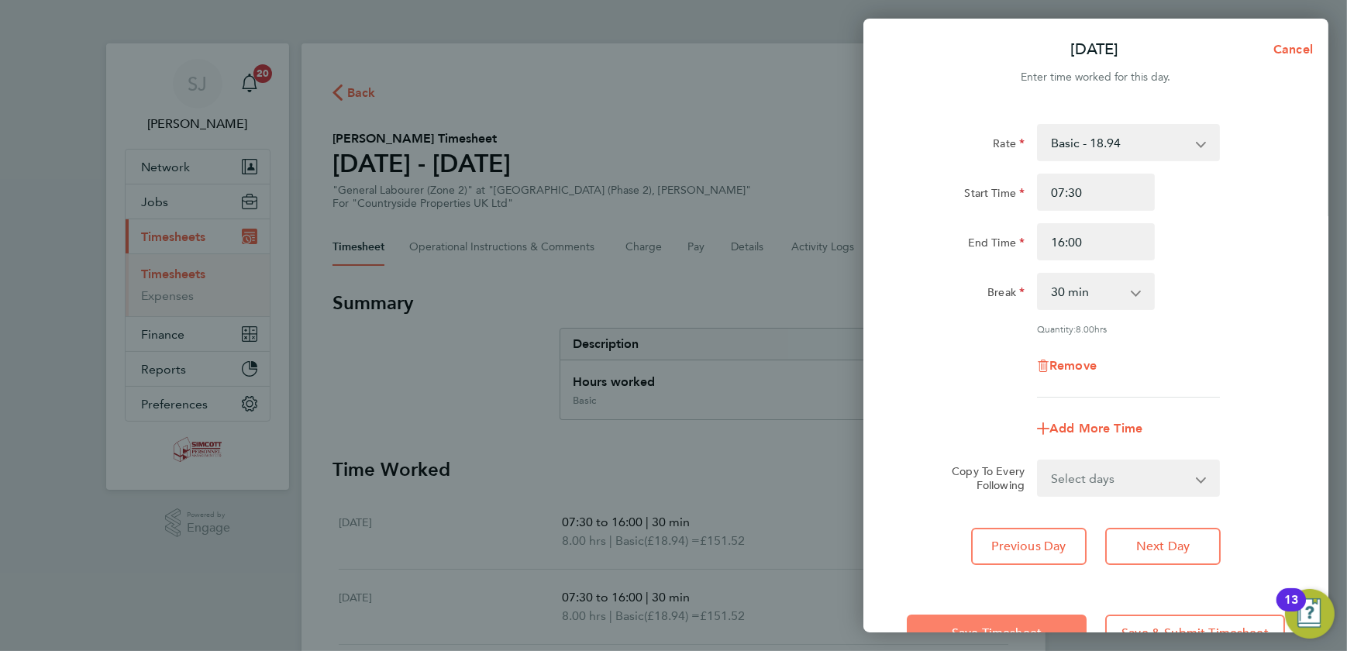
click at [1026, 620] on button "Save Timesheet" at bounding box center [997, 633] width 180 height 37
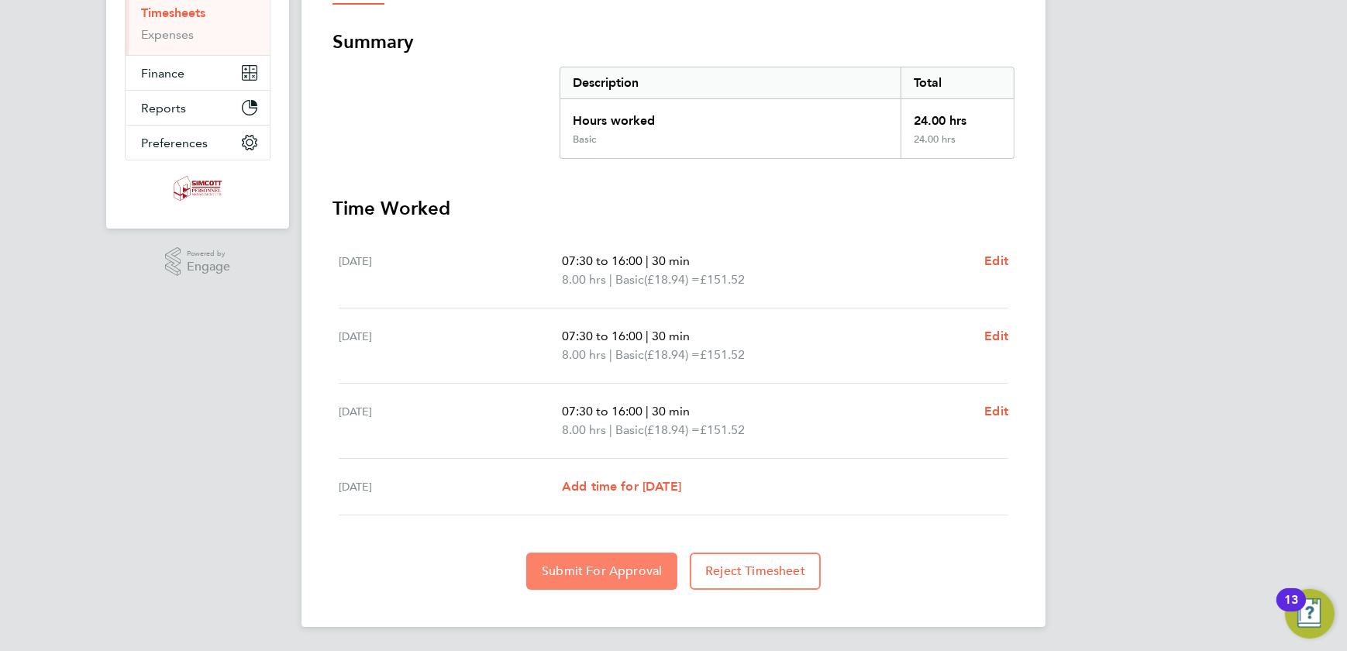
click at [569, 566] on span "Submit For Approval" at bounding box center [602, 572] width 120 height 16
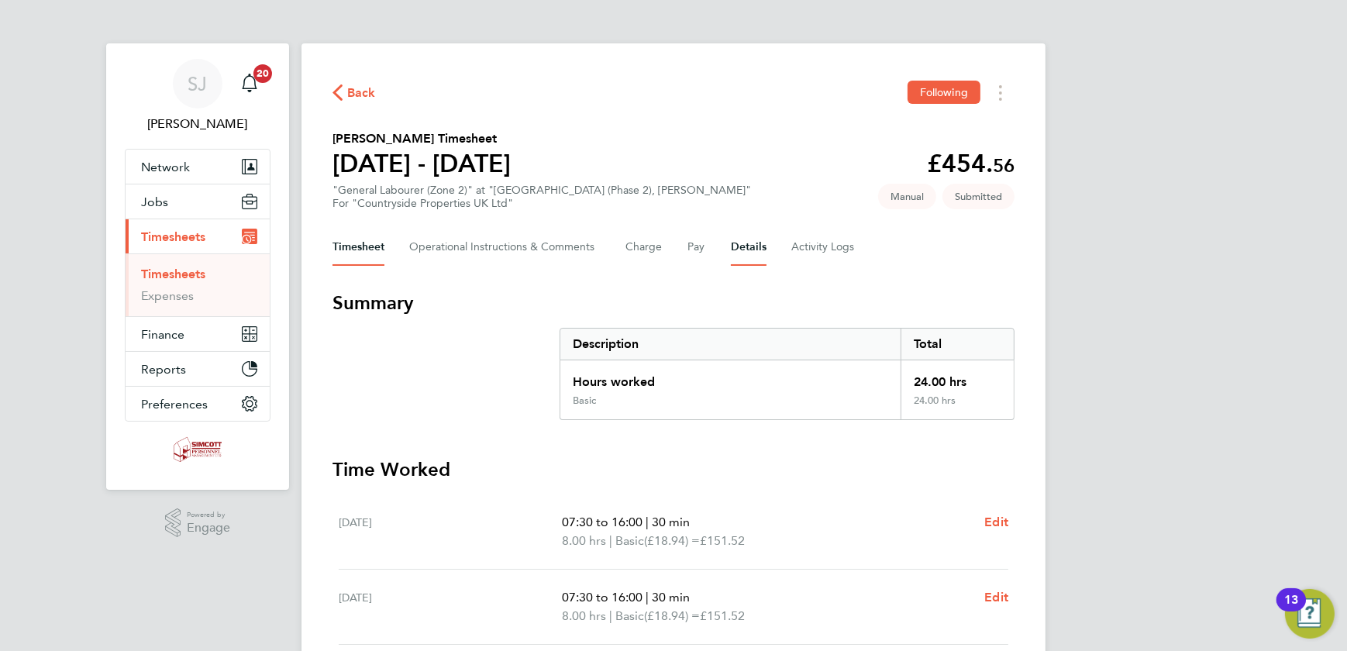
click at [738, 252] on button "Details" at bounding box center [749, 247] width 36 height 37
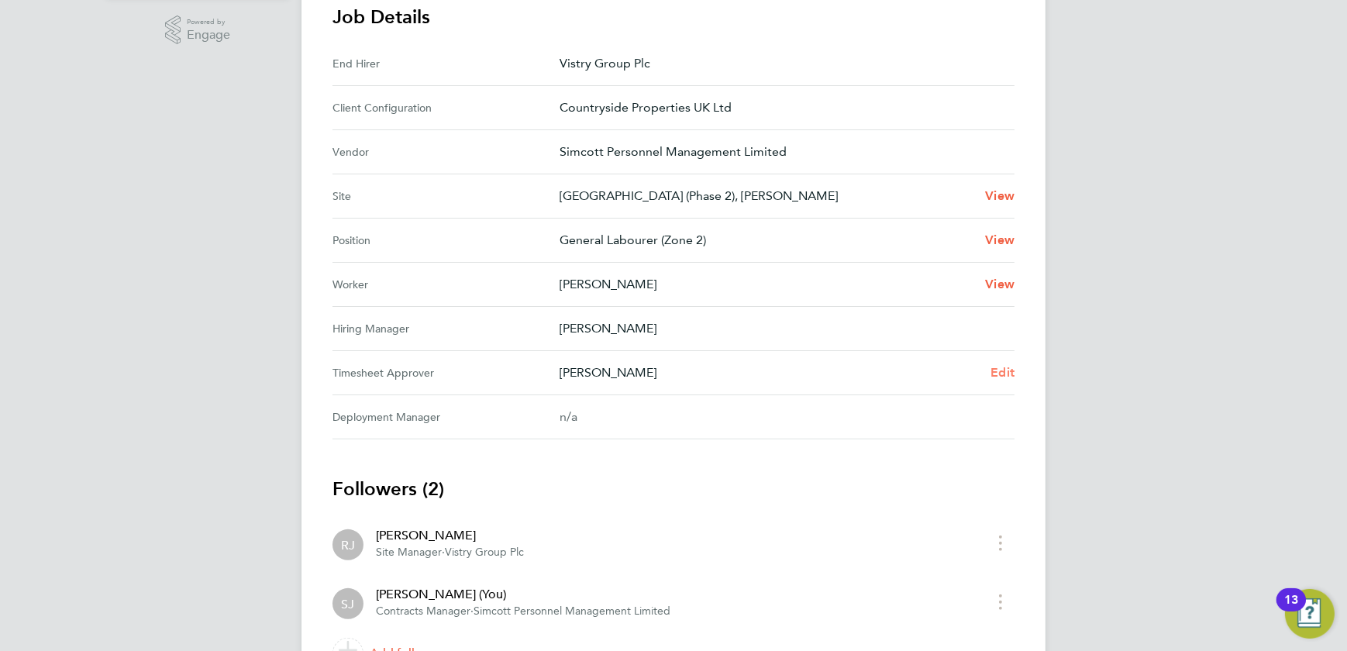
click at [998, 371] on span "Edit" at bounding box center [1003, 372] width 24 height 15
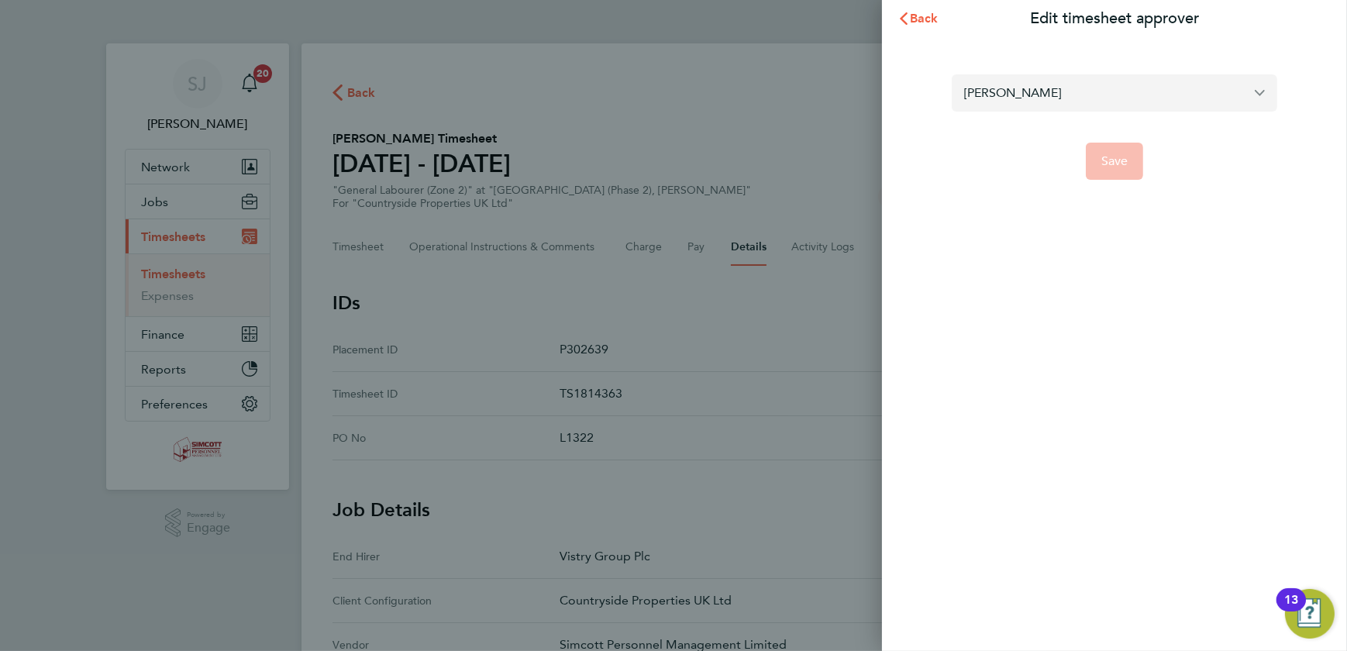
click at [1073, 100] on input "[PERSON_NAME]" at bounding box center [1115, 92] width 326 height 36
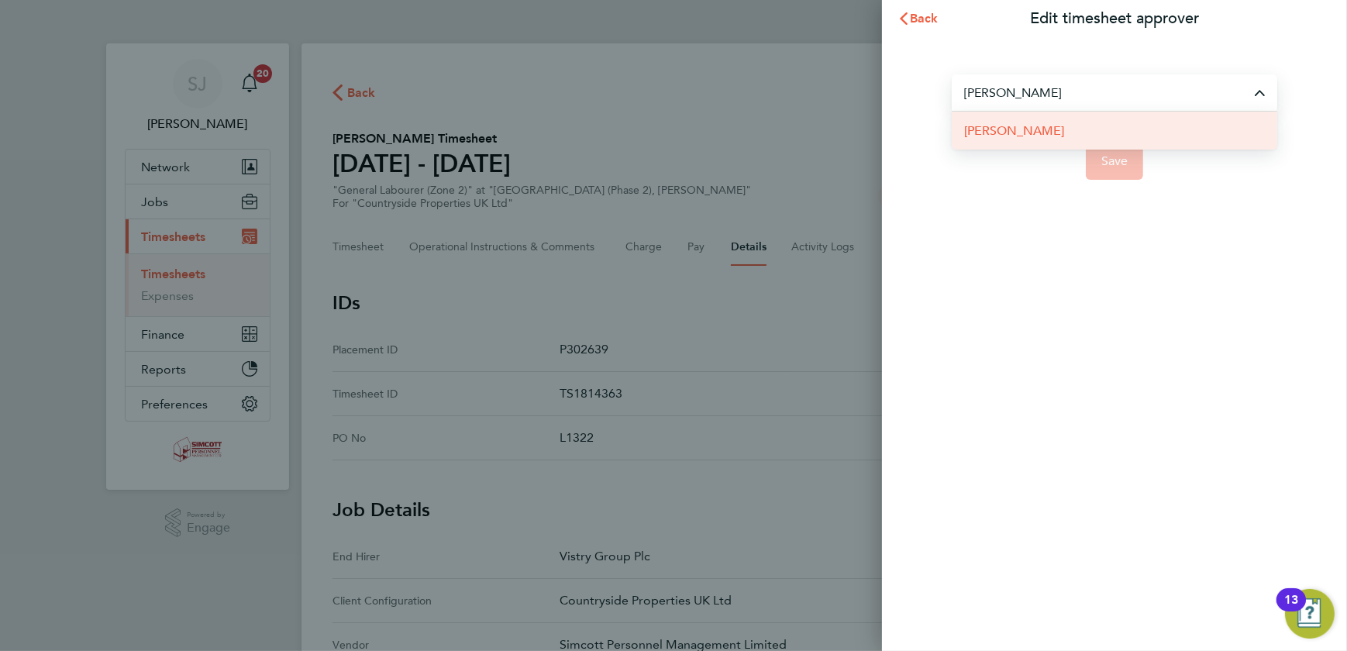
click at [1015, 136] on span "[PERSON_NAME]" at bounding box center [1014, 131] width 100 height 19
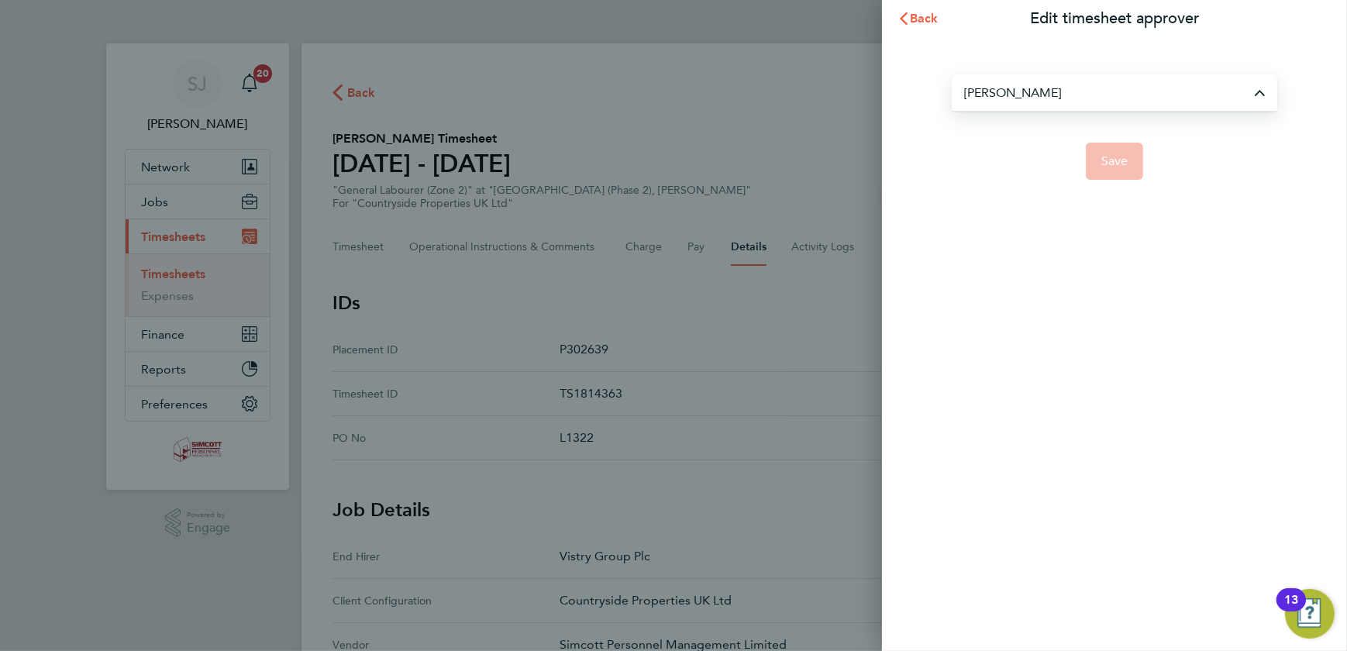
type input "[PERSON_NAME]"
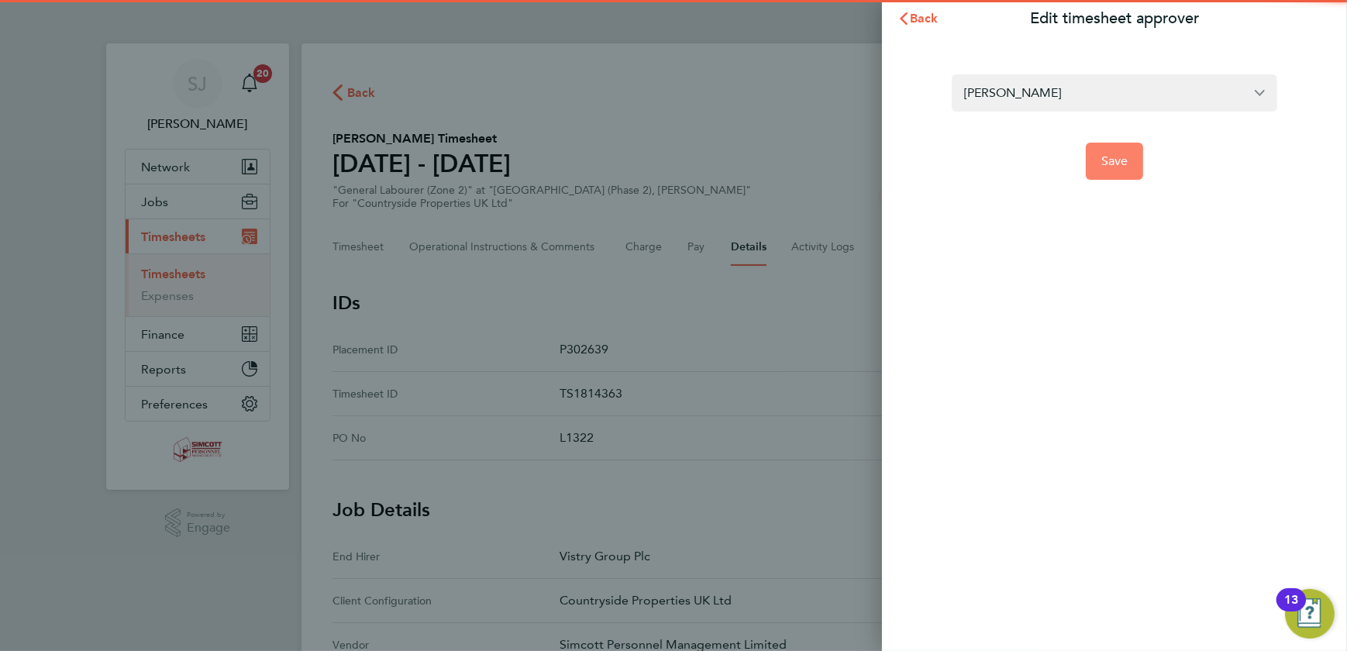
click at [1094, 171] on button "Save" at bounding box center [1115, 161] width 58 height 37
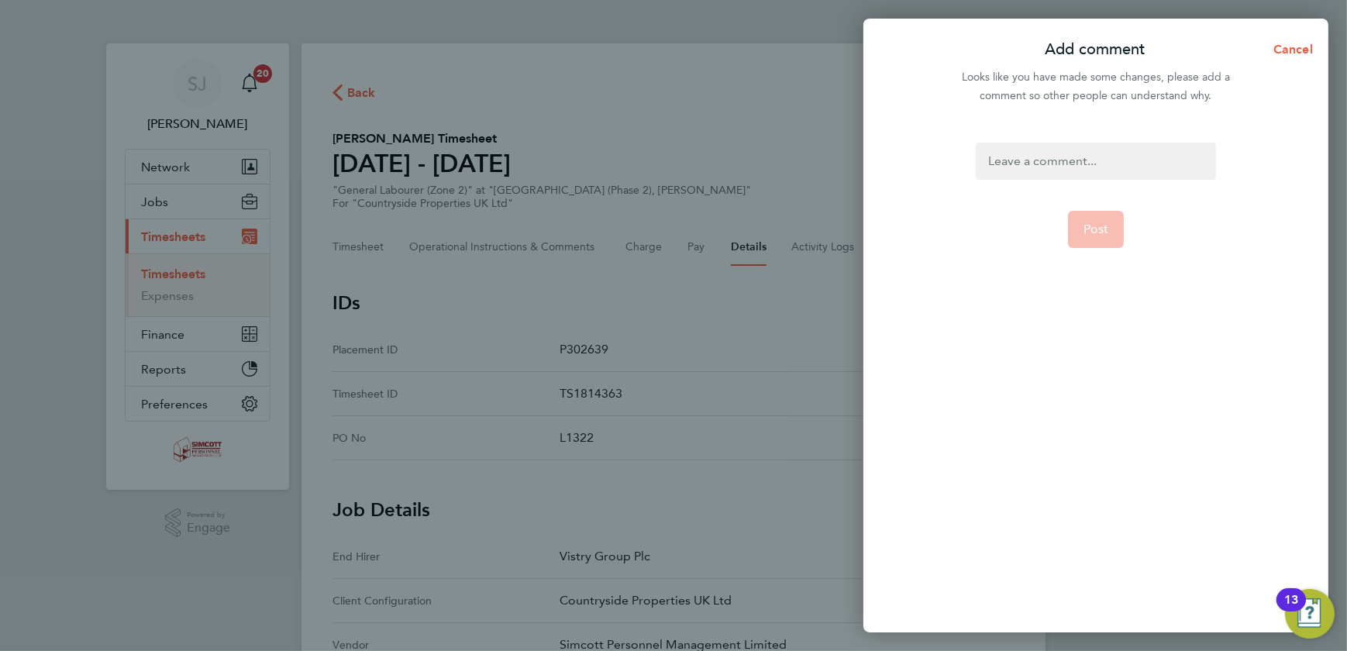
click at [1072, 157] on div at bounding box center [1096, 161] width 240 height 37
click at [1098, 222] on span "Post" at bounding box center [1097, 230] width 26 height 16
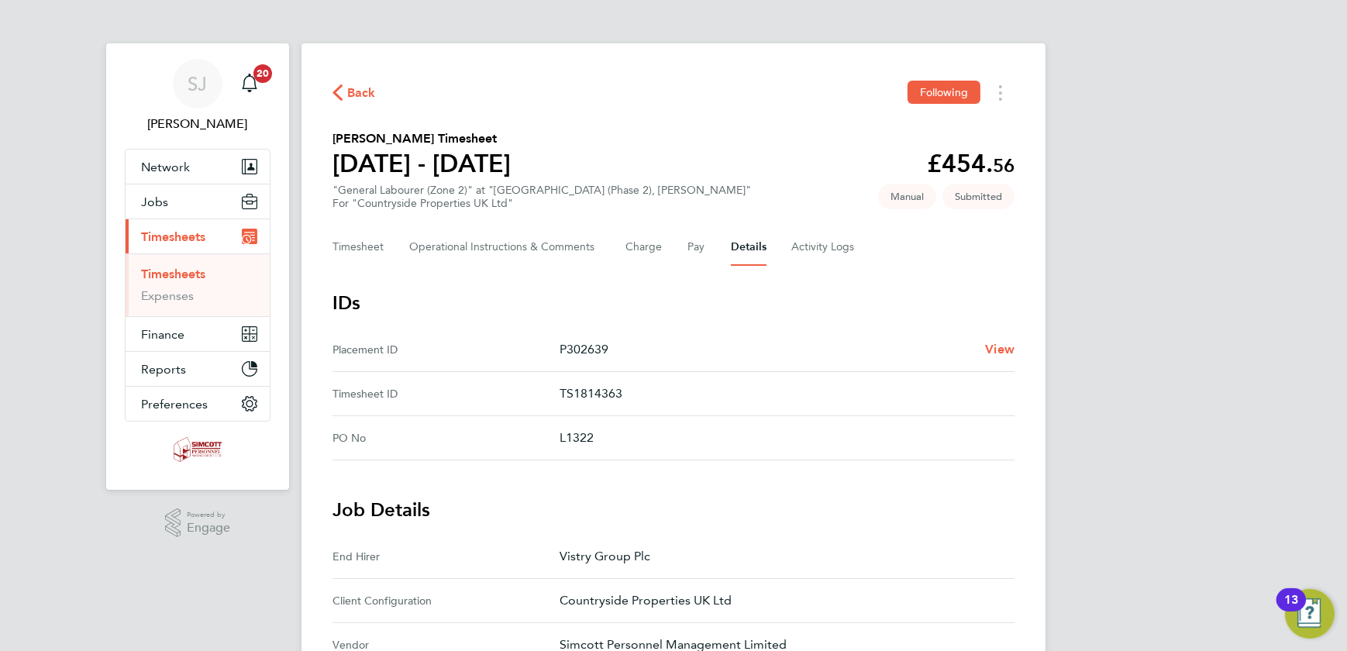
click at [184, 272] on link "Timesheets" at bounding box center [173, 274] width 64 height 15
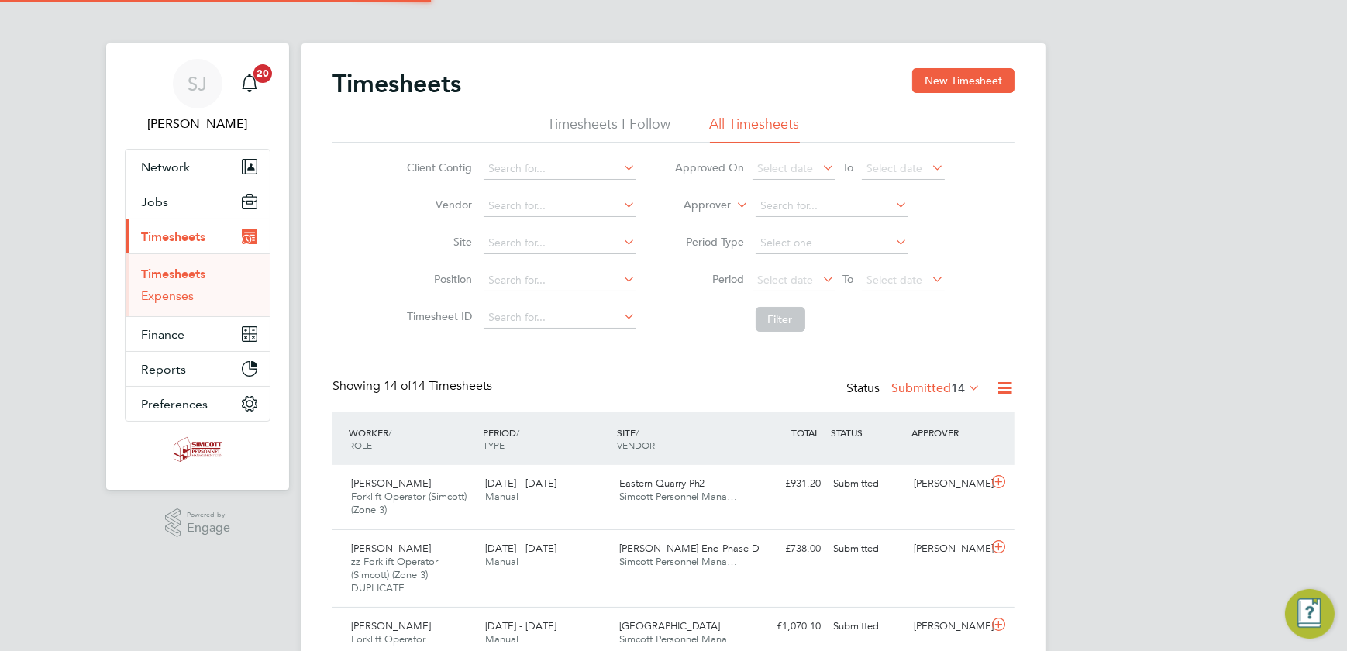
scroll to position [39, 134]
click at [910, 280] on span "Select date" at bounding box center [895, 280] width 56 height 14
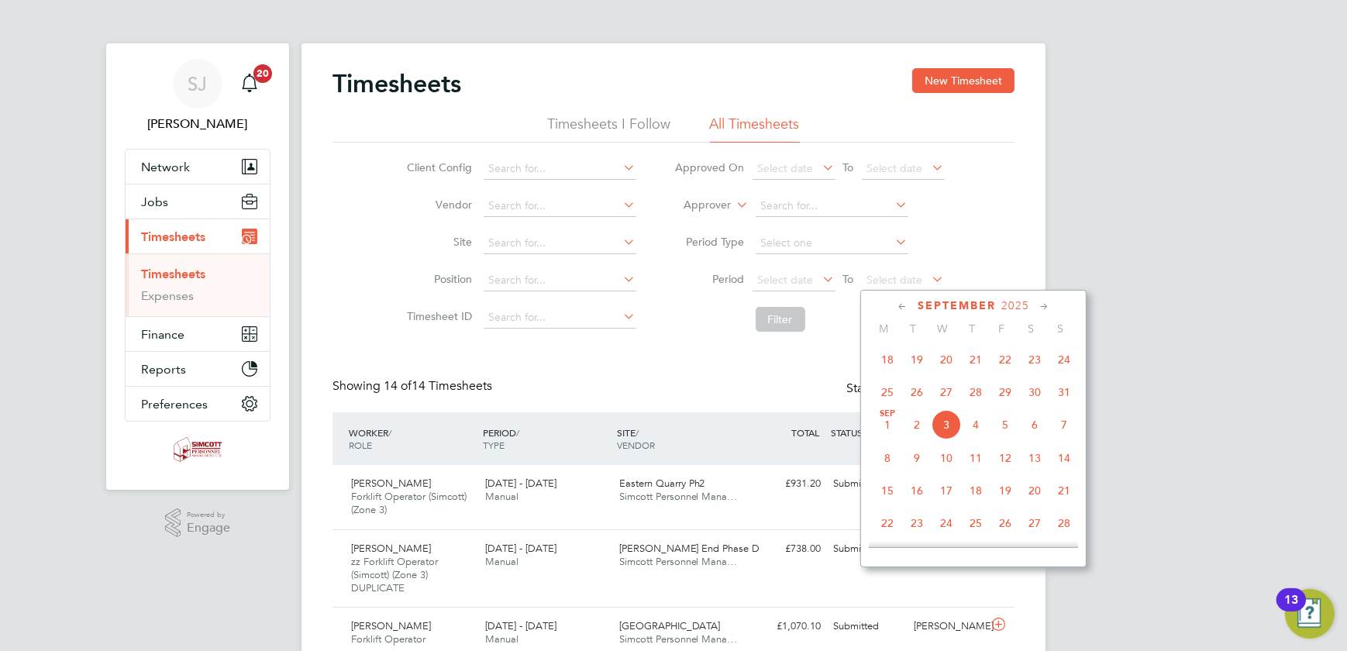
click at [1062, 360] on span "24" at bounding box center [1064, 359] width 29 height 29
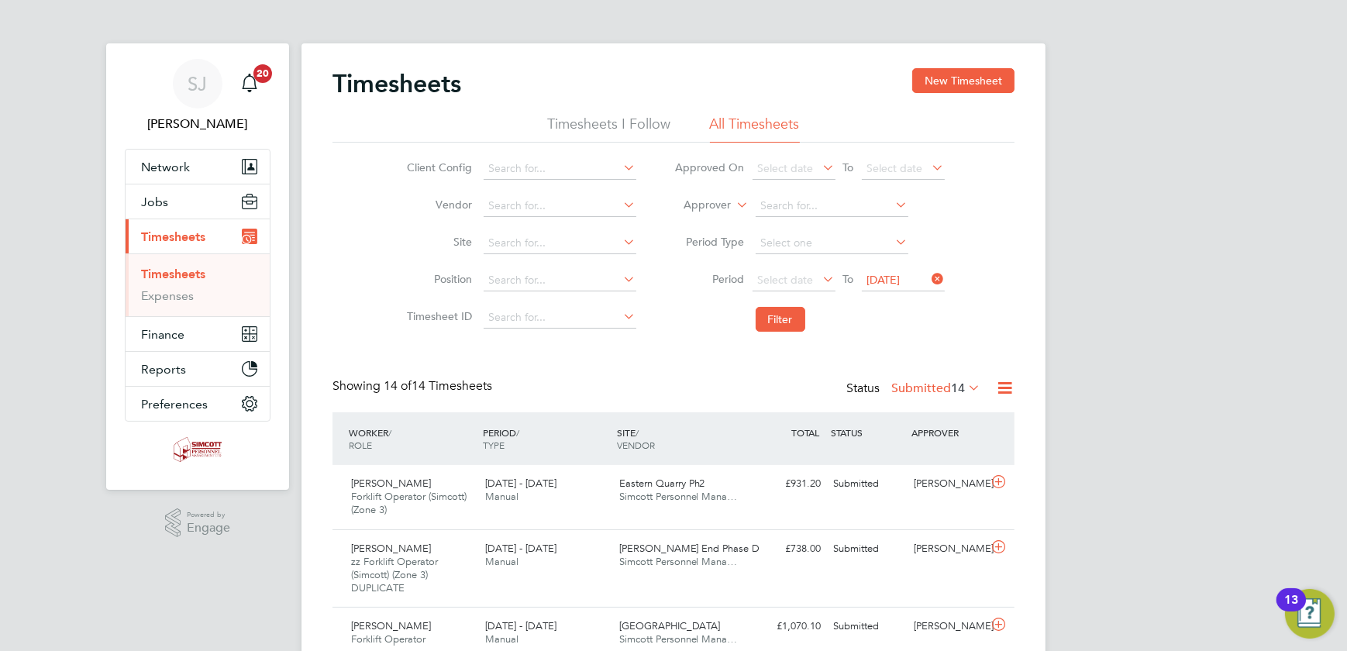
click at [820, 282] on icon at bounding box center [820, 279] width 0 height 22
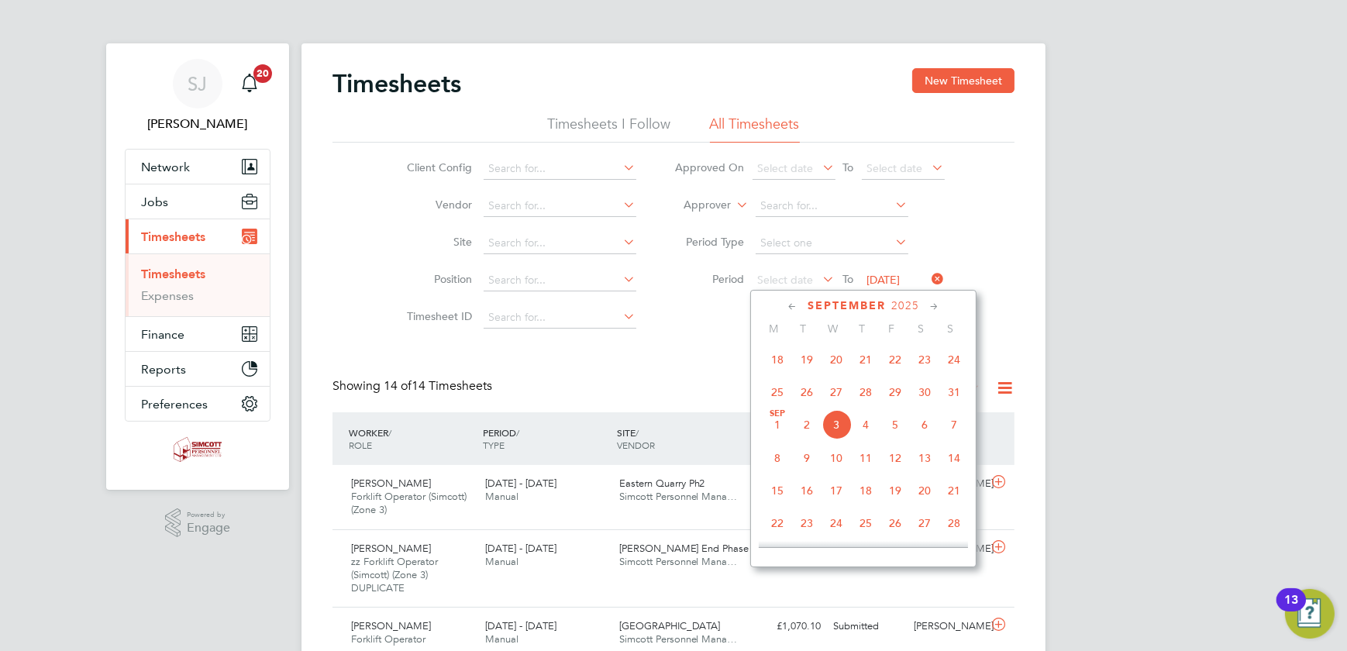
click at [781, 359] on span "18" at bounding box center [777, 359] width 29 height 29
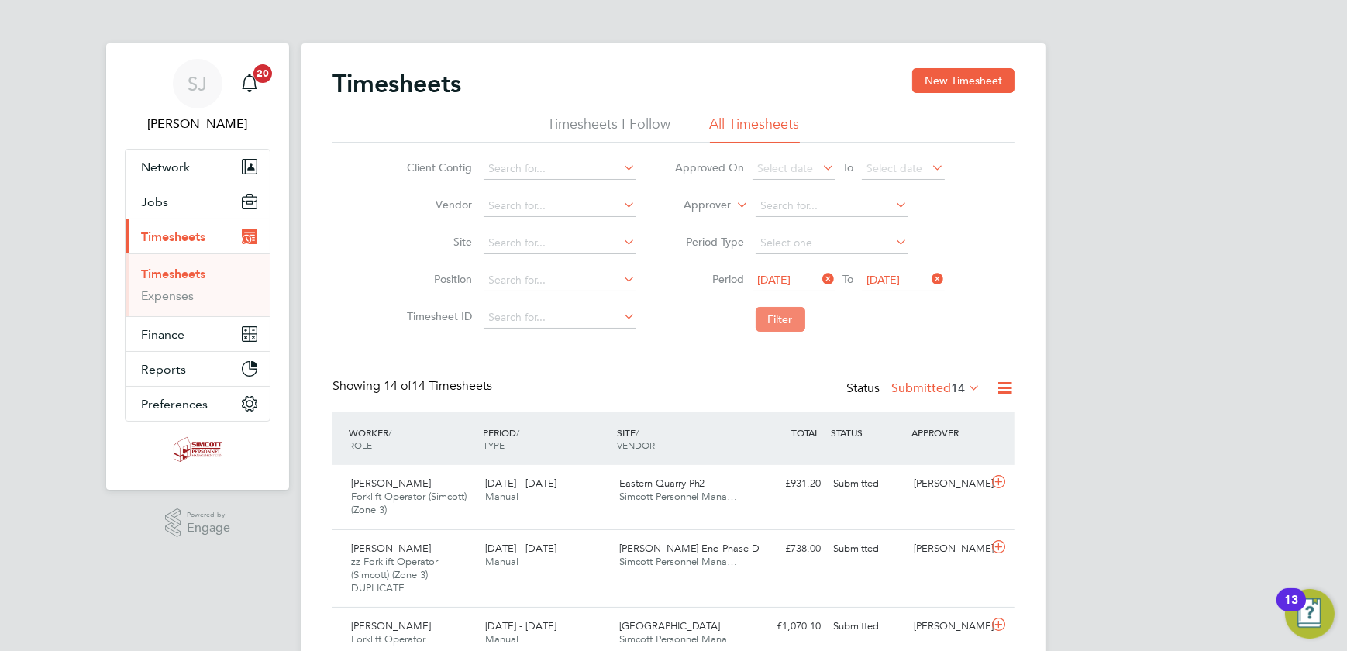
click at [762, 314] on button "Filter" at bounding box center [781, 319] width 50 height 25
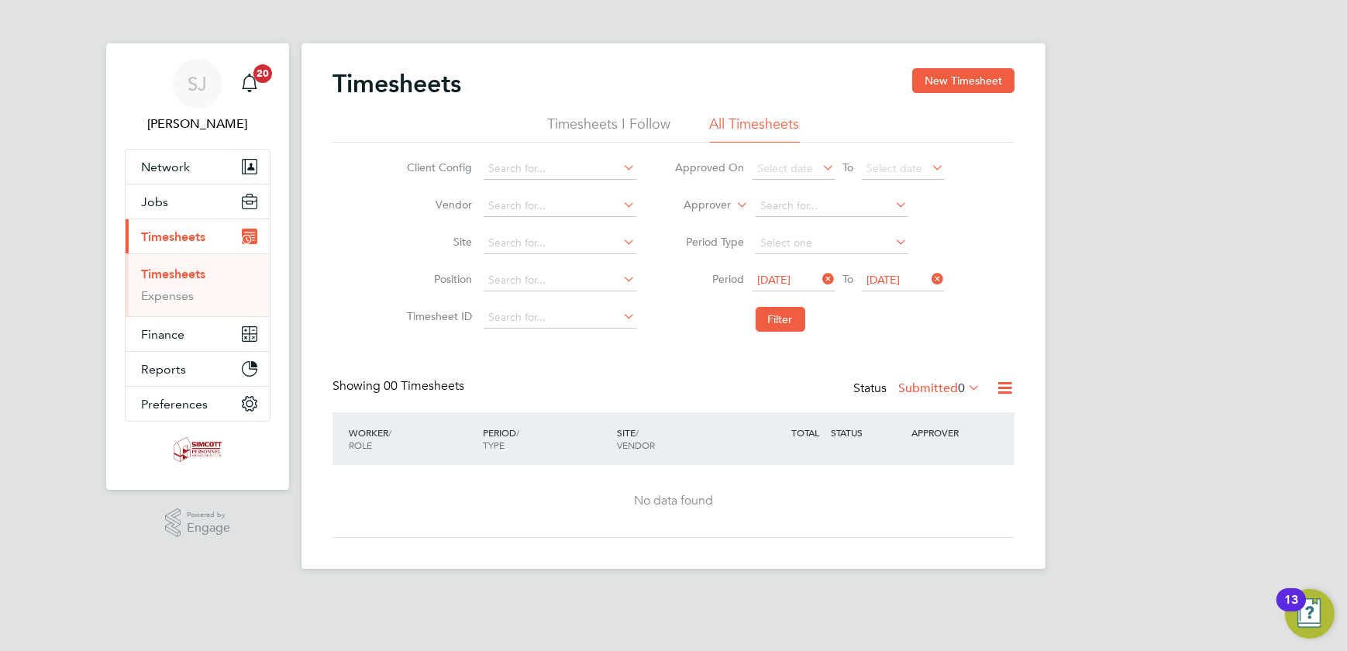
click at [901, 281] on span "[DATE]" at bounding box center [883, 280] width 33 height 14
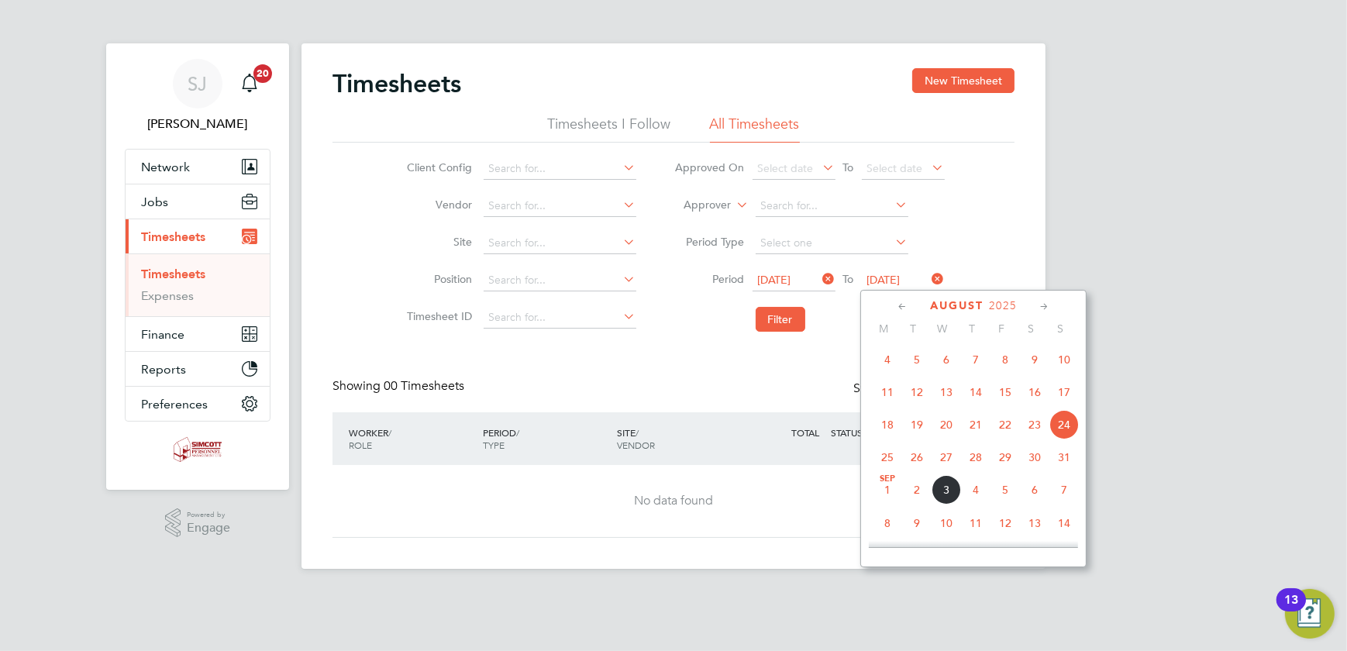
click at [1064, 463] on span "31" at bounding box center [1064, 457] width 29 height 29
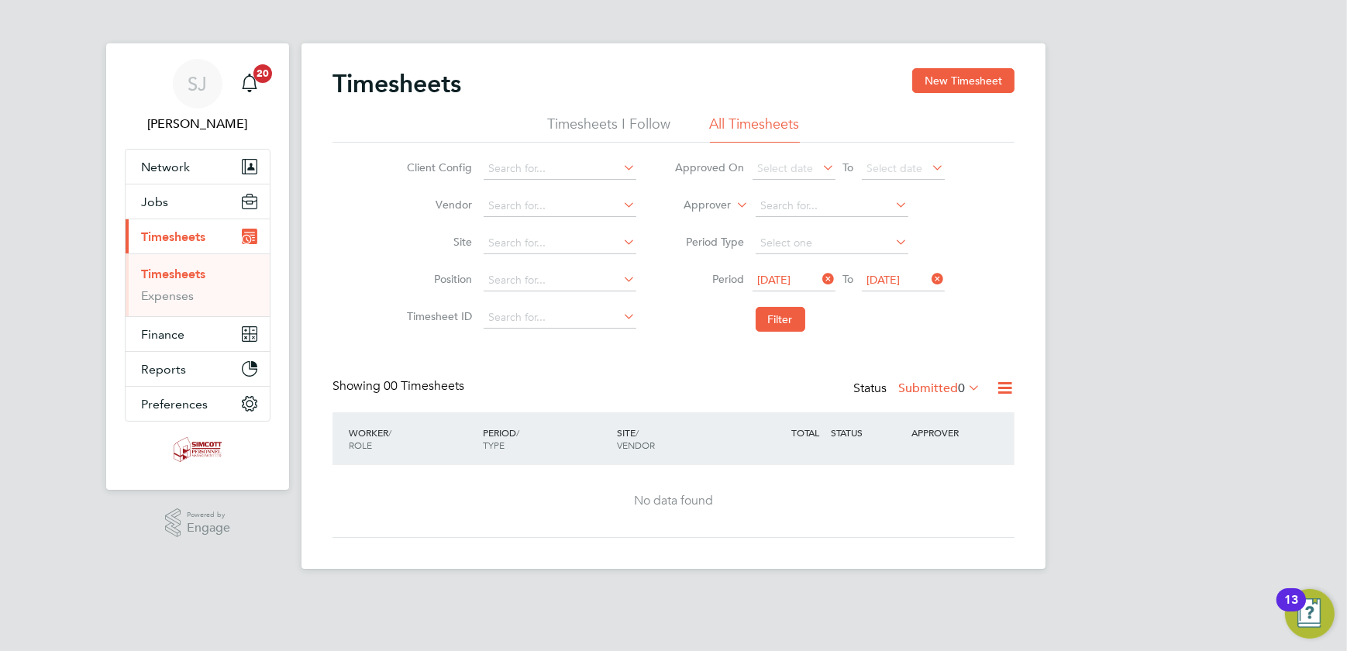
click at [786, 281] on span "[DATE]" at bounding box center [774, 280] width 33 height 14
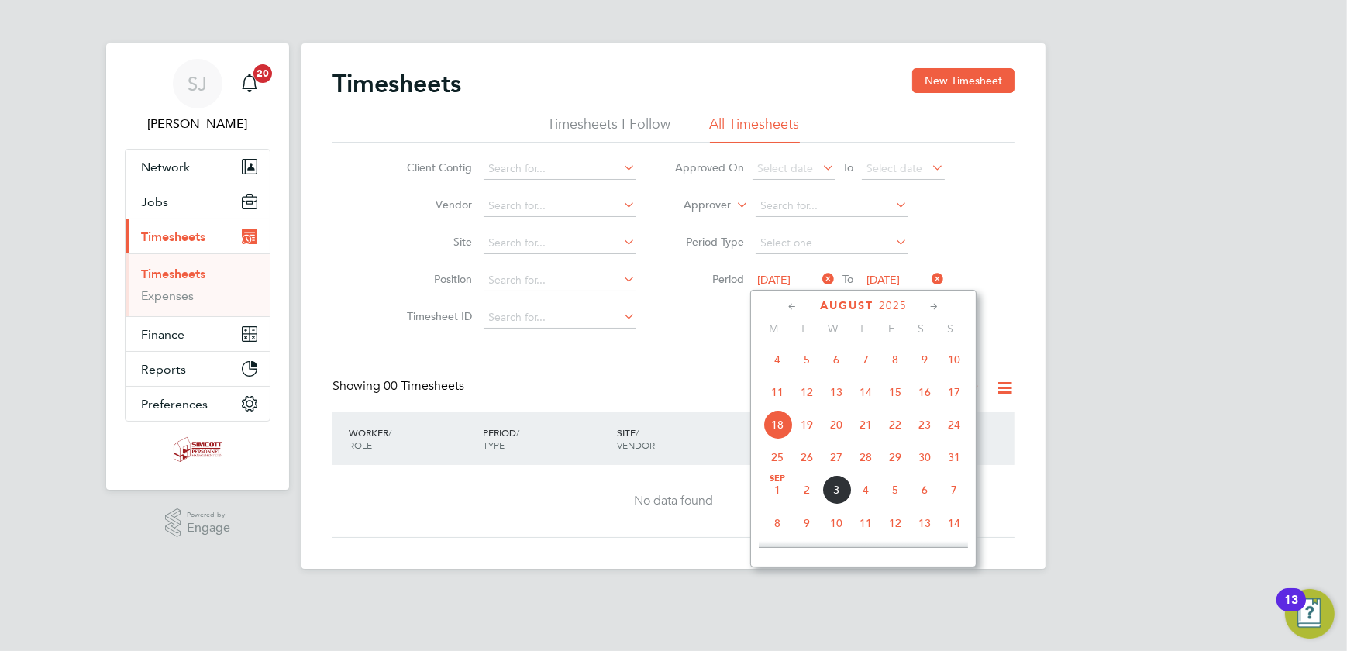
click at [783, 462] on span "25" at bounding box center [777, 457] width 29 height 29
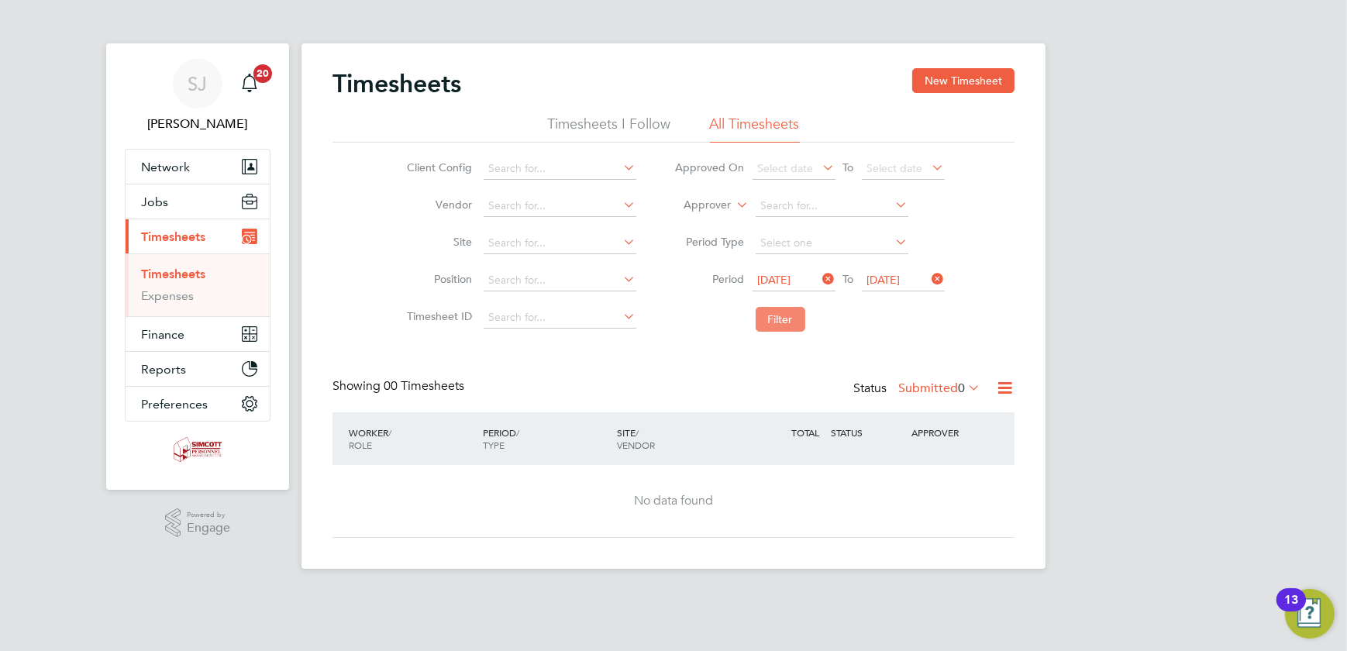
click at [777, 326] on button "Filter" at bounding box center [781, 319] width 50 height 25
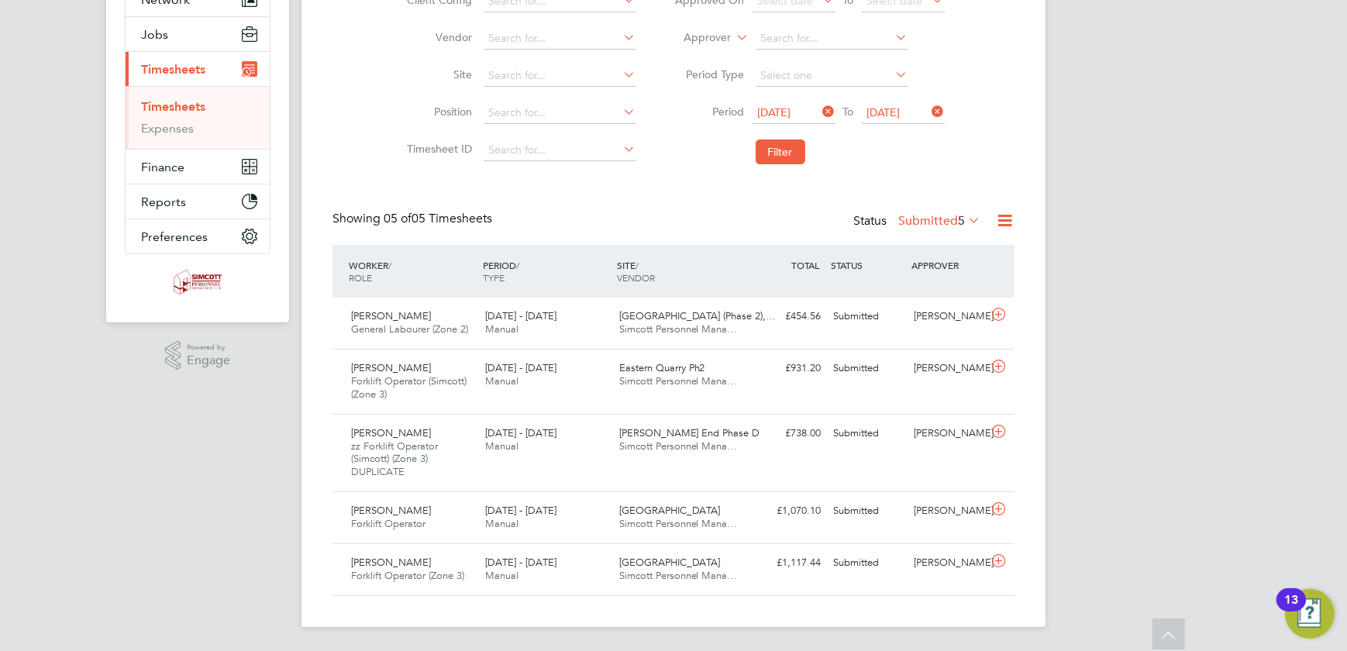
click at [775, 142] on button "Filter" at bounding box center [781, 152] width 50 height 25
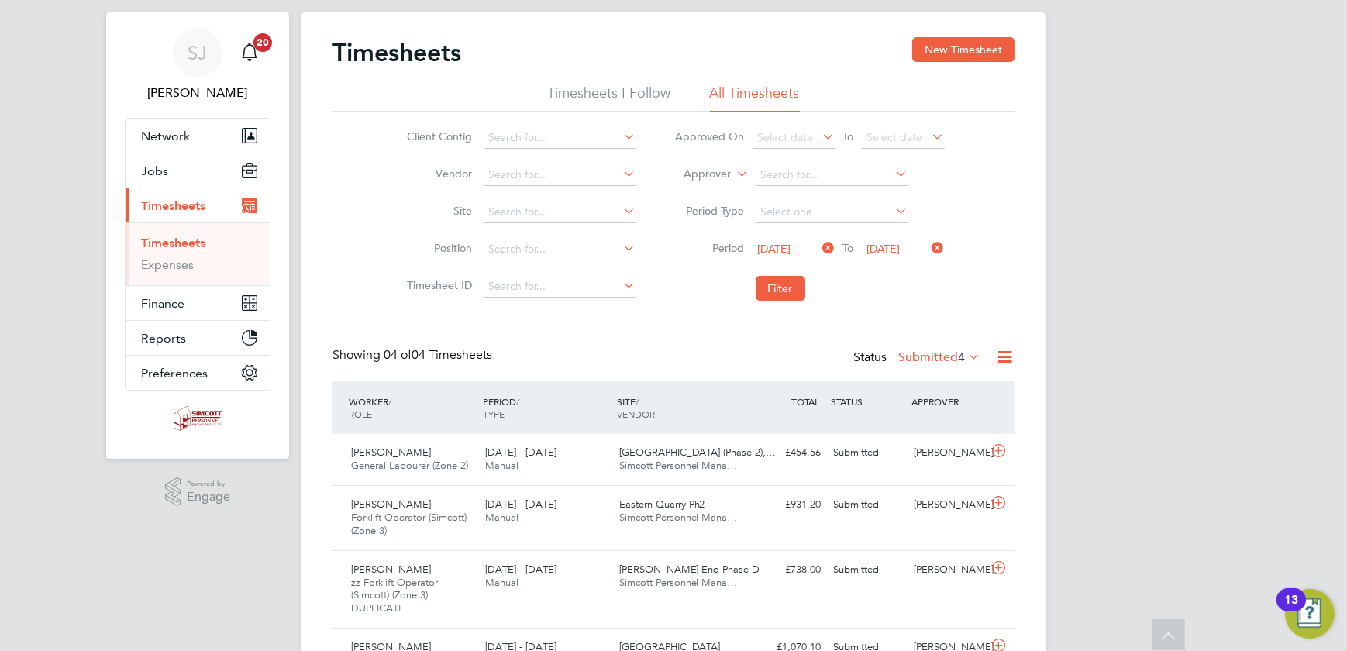
scroll to position [0, 0]
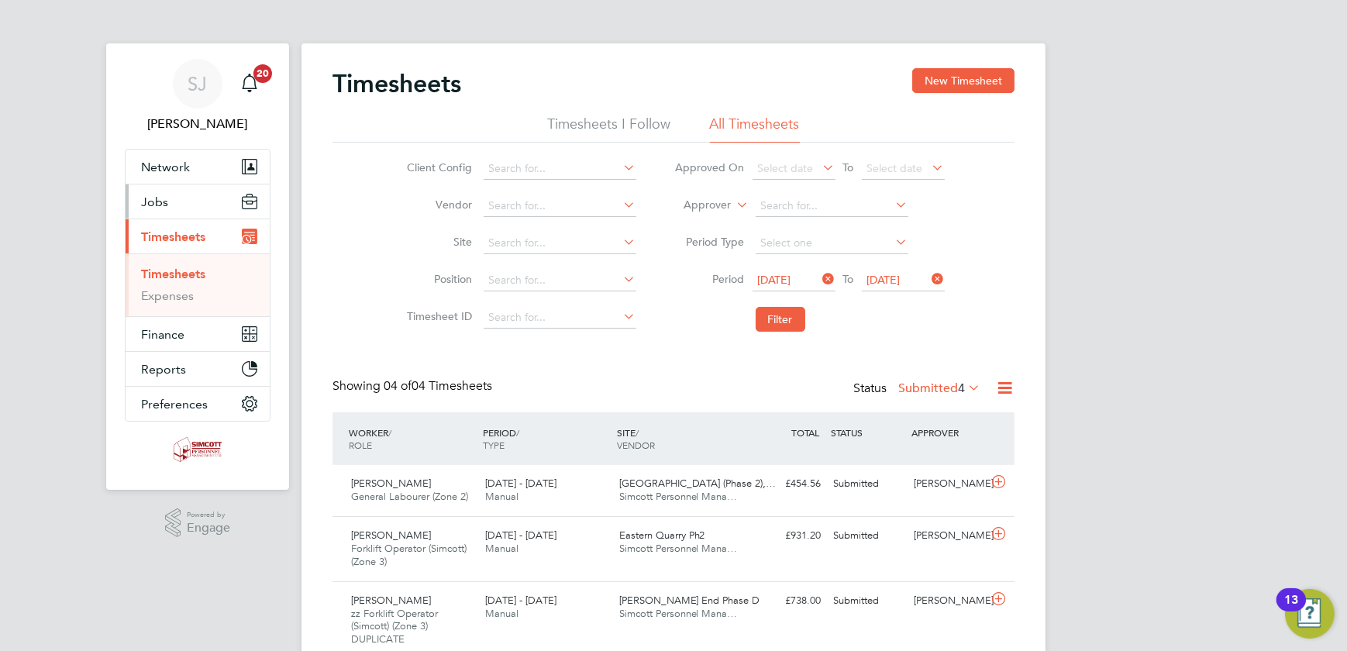
click at [157, 209] on button "Jobs" at bounding box center [198, 201] width 144 height 34
click at [153, 195] on span "Jobs" at bounding box center [154, 202] width 27 height 15
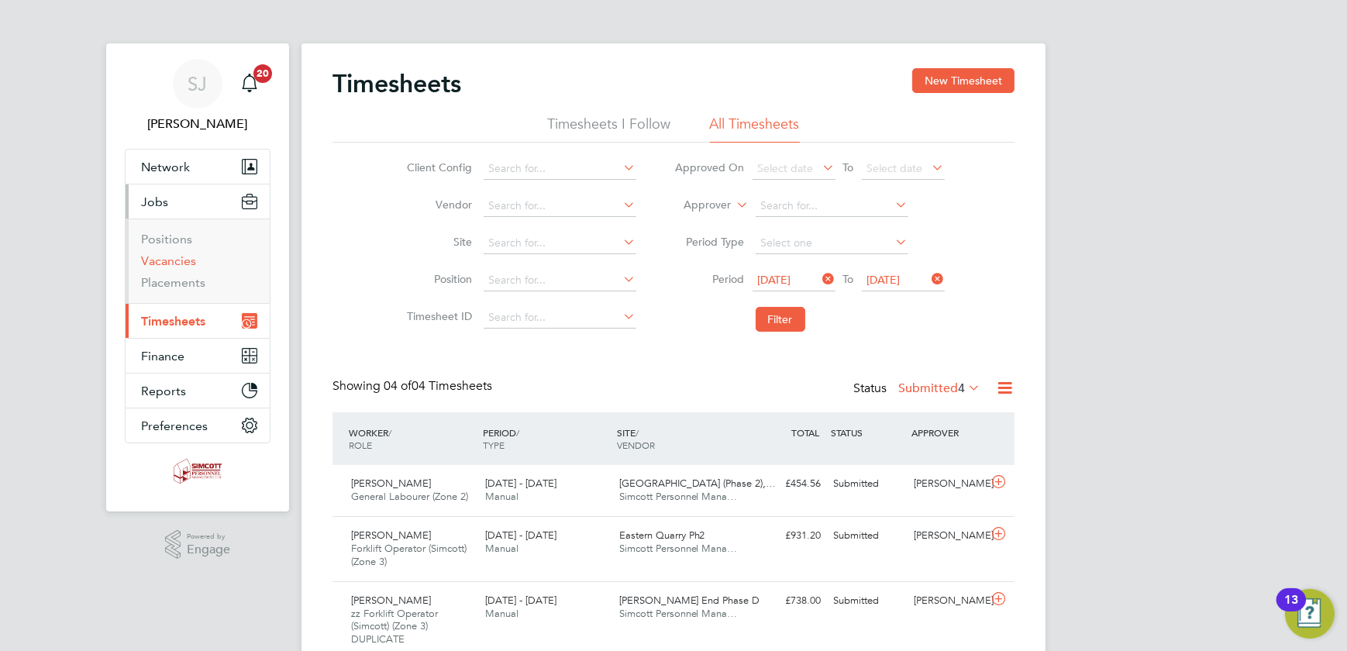
click at [176, 257] on link "Vacancies" at bounding box center [168, 260] width 55 height 15
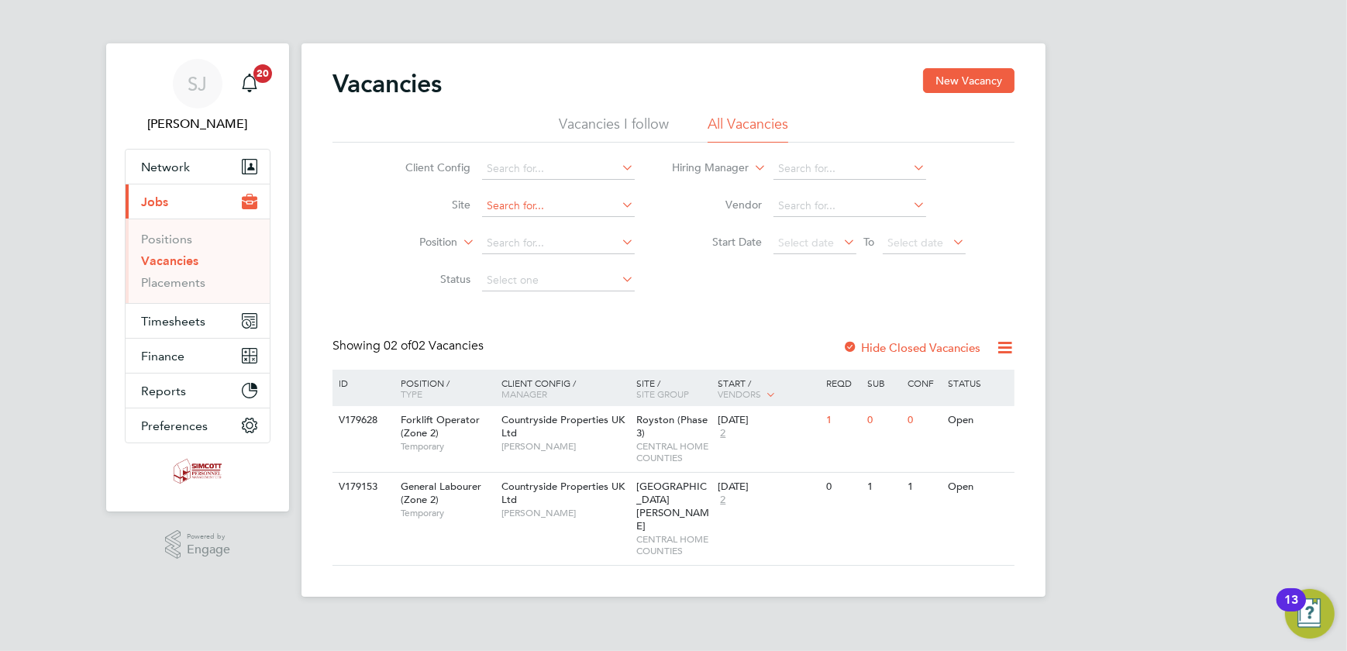
click at [533, 198] on input at bounding box center [558, 206] width 153 height 22
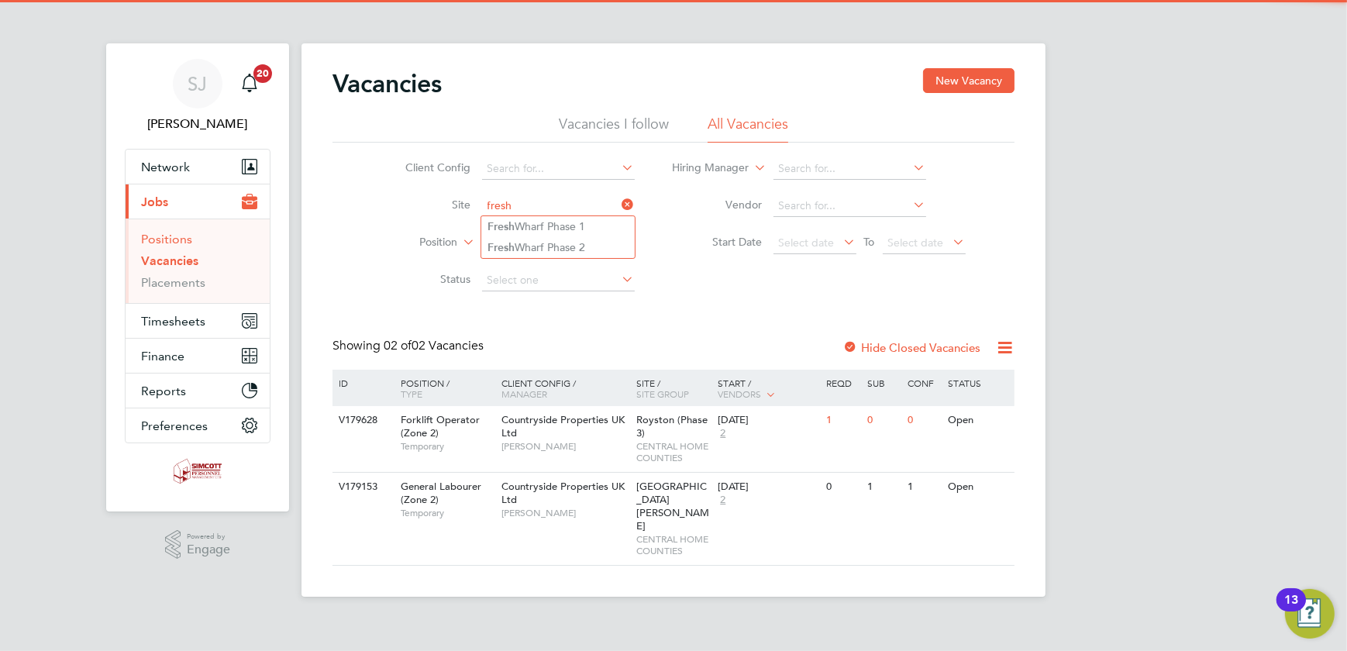
type input "fresh"
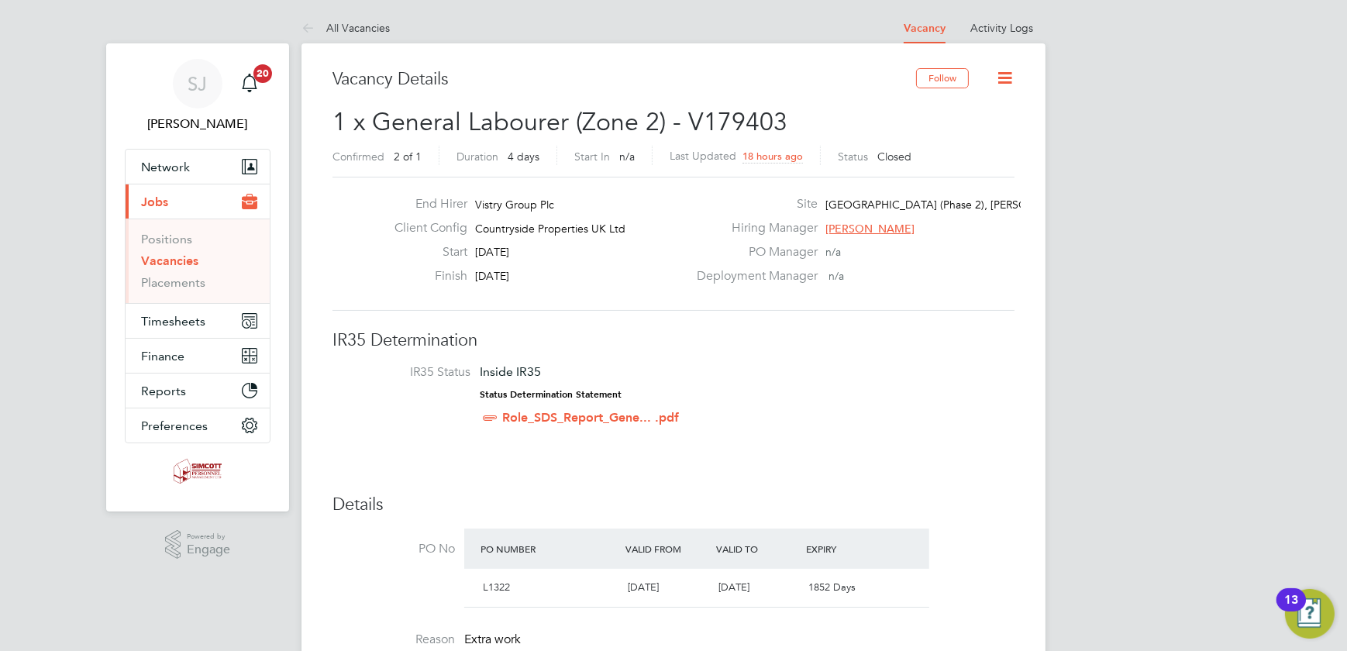
click at [1004, 76] on icon at bounding box center [1004, 77] width 19 height 19
click at [950, 133] on li "Update Status" at bounding box center [967, 137] width 90 height 22
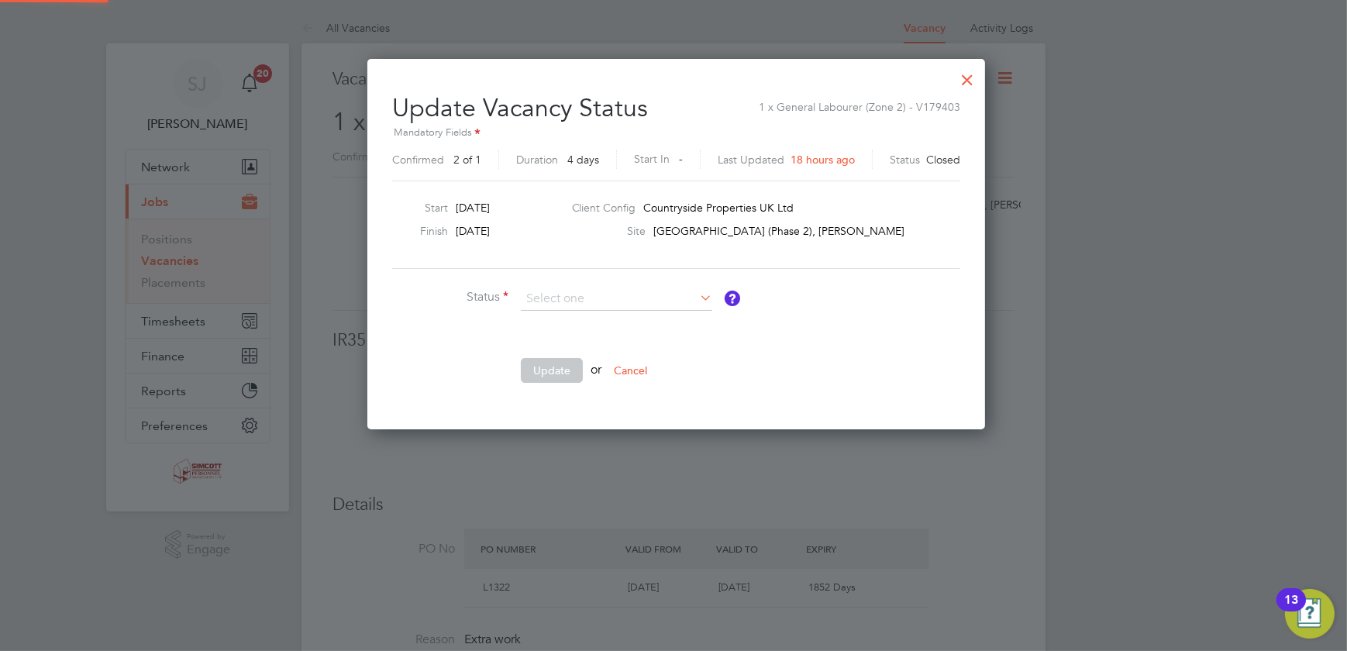
scroll to position [369, 612]
click at [552, 320] on li "Open" at bounding box center [617, 319] width 192 height 20
type input "Open"
click at [550, 367] on button "Update" at bounding box center [552, 370] width 62 height 25
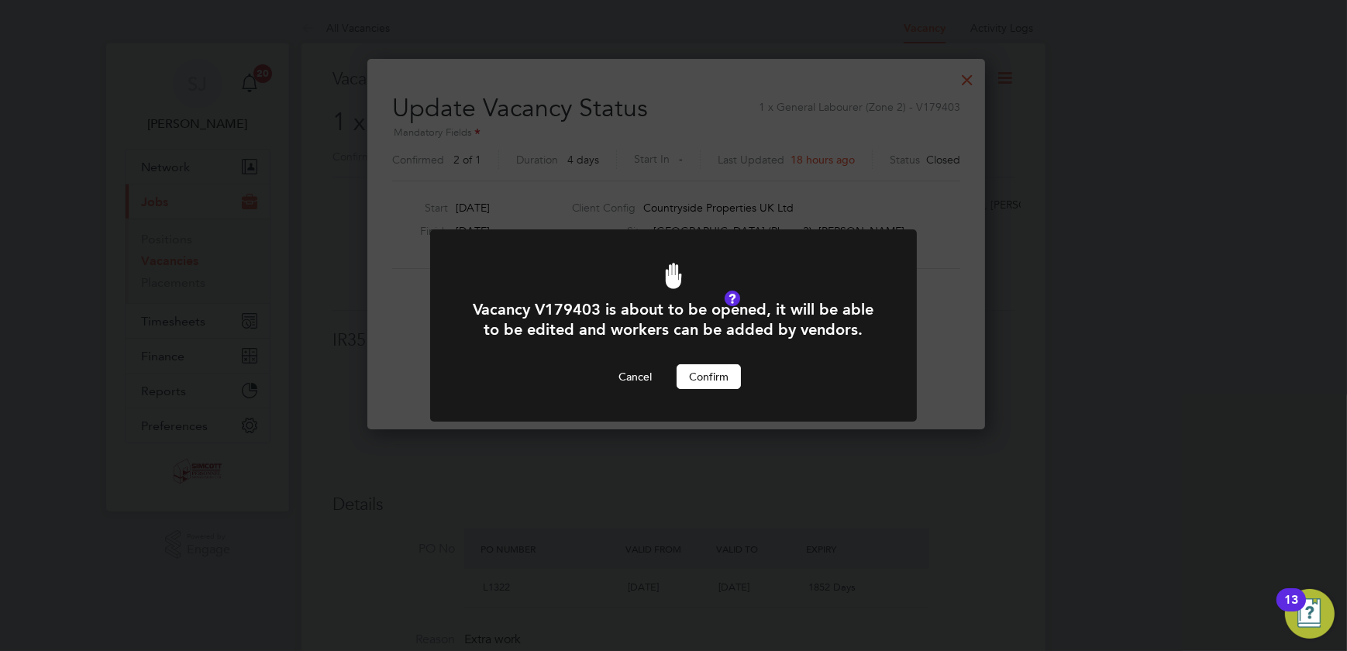
click at [712, 386] on button "Confirm" at bounding box center [709, 376] width 64 height 25
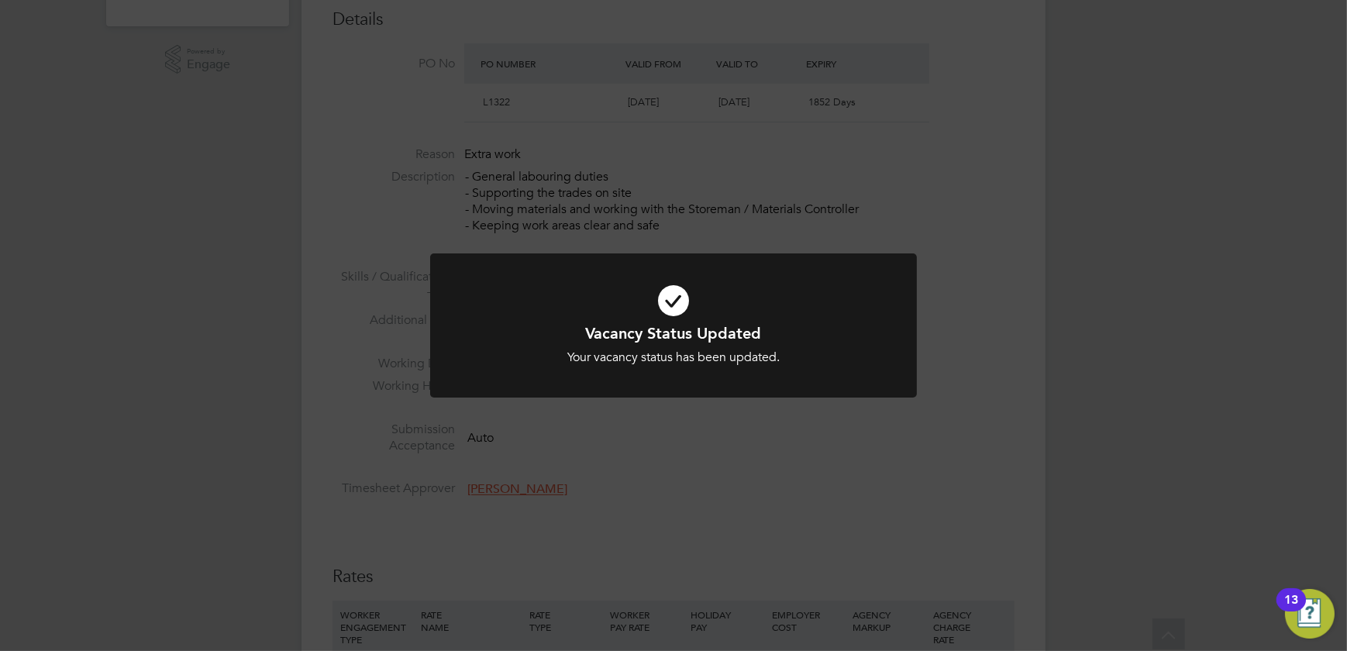
scroll to position [634, 0]
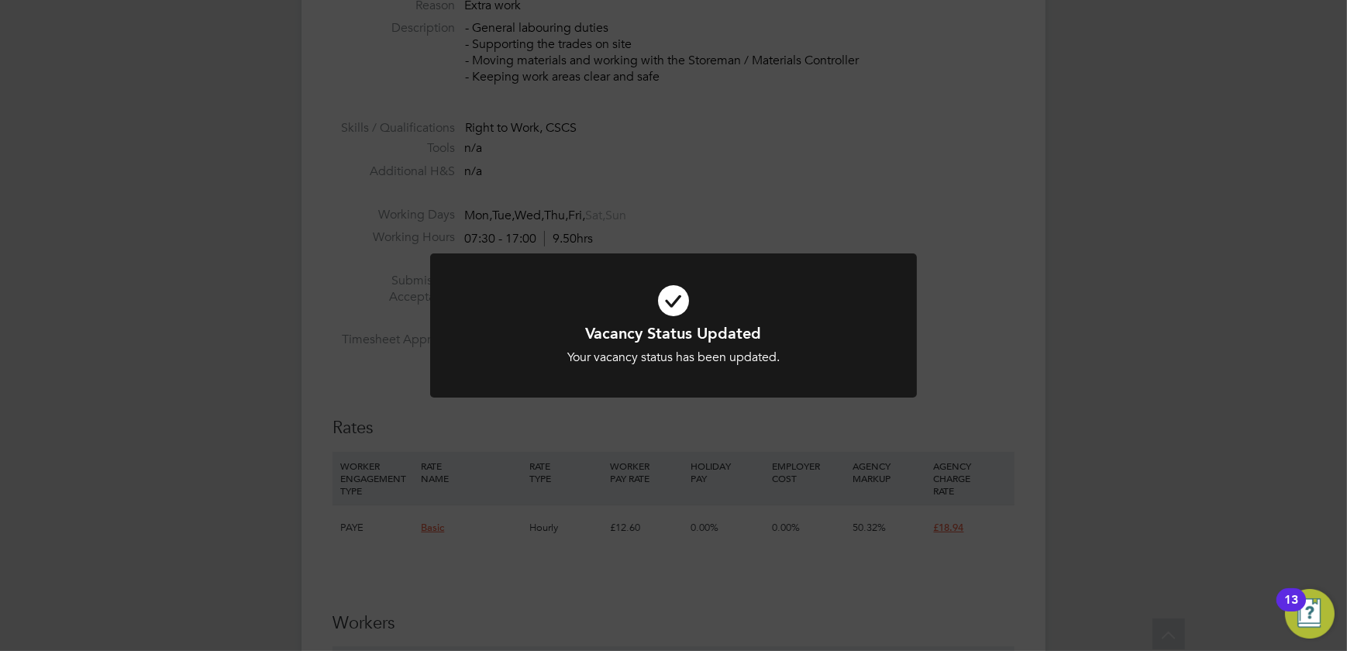
click at [1009, 340] on div "Vacancy Status Updated Your vacancy status has been updated. Cancel Okay" at bounding box center [673, 325] width 1347 height 651
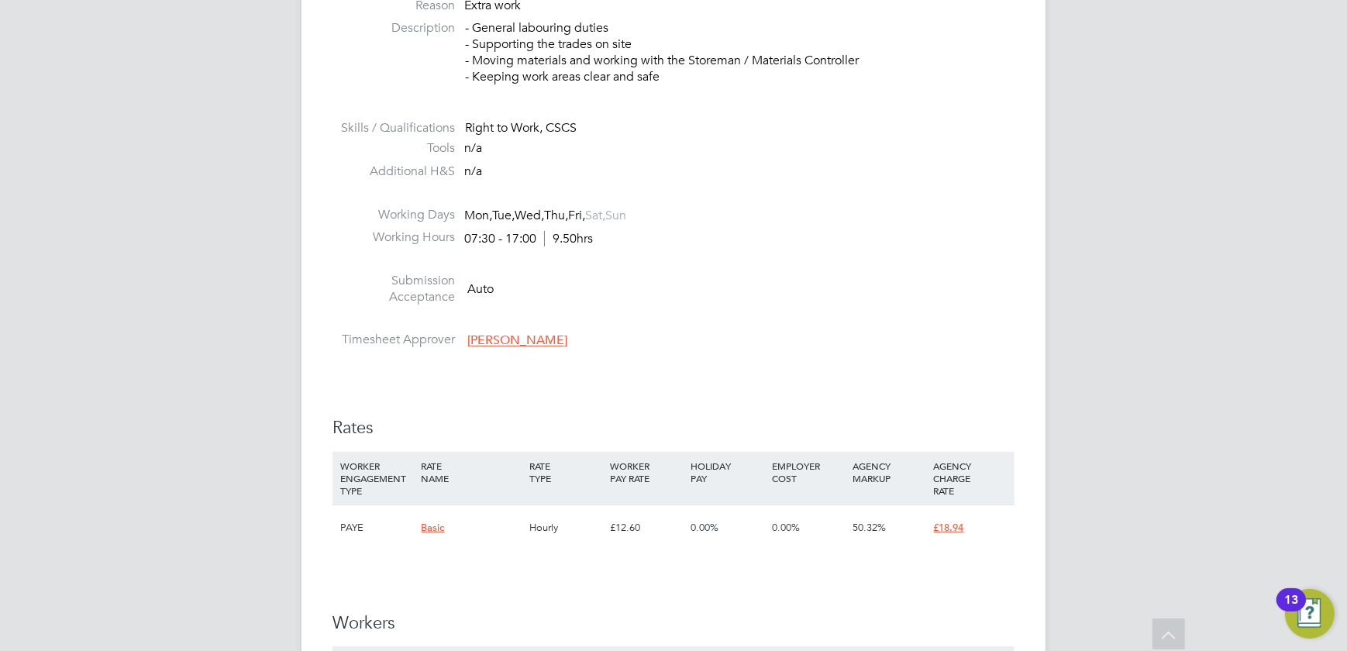
scroll to position [915, 0]
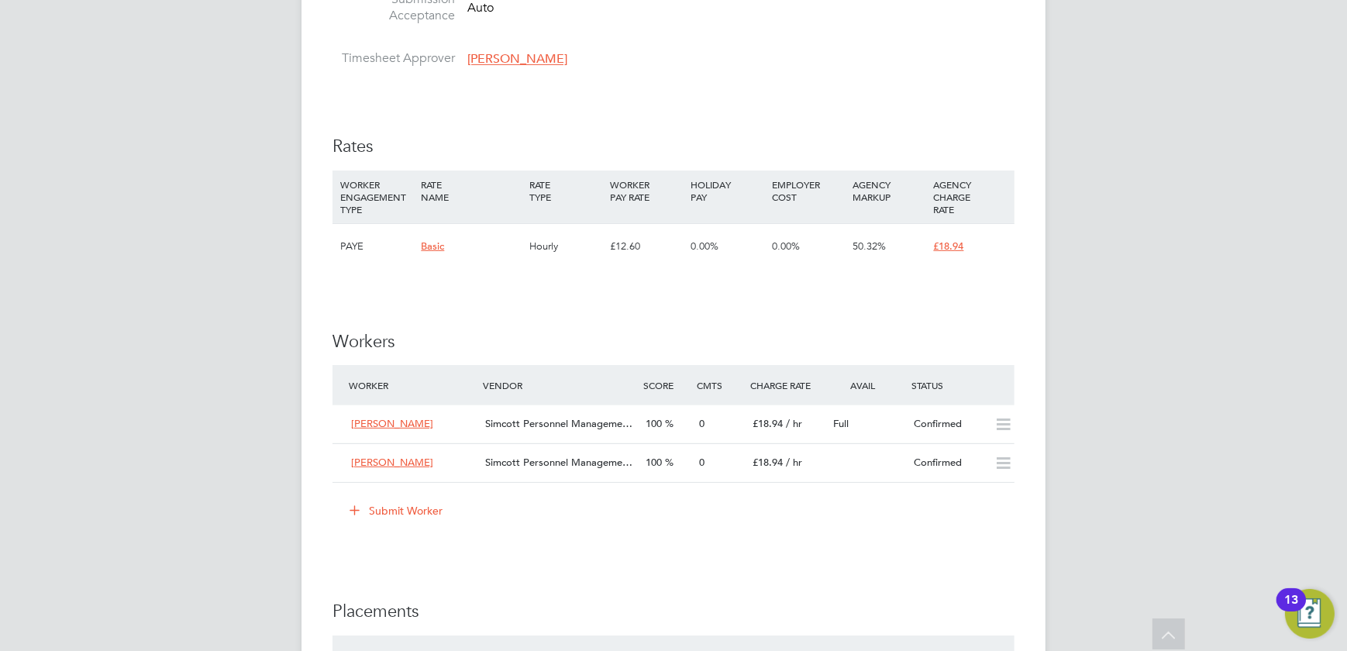
click at [391, 513] on button "Submit Worker" at bounding box center [397, 510] width 116 height 25
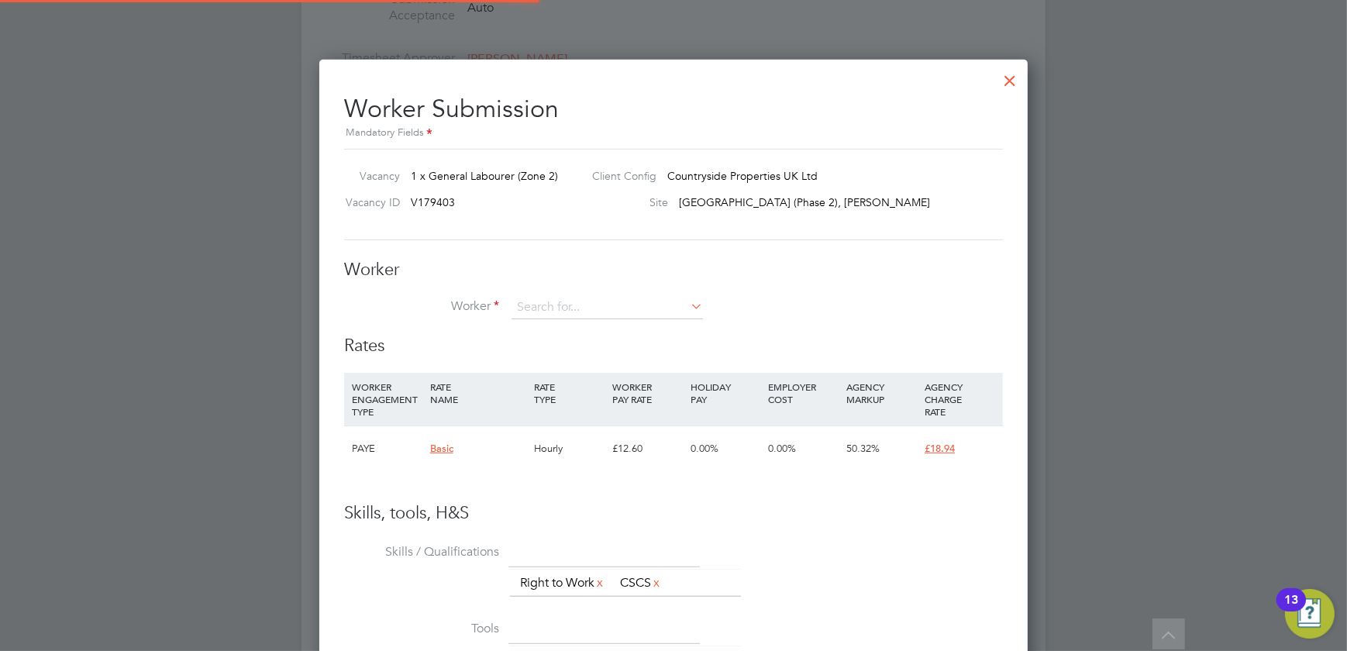
scroll to position [8, 8]
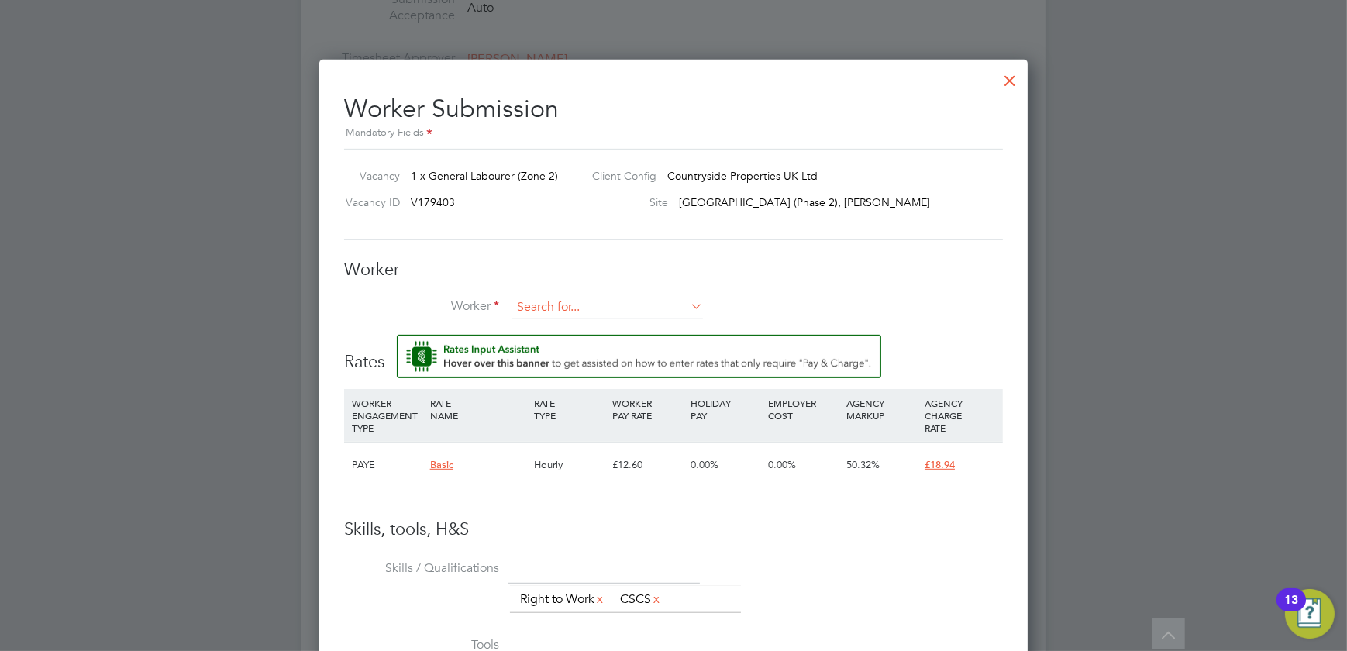
click at [567, 314] on input at bounding box center [607, 307] width 191 height 23
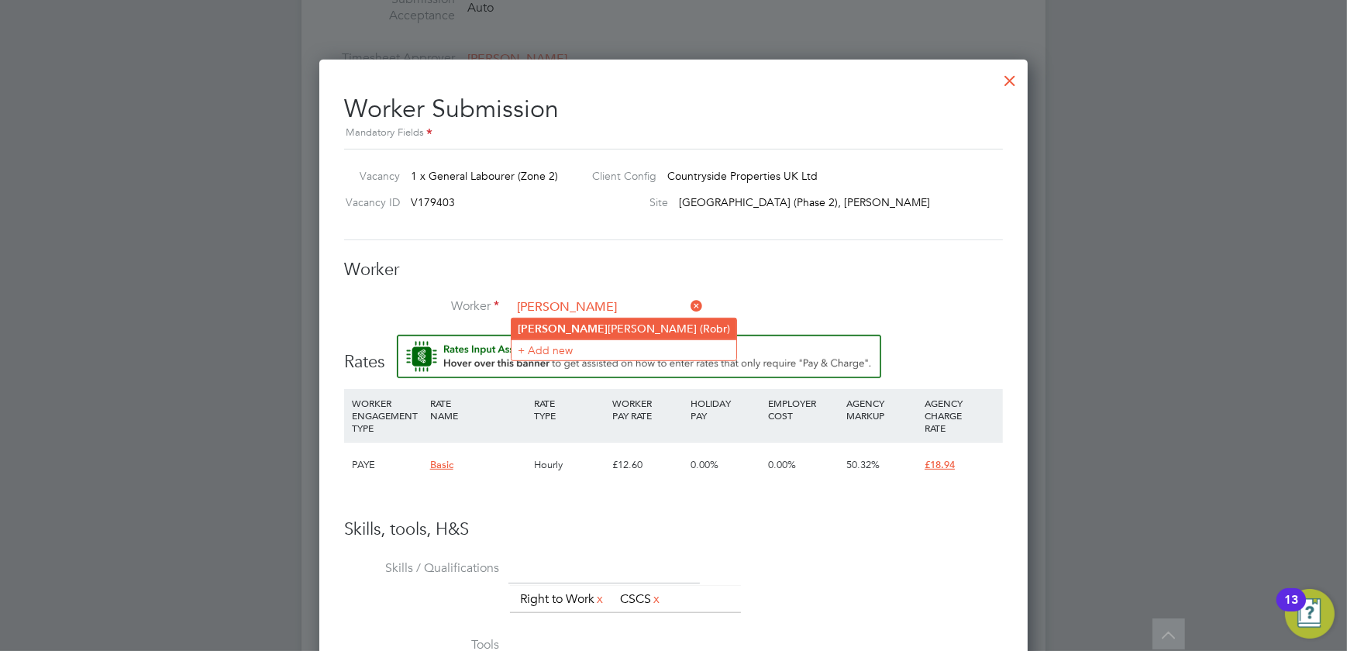
click at [579, 330] on li "Roy Brett (Robr)" at bounding box center [624, 329] width 225 height 21
type input "Roy Brett (Robr)"
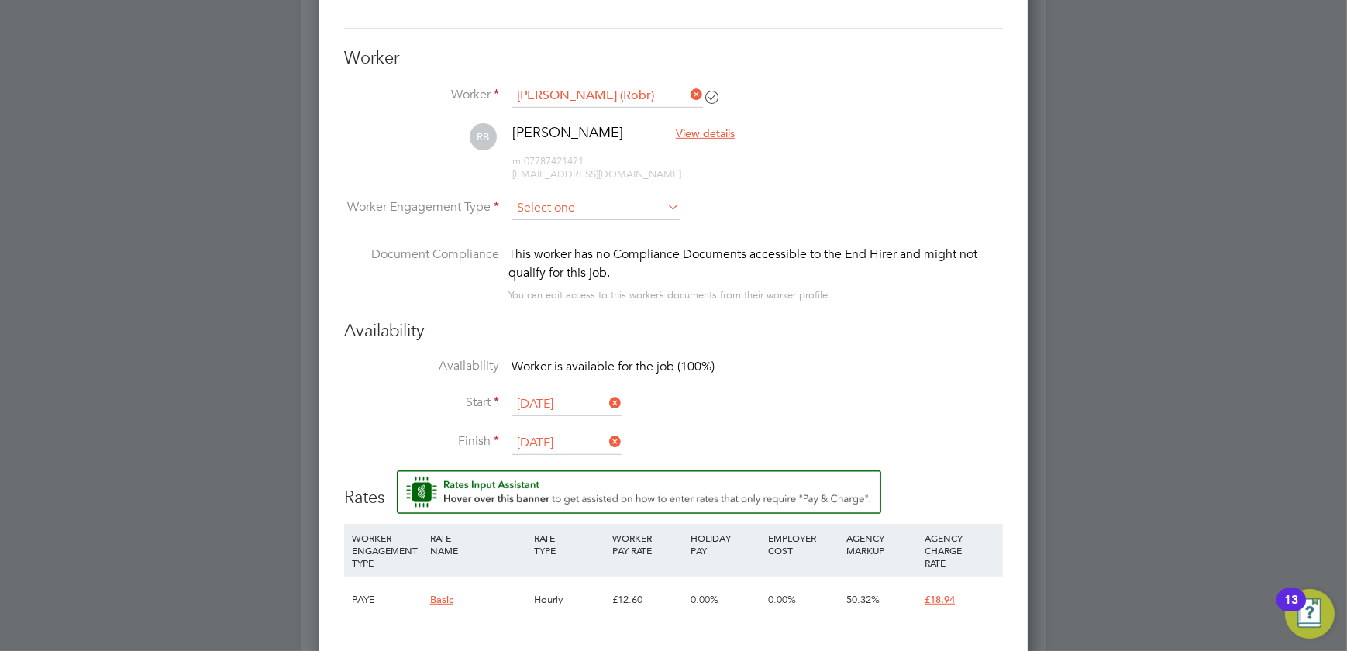
click at [591, 211] on input at bounding box center [596, 208] width 168 height 23
click at [555, 245] on li "PAYE" at bounding box center [596, 249] width 169 height 20
type input "PAYE"
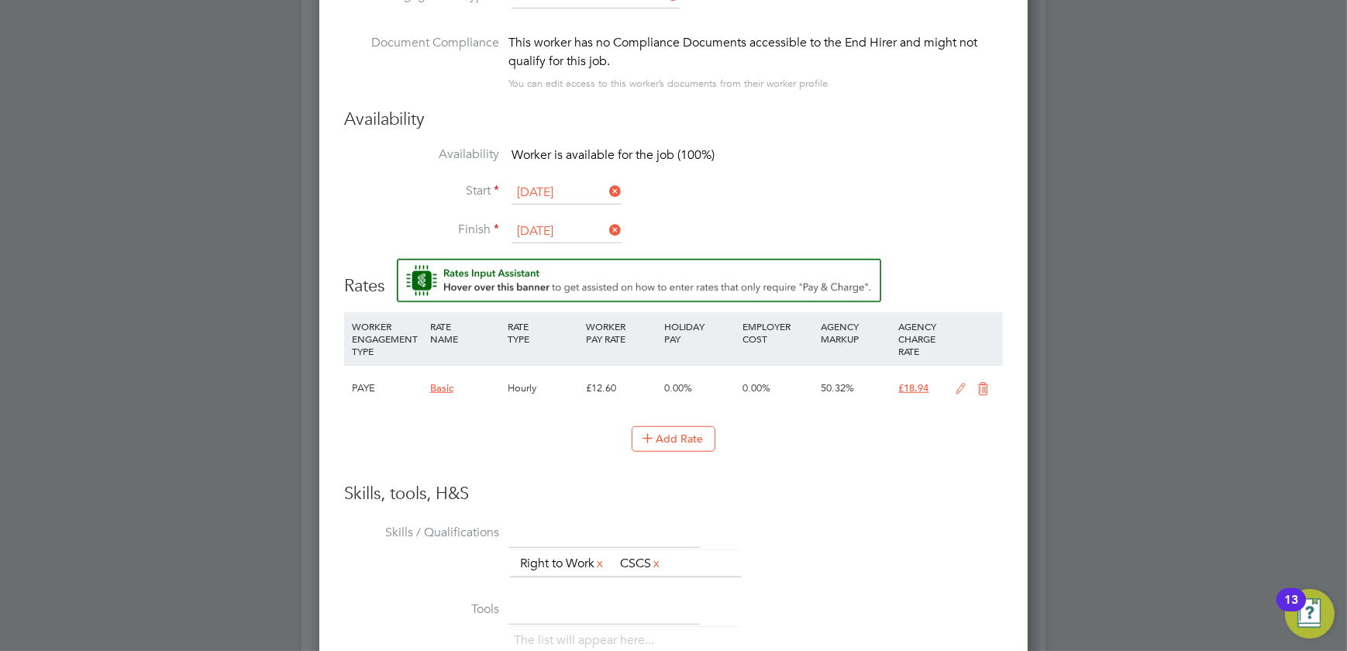
click at [958, 387] on icon at bounding box center [960, 389] width 19 height 12
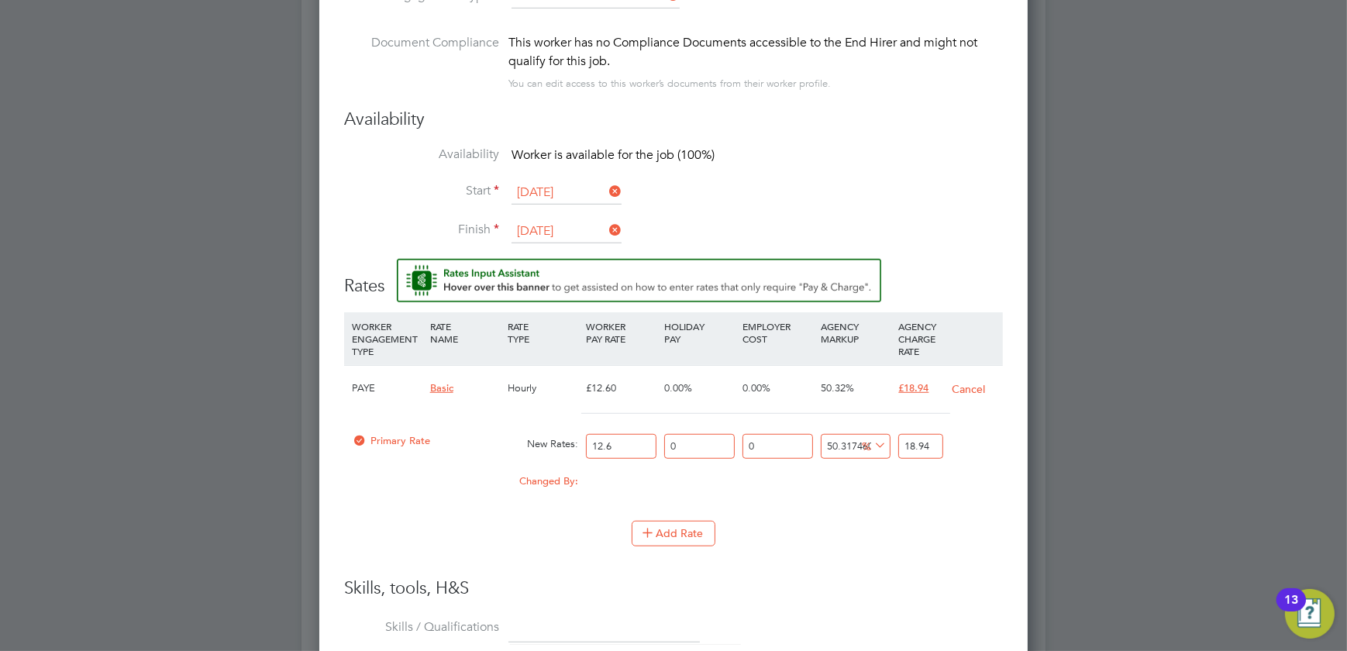
click at [584, 444] on div "12.6" at bounding box center [621, 446] width 78 height 41
type input "1"
type input "1.5031746031746032"
type input "15"
type input "22.547619047619047"
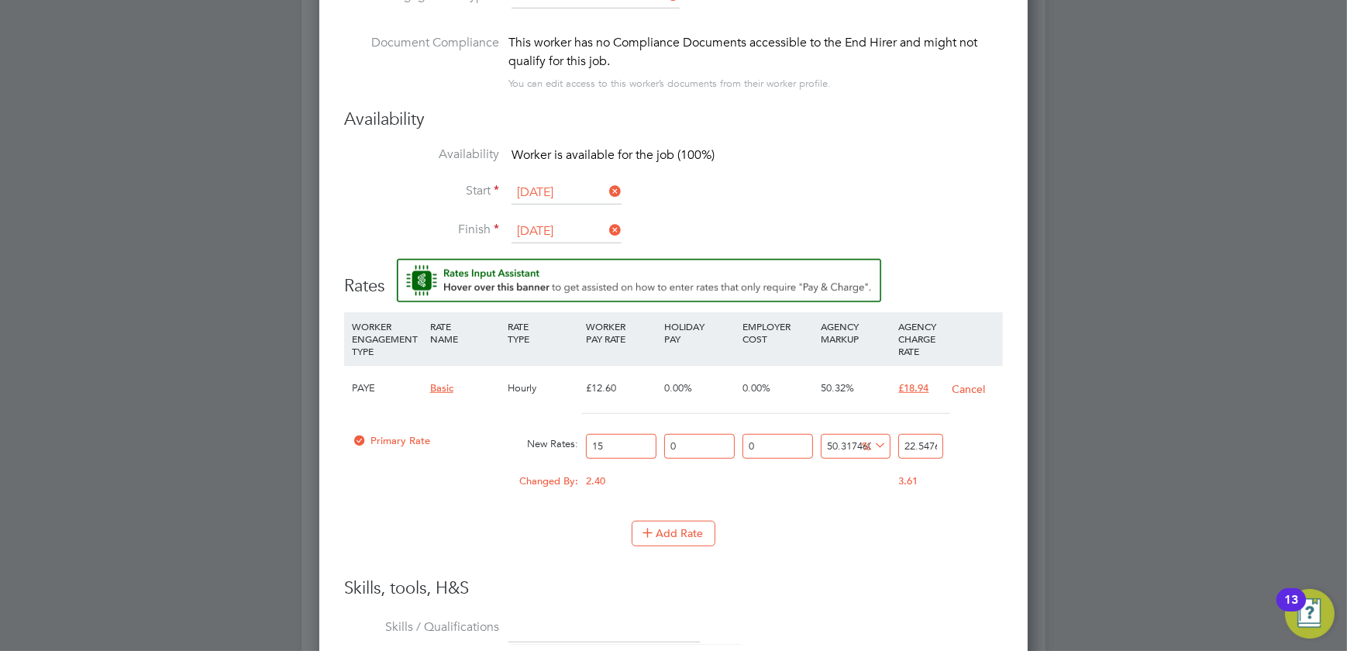
type input "15.7"
type input "23.59984126984127"
type input "15.75"
type input "23.675"
type input "15.75"
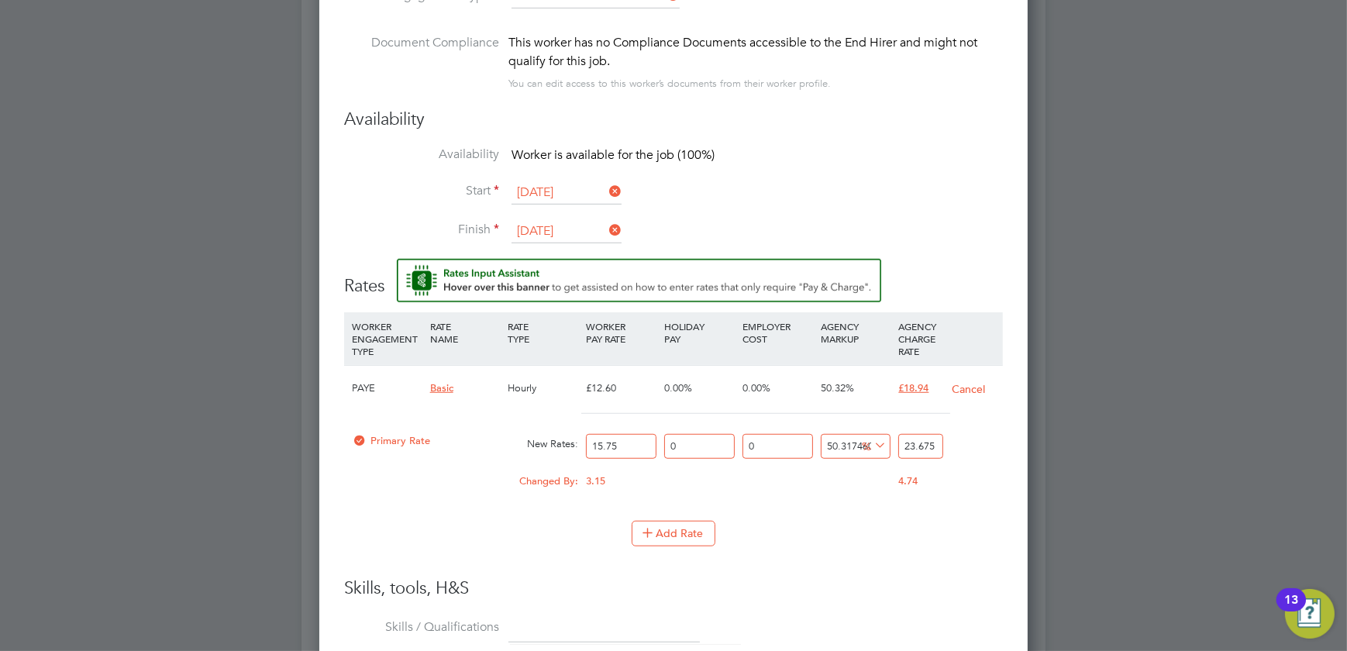
drag, startPoint x: 930, startPoint y: 441, endPoint x: 882, endPoint y: 443, distance: 48.1
click at [883, 444] on div "Primary Rate New Rates: 15.75 0 n/a 0 n/a 50.317460317460316 7.925 % 23.675" at bounding box center [673, 446] width 659 height 41
type input "-93.65079365079364"
type input "1"
type input "14.285714285714286"
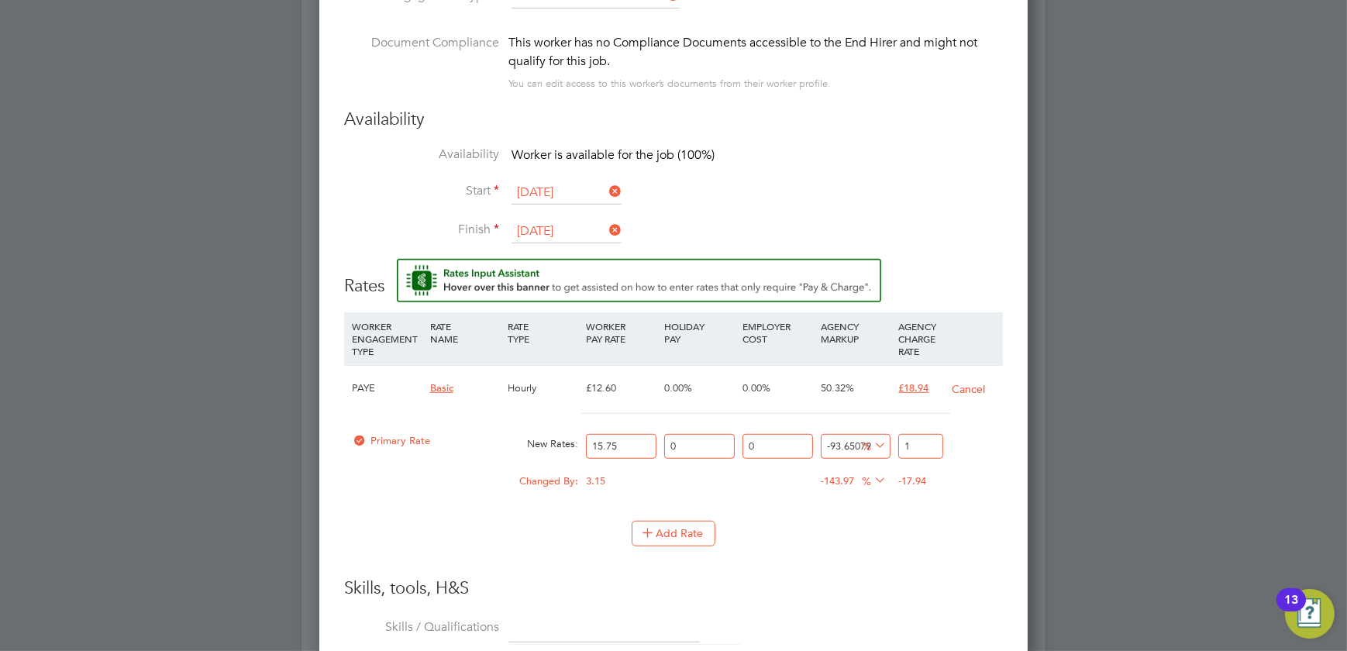
type input "18"
type input "20"
type input "18.9"
type input "20.253968253968253"
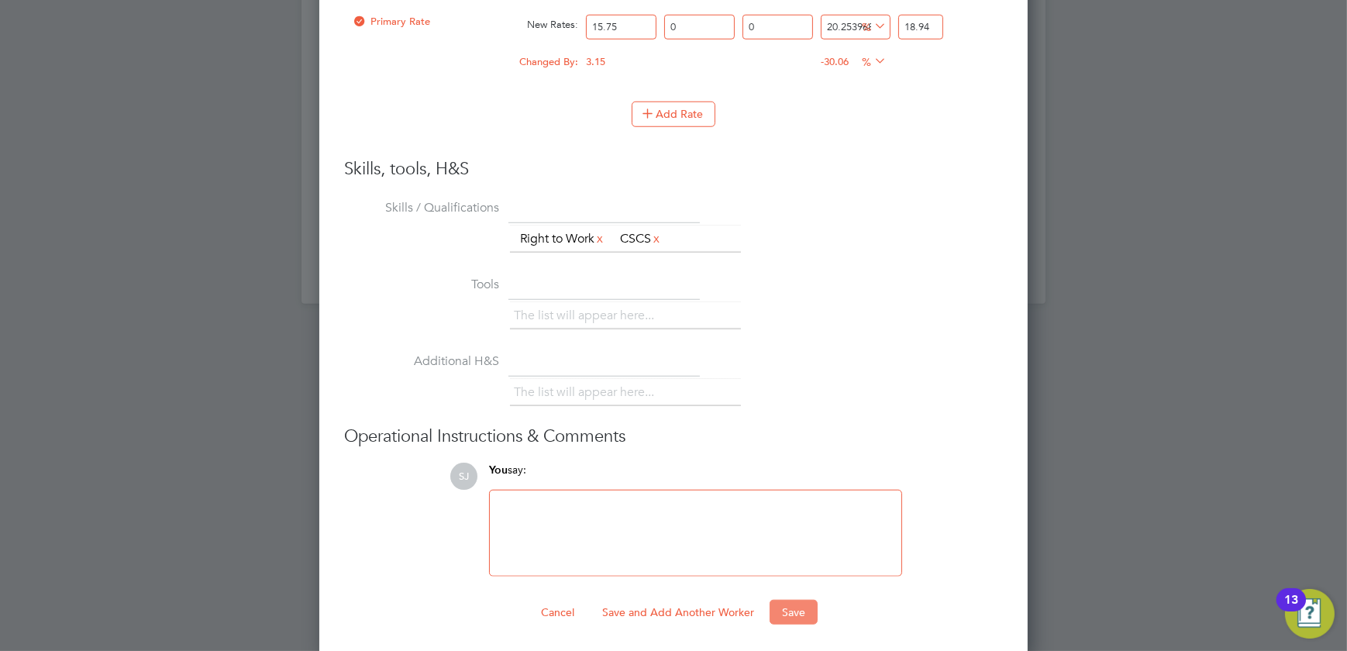
type input "18.94"
drag, startPoint x: 784, startPoint y: 615, endPoint x: 777, endPoint y: 613, distance: 8.1
click at [784, 615] on button "Save" at bounding box center [794, 612] width 48 height 25
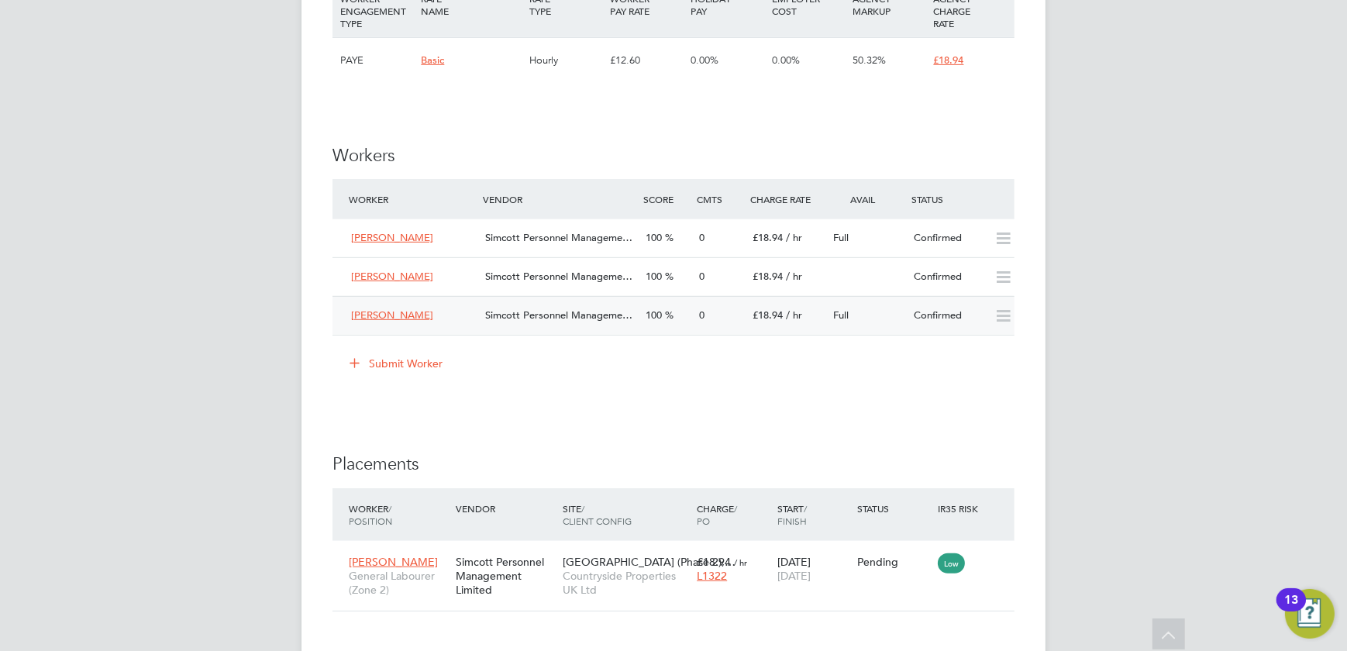
scroll to position [1127, 0]
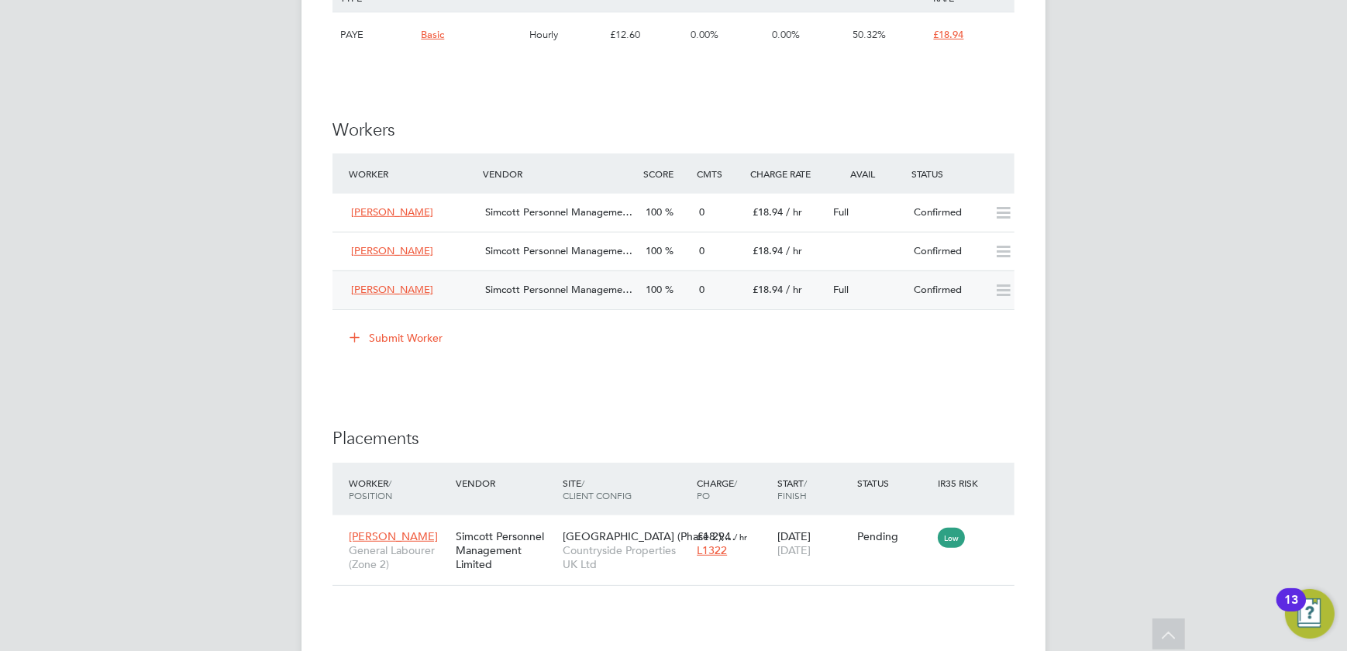
click at [722, 295] on div "0" at bounding box center [719, 291] width 53 height 26
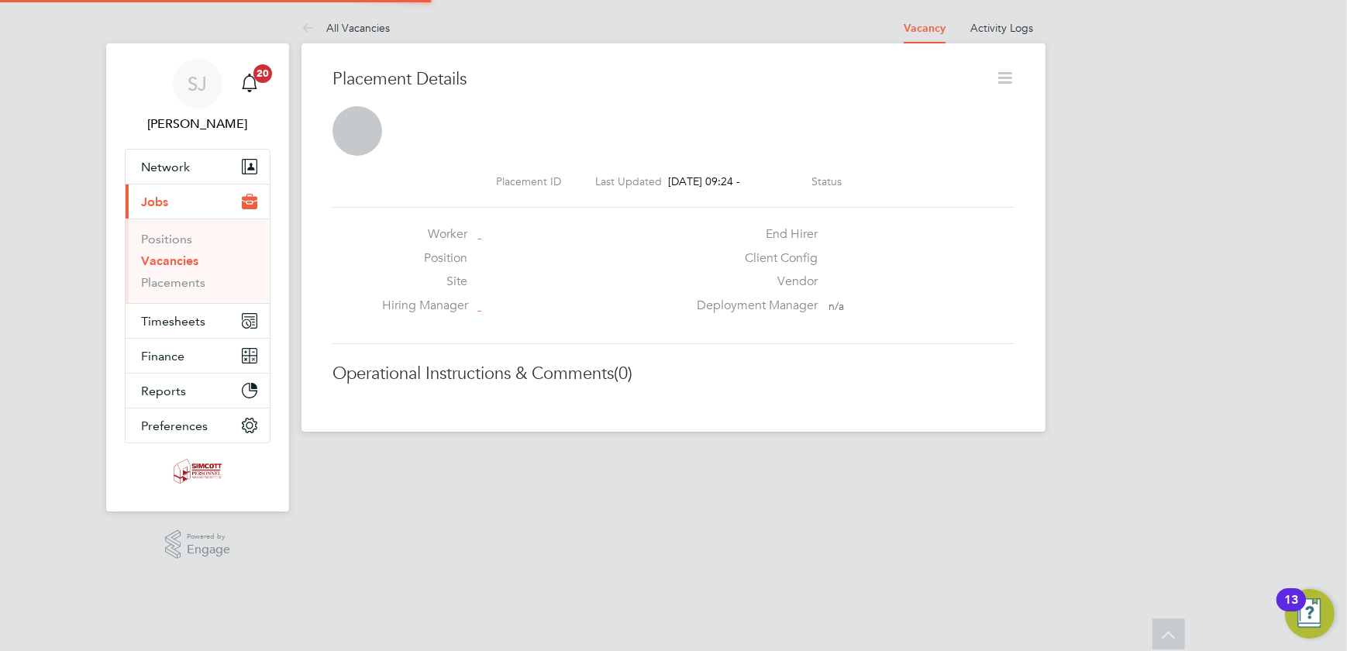
scroll to position [8, 8]
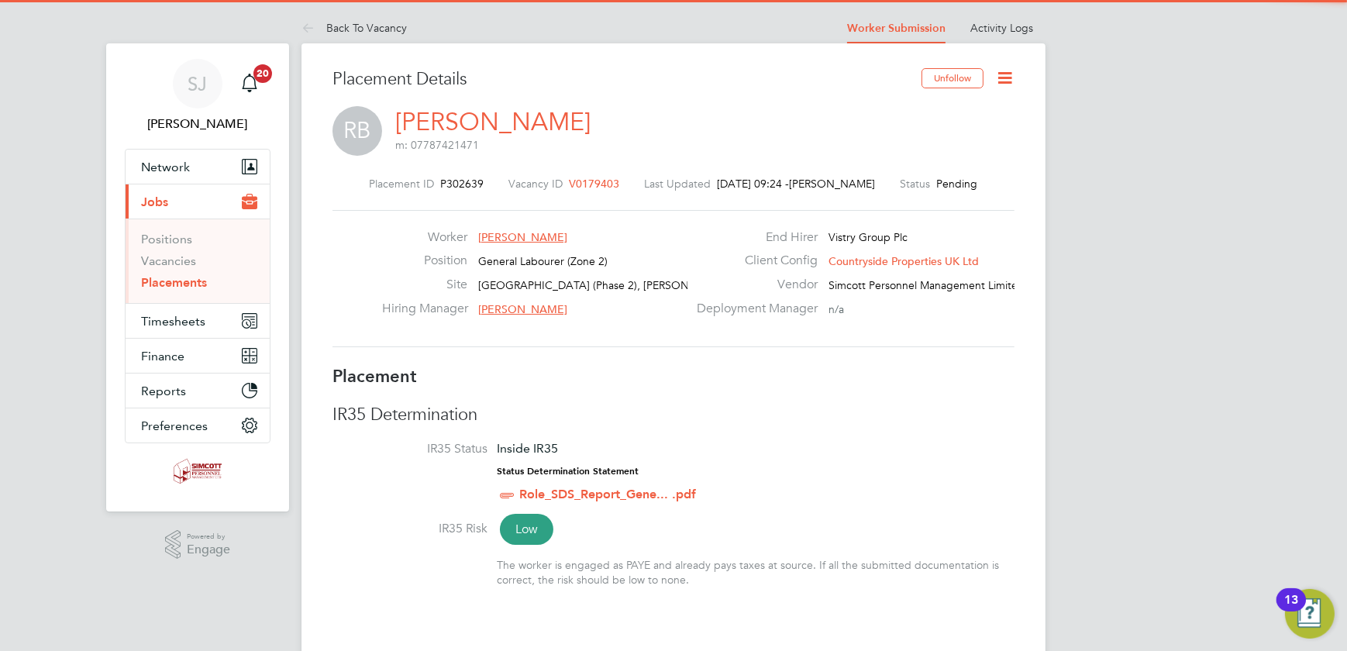
click at [998, 73] on icon at bounding box center [1004, 77] width 19 height 19
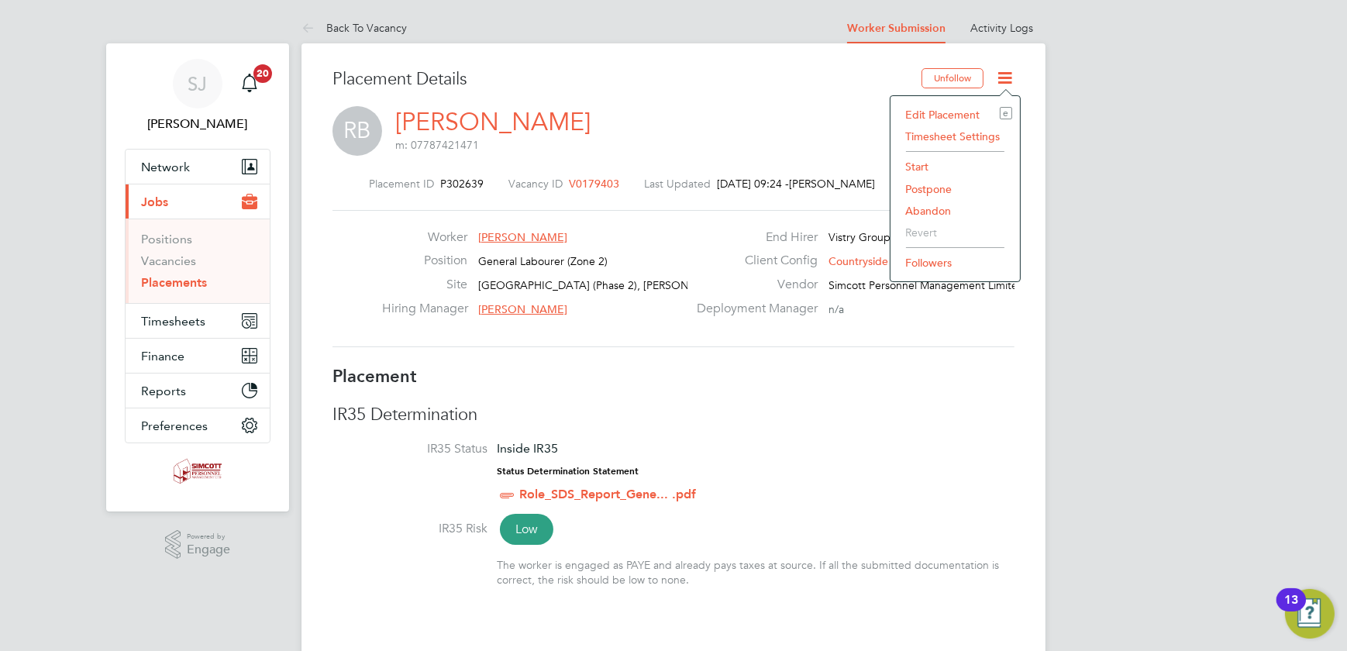
click at [919, 163] on li "Start" at bounding box center [955, 167] width 114 height 22
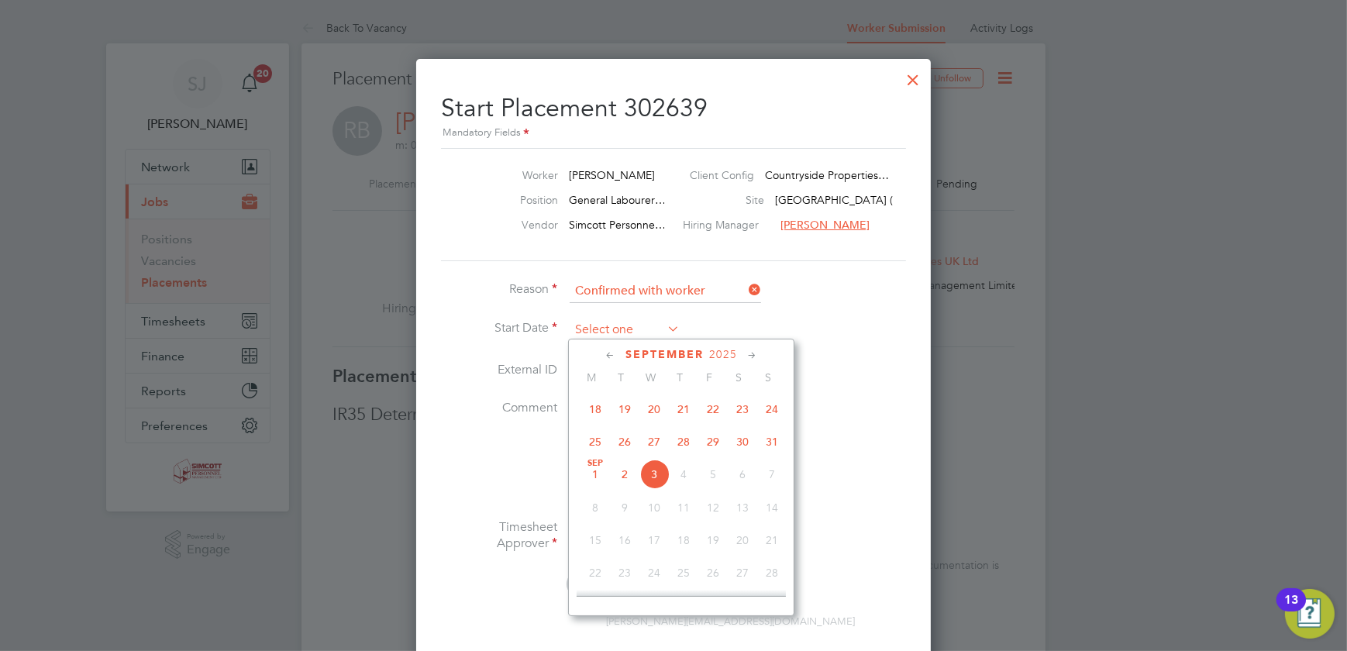
click at [615, 329] on input at bounding box center [625, 330] width 110 height 23
click at [626, 449] on span "26" at bounding box center [624, 441] width 29 height 29
type input "[DATE]"
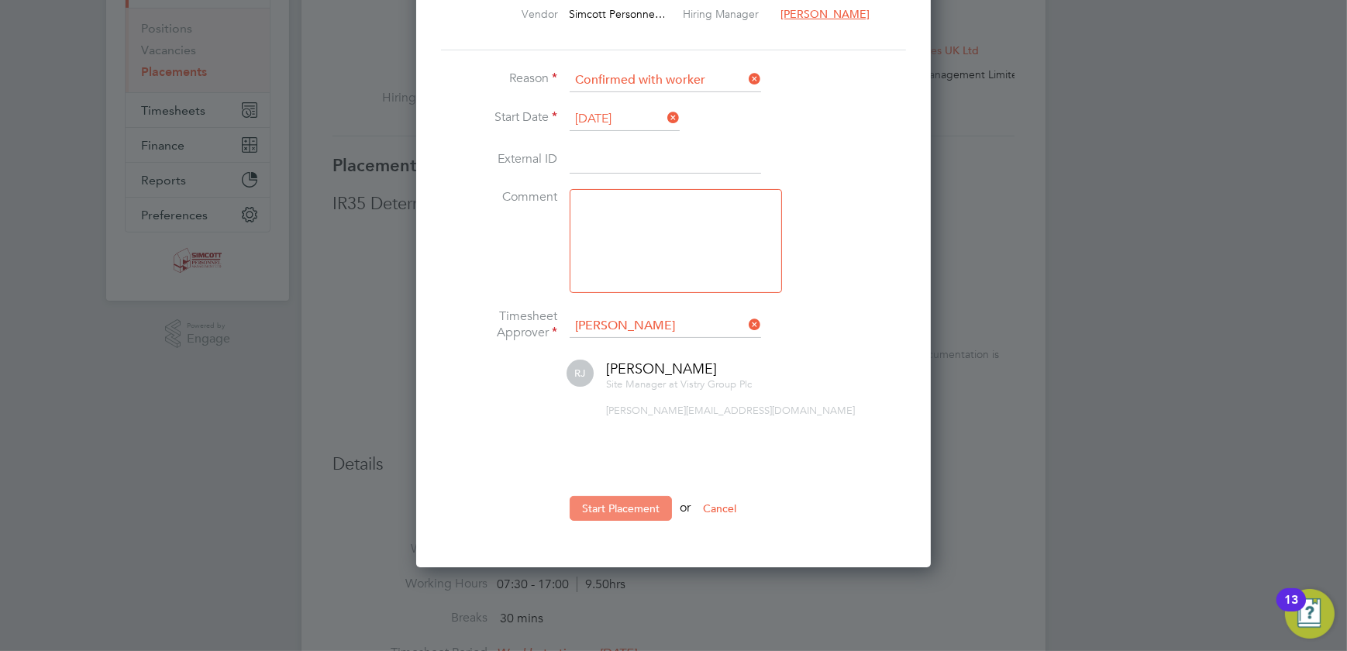
click at [652, 499] on button "Start Placement" at bounding box center [621, 508] width 102 height 25
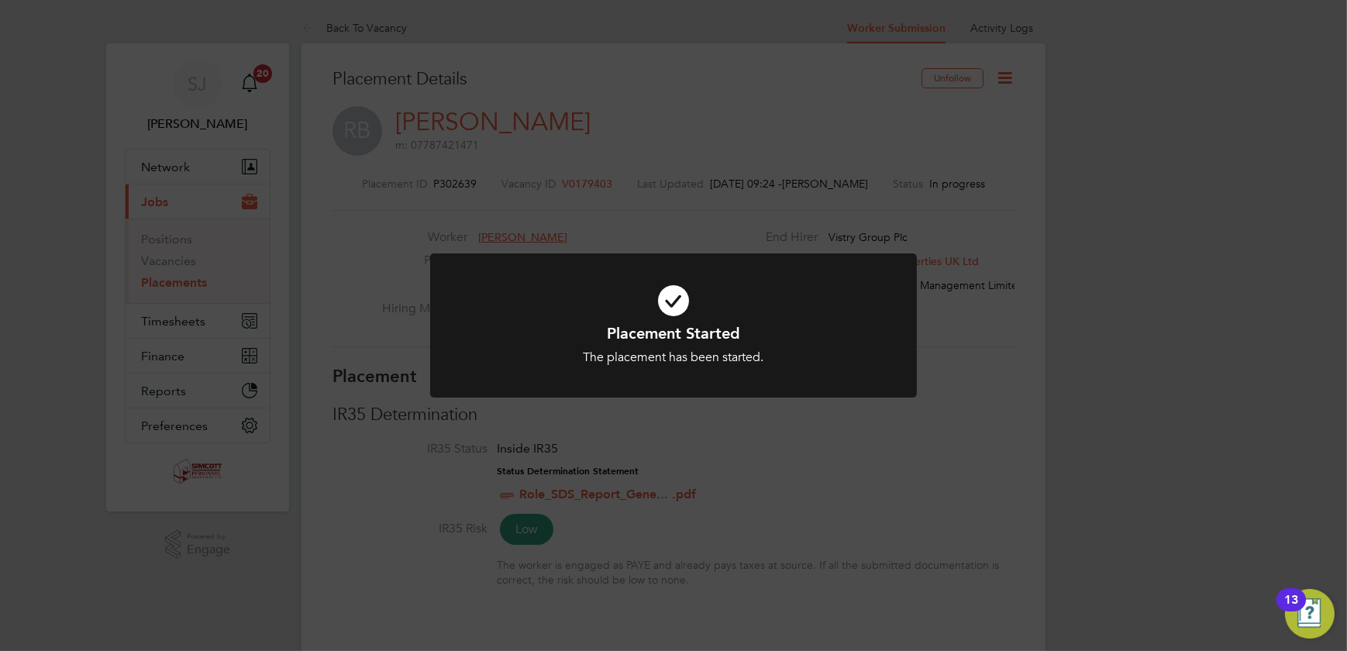
click at [1015, 340] on div "Placement Started The placement has been started. Cancel Okay" at bounding box center [673, 325] width 1347 height 651
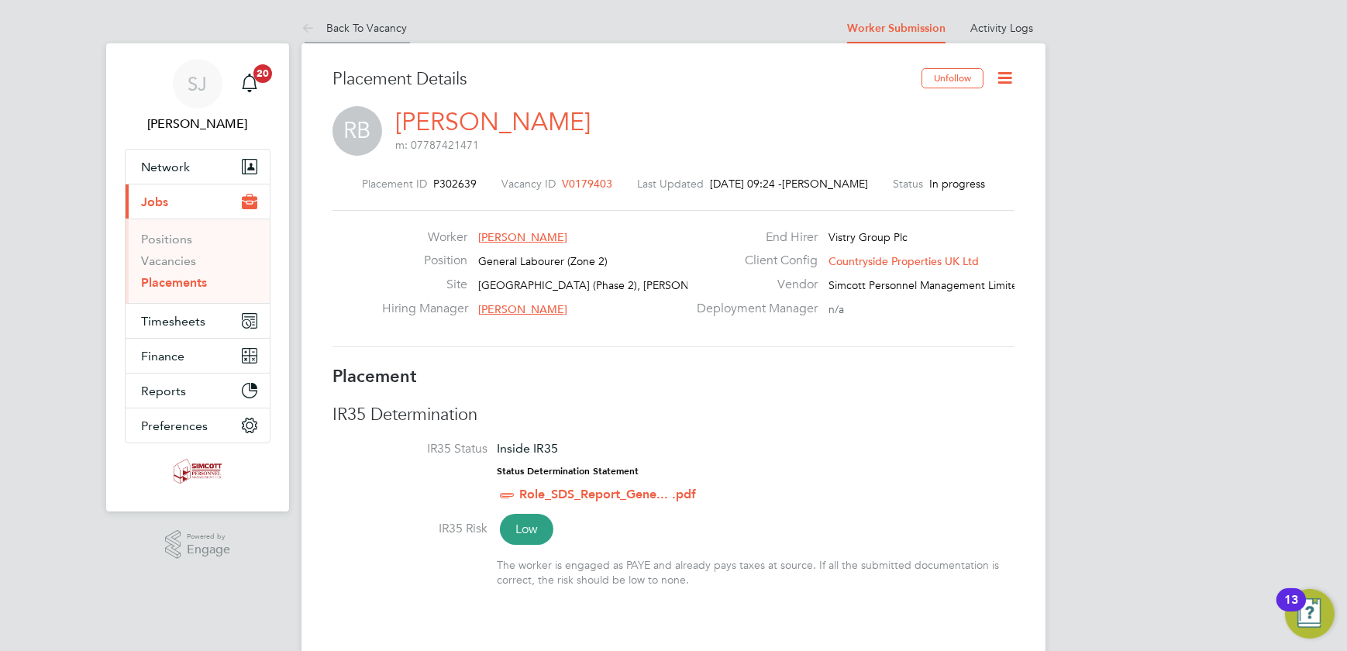
click at [387, 25] on link "Back To Vacancy" at bounding box center [354, 28] width 105 height 14
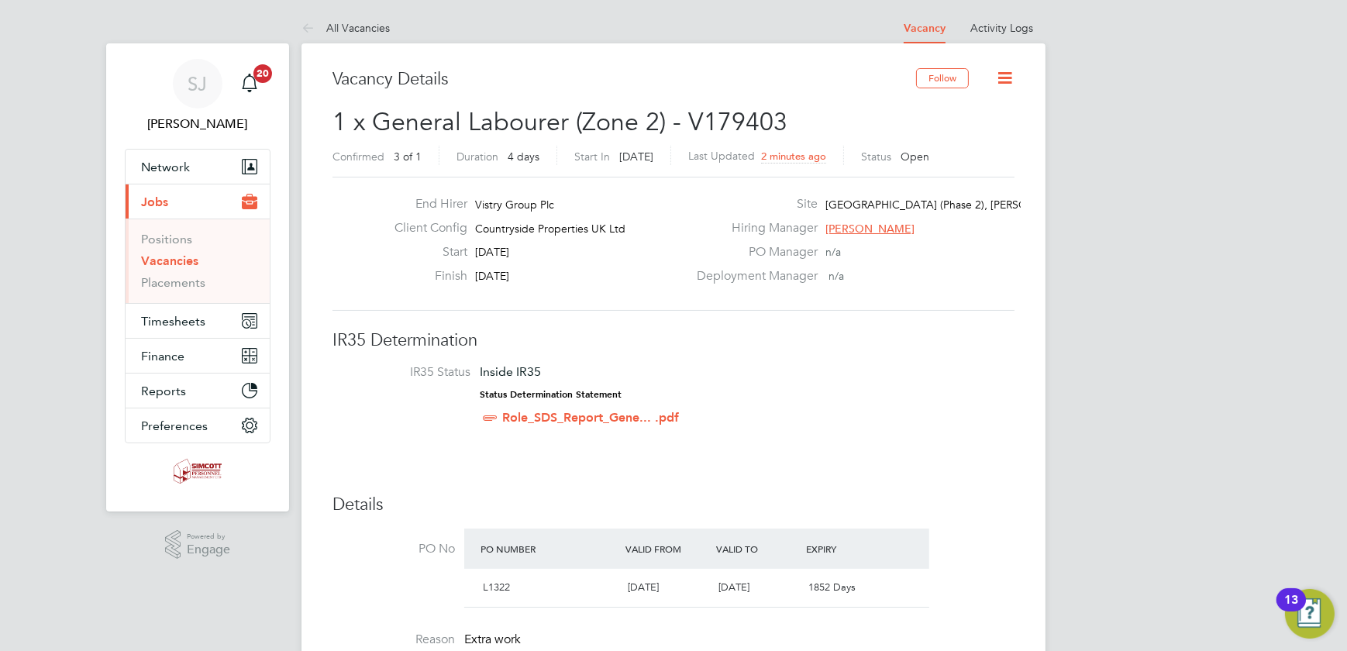
click at [1002, 77] on icon at bounding box center [1004, 77] width 19 height 19
click at [971, 132] on li "Update Status" at bounding box center [967, 137] width 90 height 22
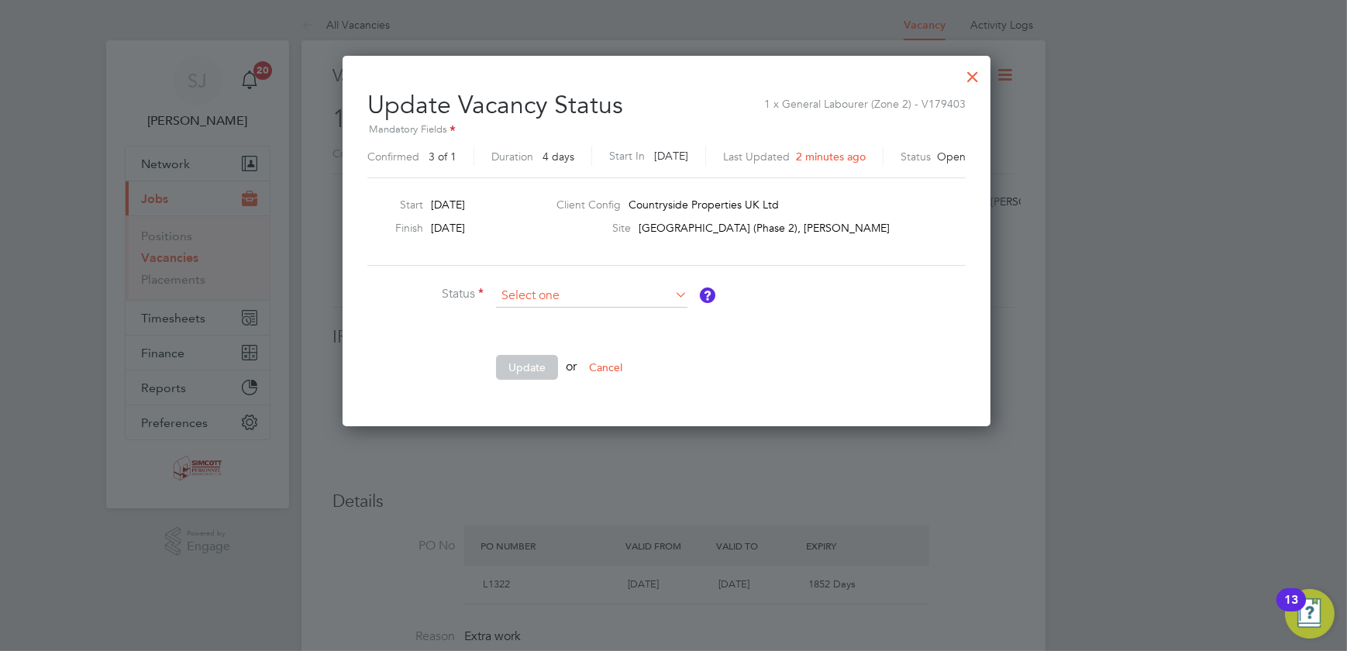
click at [541, 287] on input at bounding box center [591, 295] width 191 height 23
click at [534, 336] on li "Closed" at bounding box center [592, 336] width 192 height 20
type input "Closed"
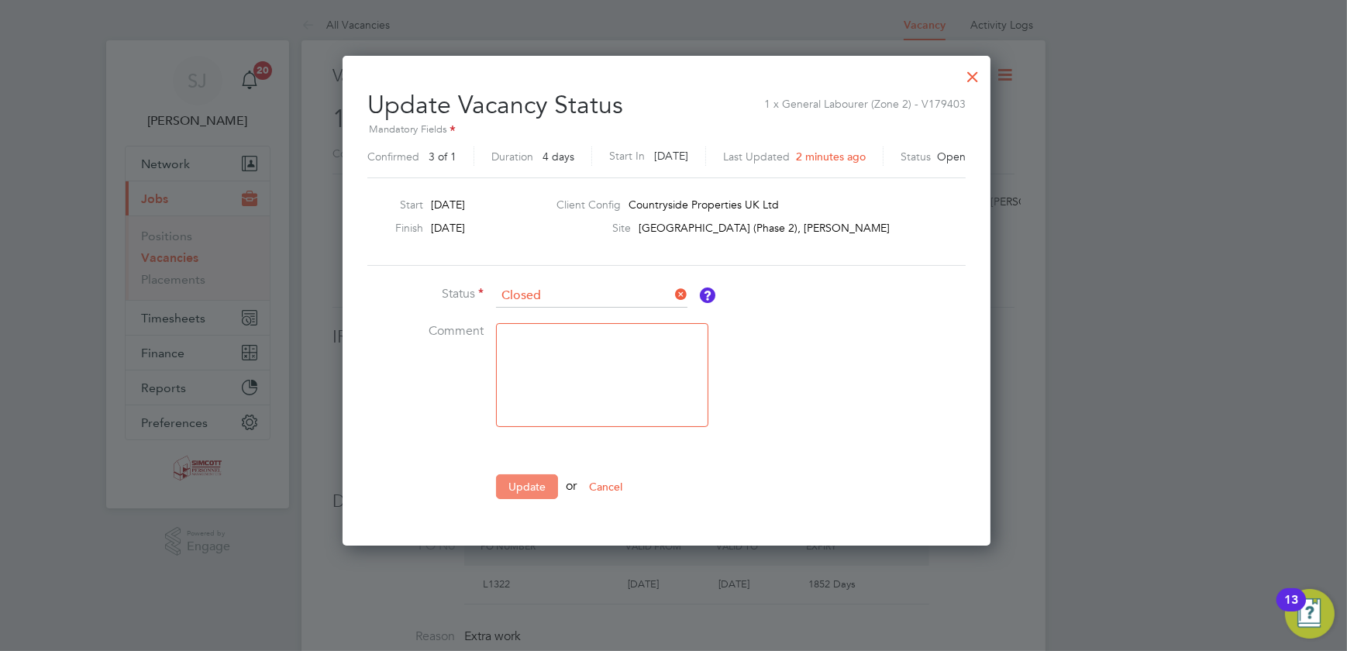
click at [528, 484] on button "Update" at bounding box center [527, 486] width 62 height 25
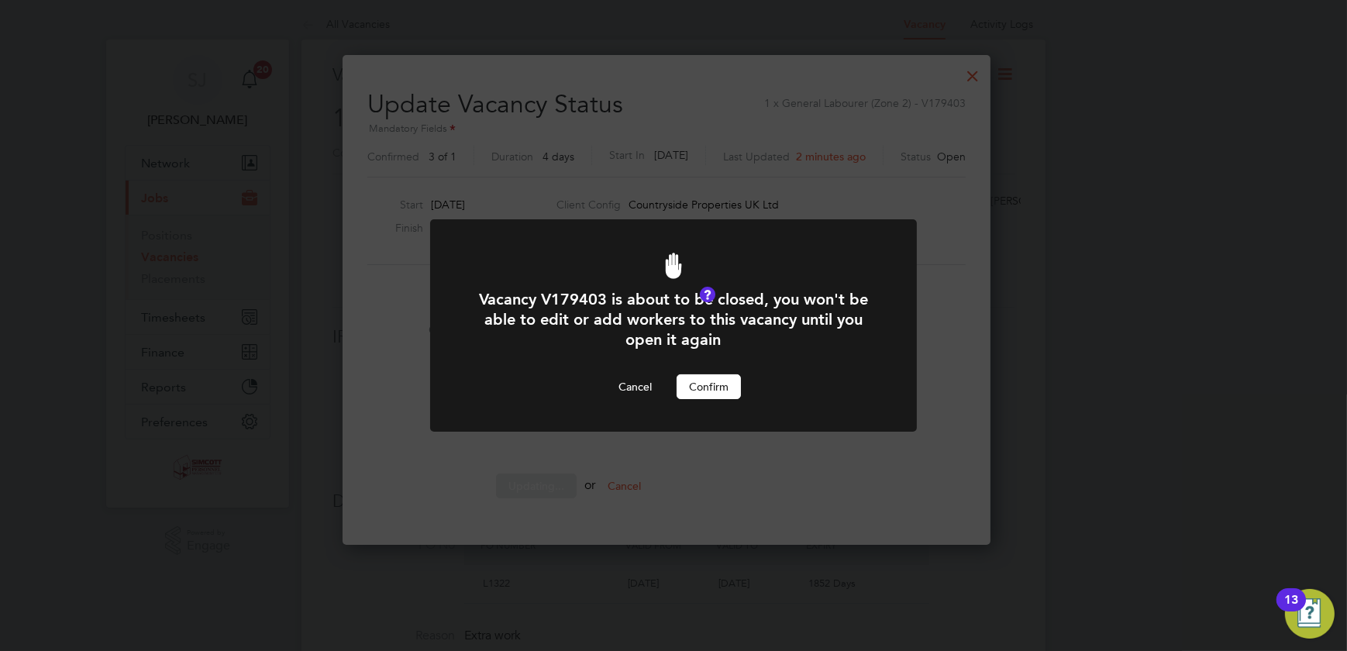
click at [700, 377] on button "Confirm" at bounding box center [709, 386] width 64 height 25
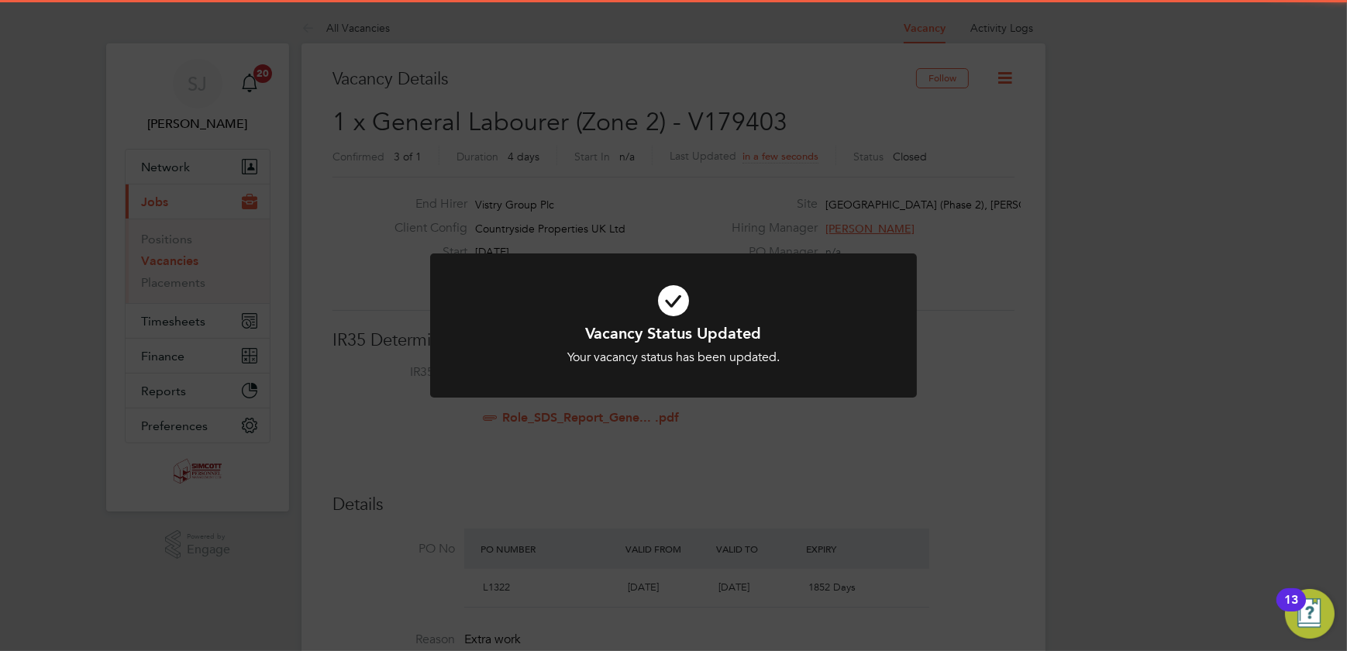
click at [1018, 303] on div "Vacancy Status Updated Your vacancy status has been updated. Cancel Okay" at bounding box center [673, 325] width 1347 height 651
